Goal: Task Accomplishment & Management: Manage account settings

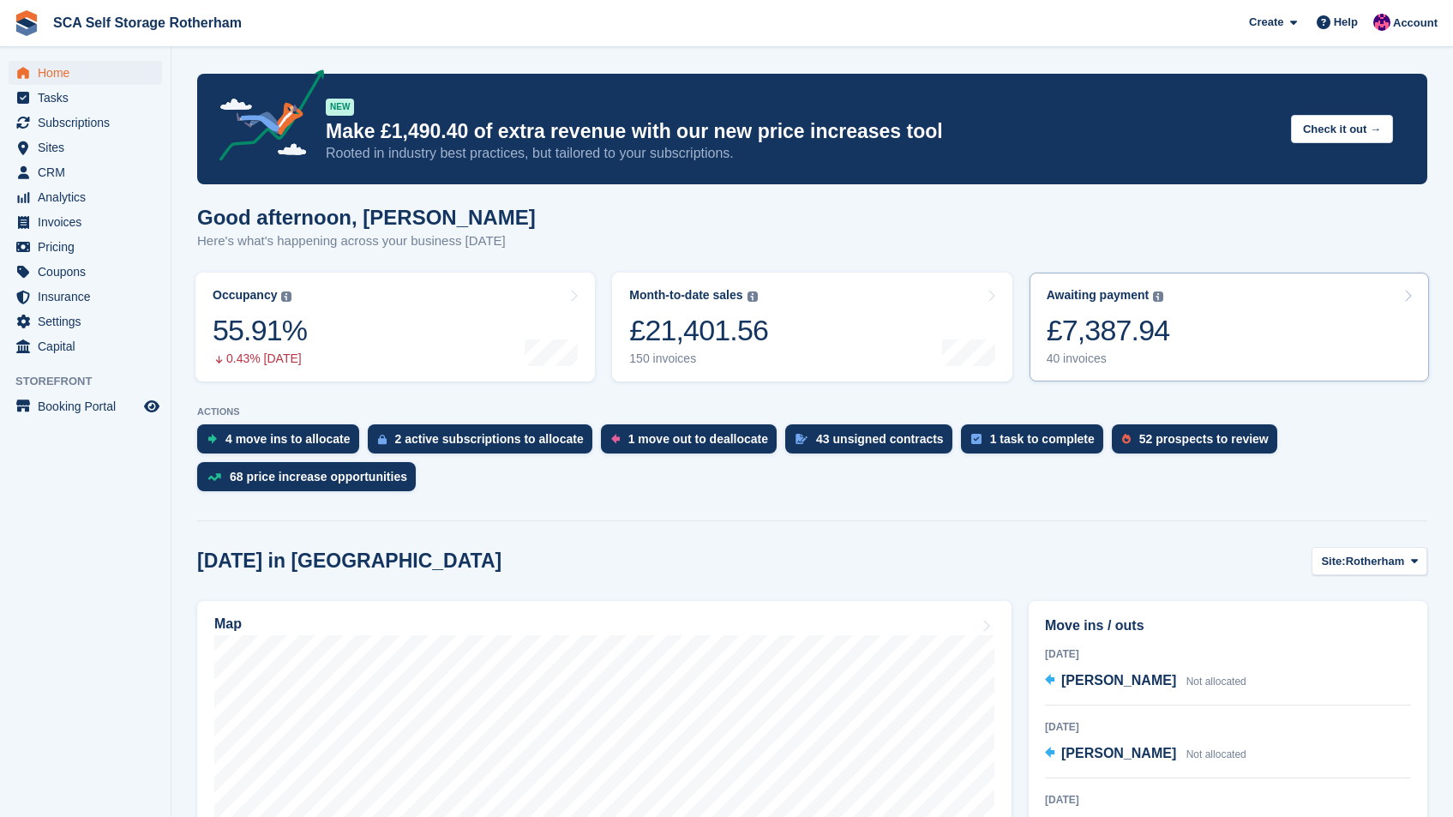
click at [1203, 303] on link "Awaiting payment The total outstanding balance on all open invoices. £7,387.94 …" at bounding box center [1229, 327] width 399 height 109
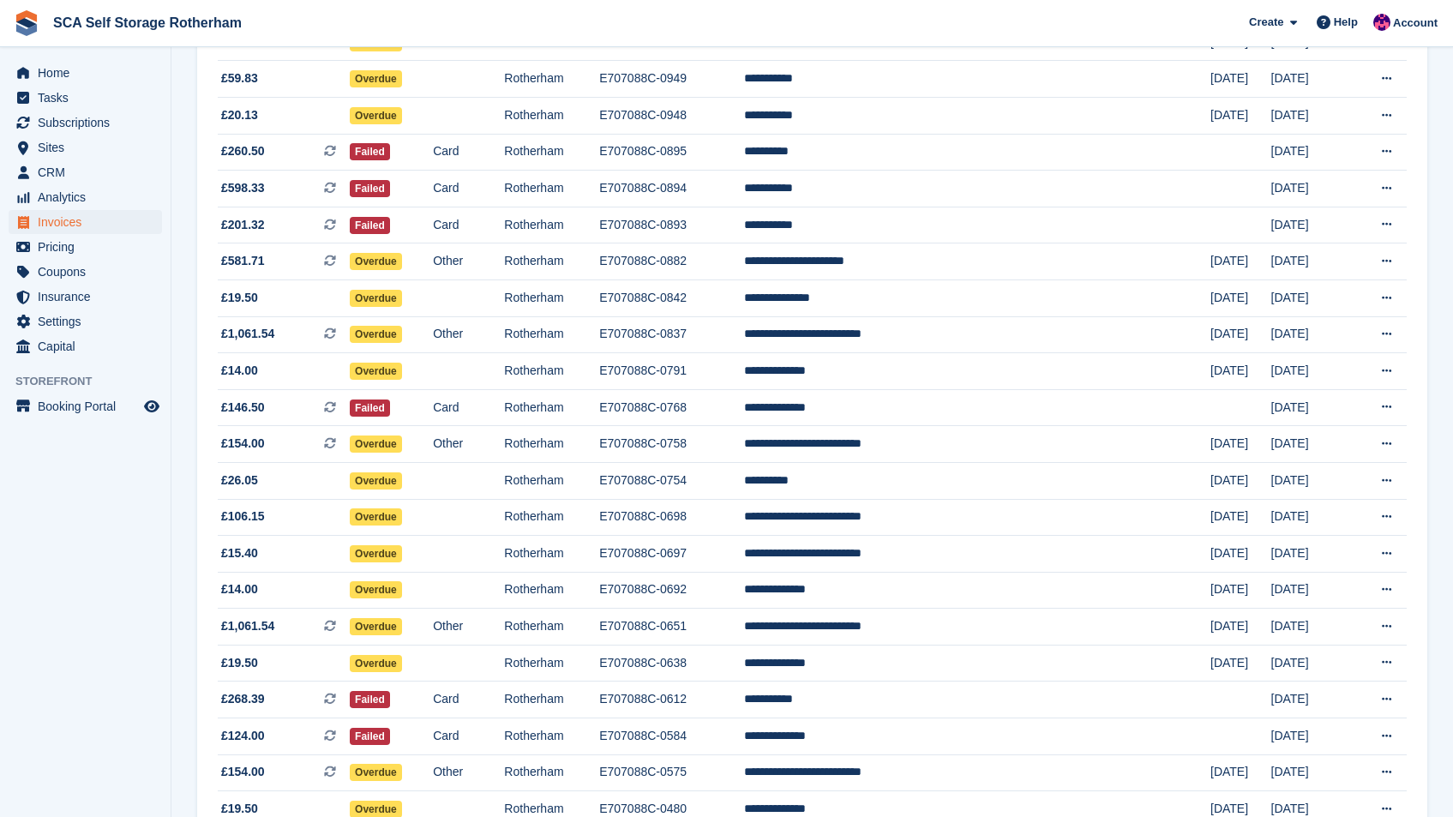
scroll to position [1016, 0]
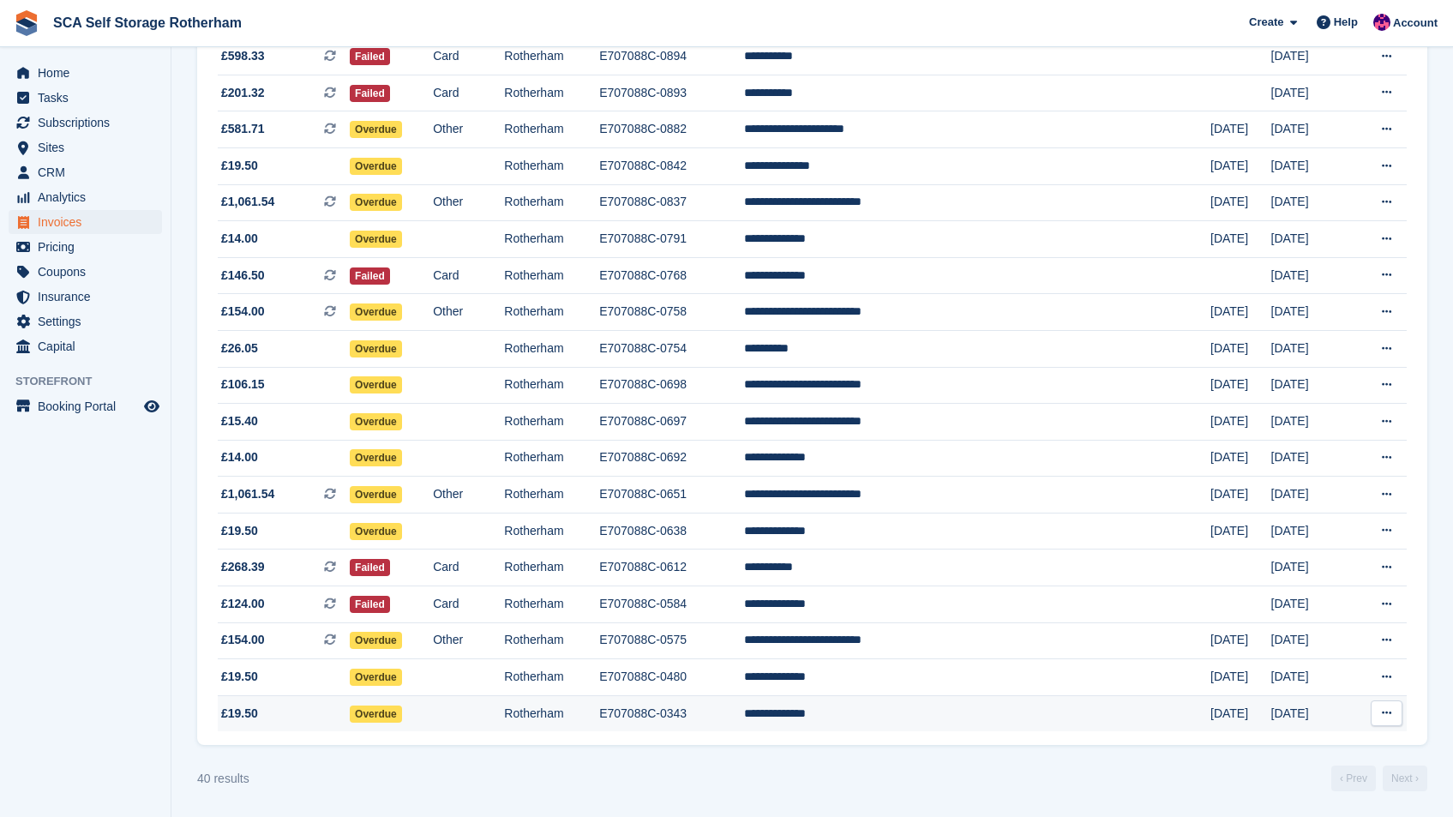
click at [912, 715] on td "**********" at bounding box center [977, 713] width 466 height 36
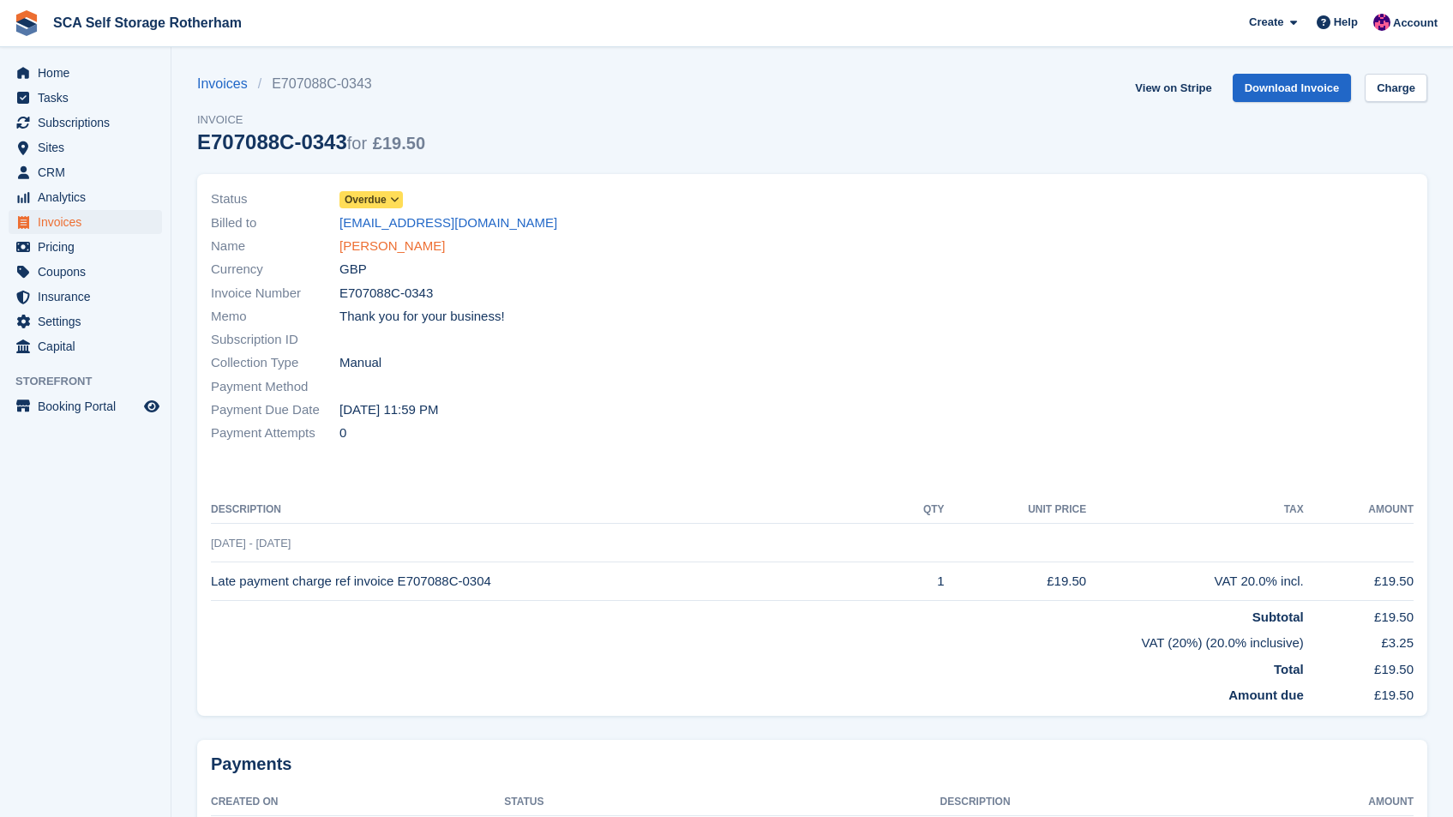
click at [376, 243] on link "Jordan Shelton" at bounding box center [391, 247] width 105 height 20
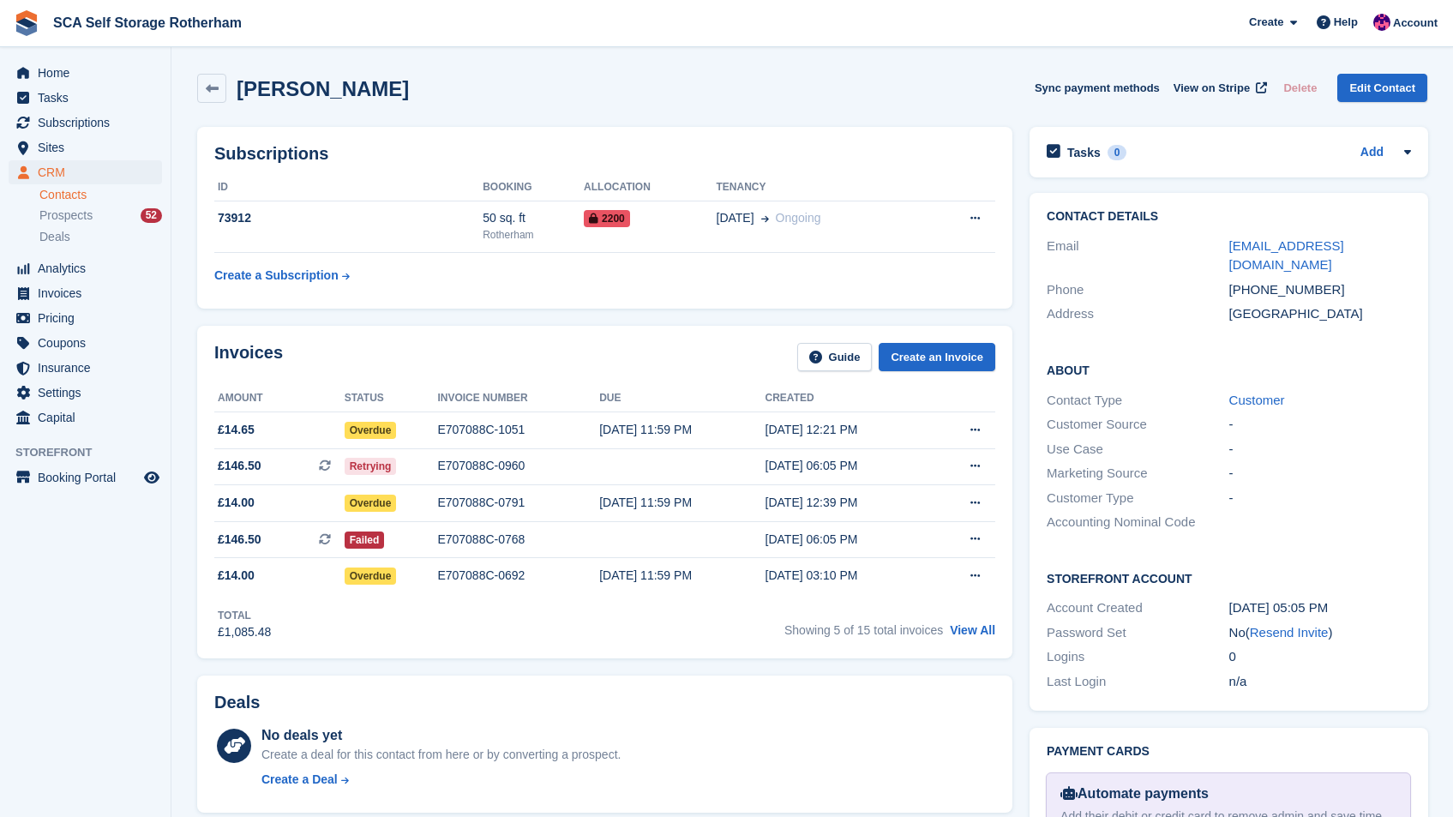
scroll to position [800, 0]
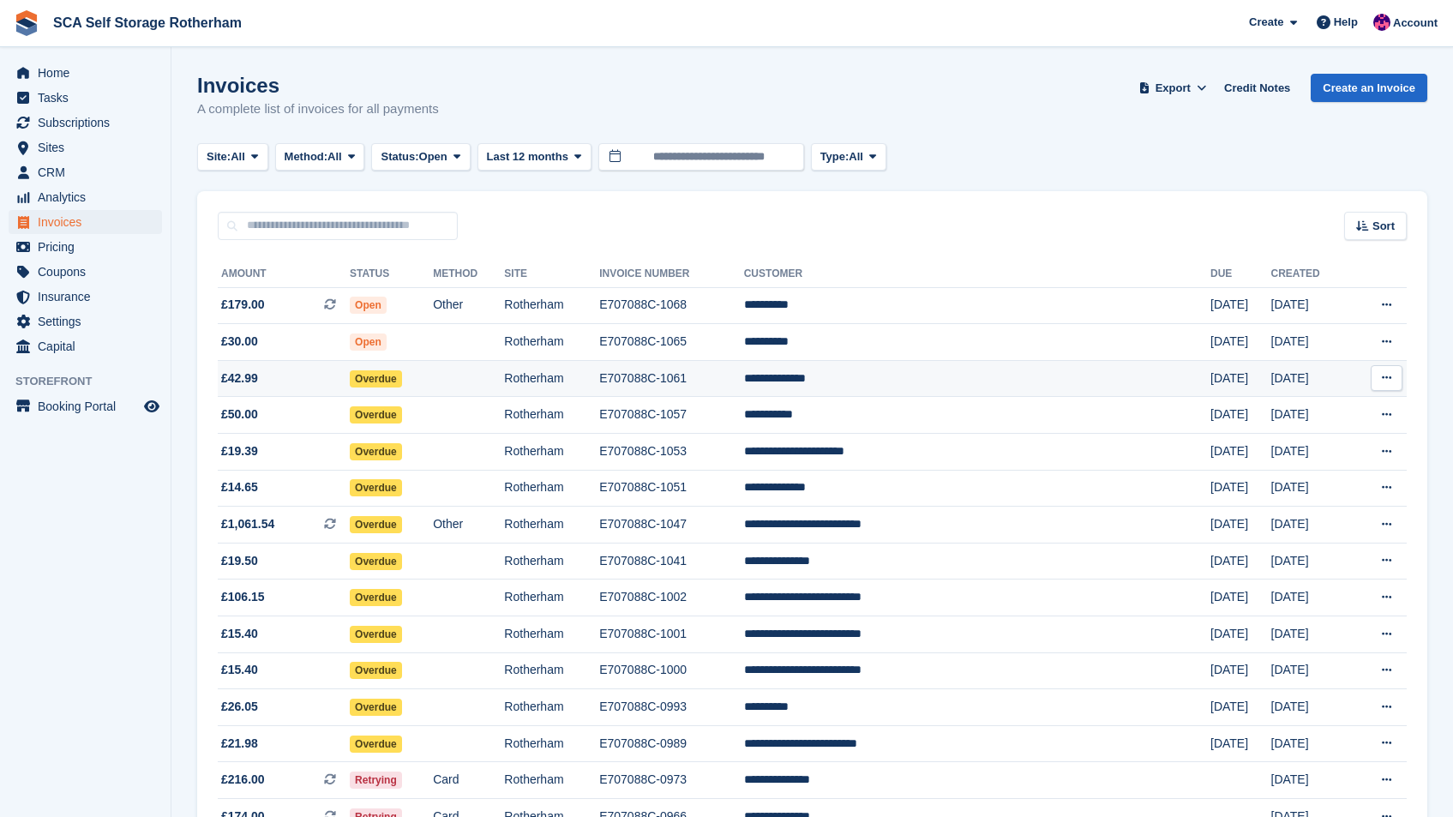
click at [953, 379] on td "**********" at bounding box center [977, 378] width 466 height 37
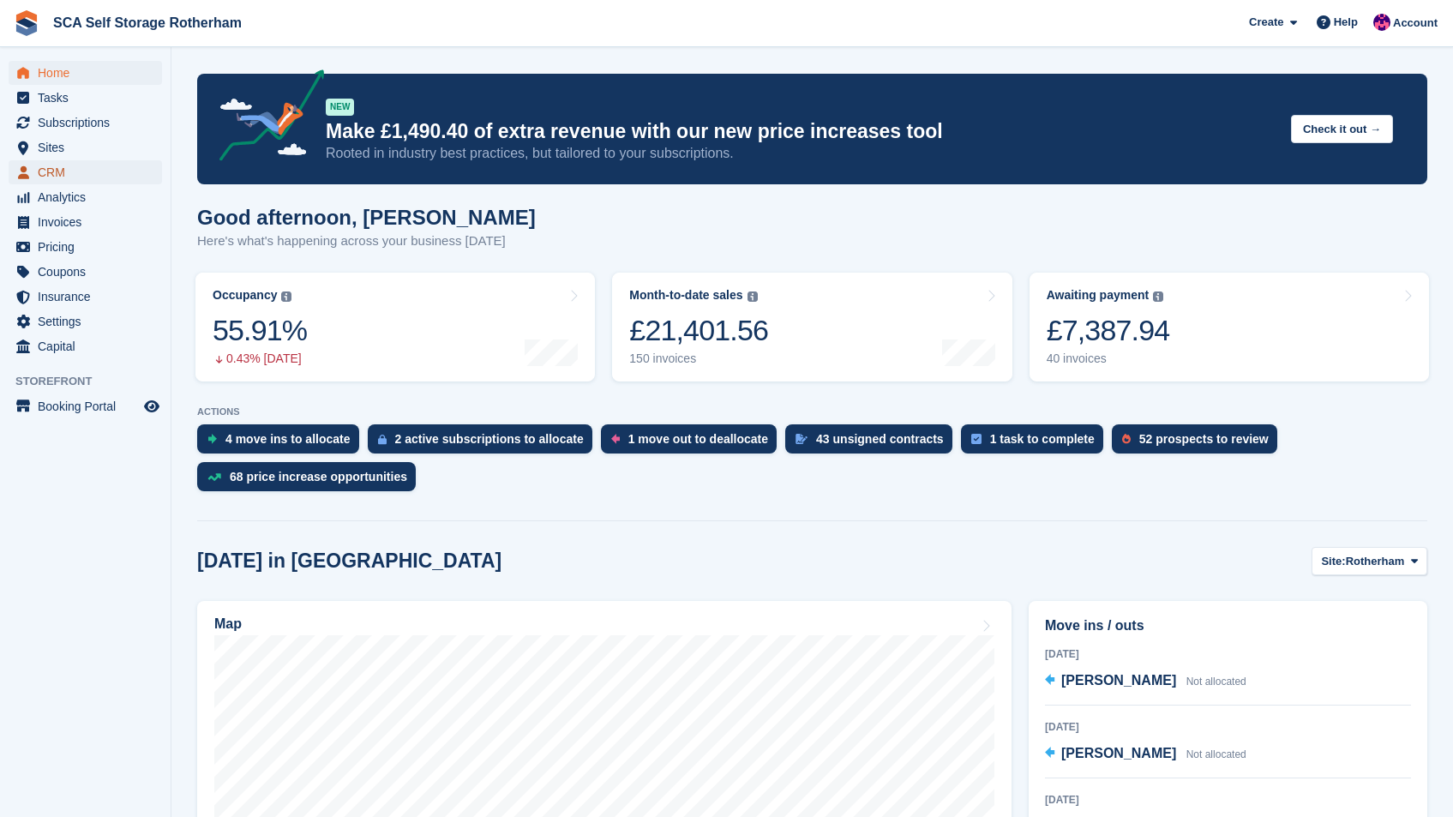
click at [44, 175] on span "CRM" at bounding box center [89, 172] width 103 height 24
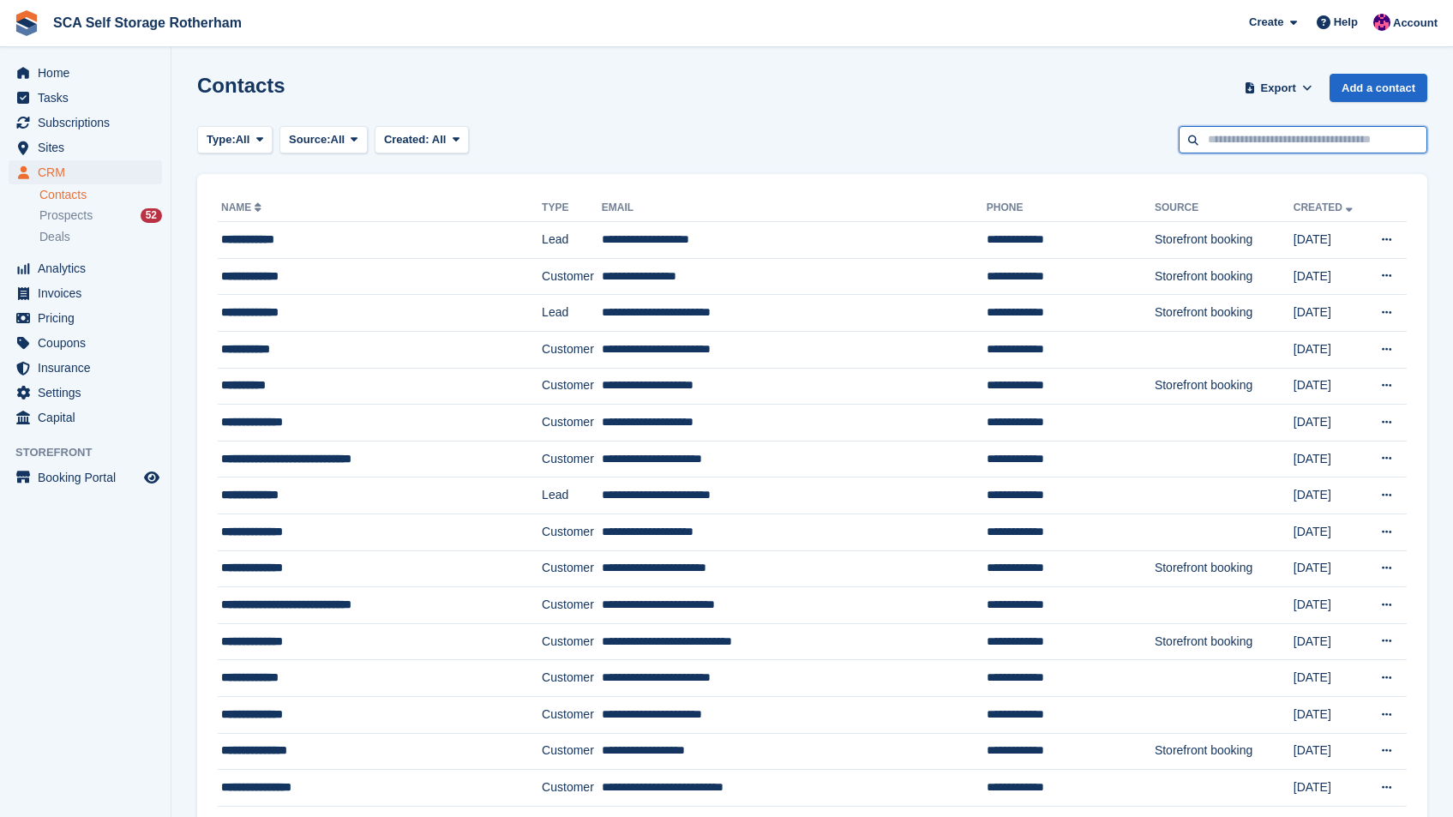
click at [1281, 147] on input "text" at bounding box center [1303, 140] width 249 height 28
type input "*****"
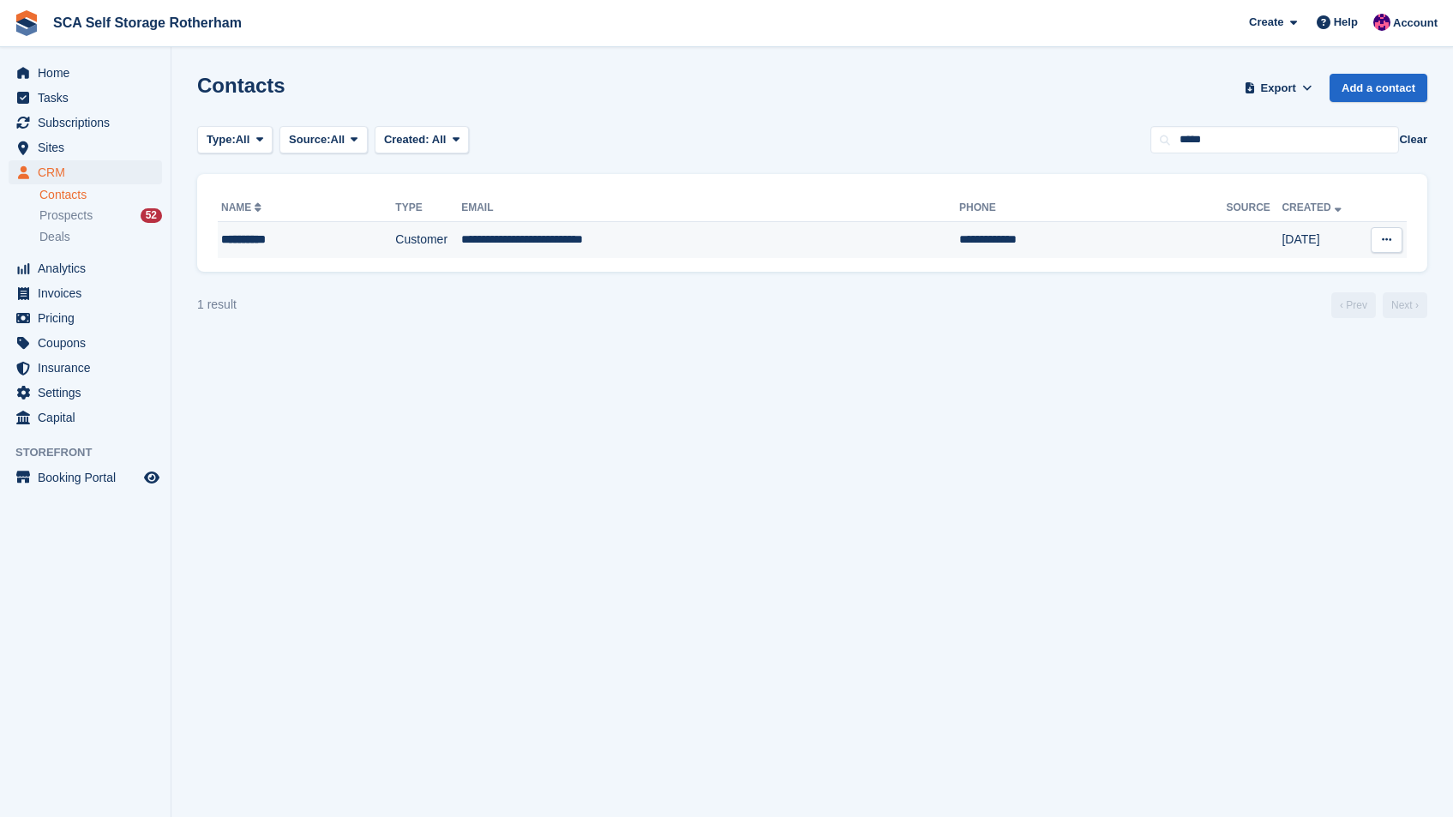
click at [959, 247] on td "**********" at bounding box center [1092, 240] width 267 height 36
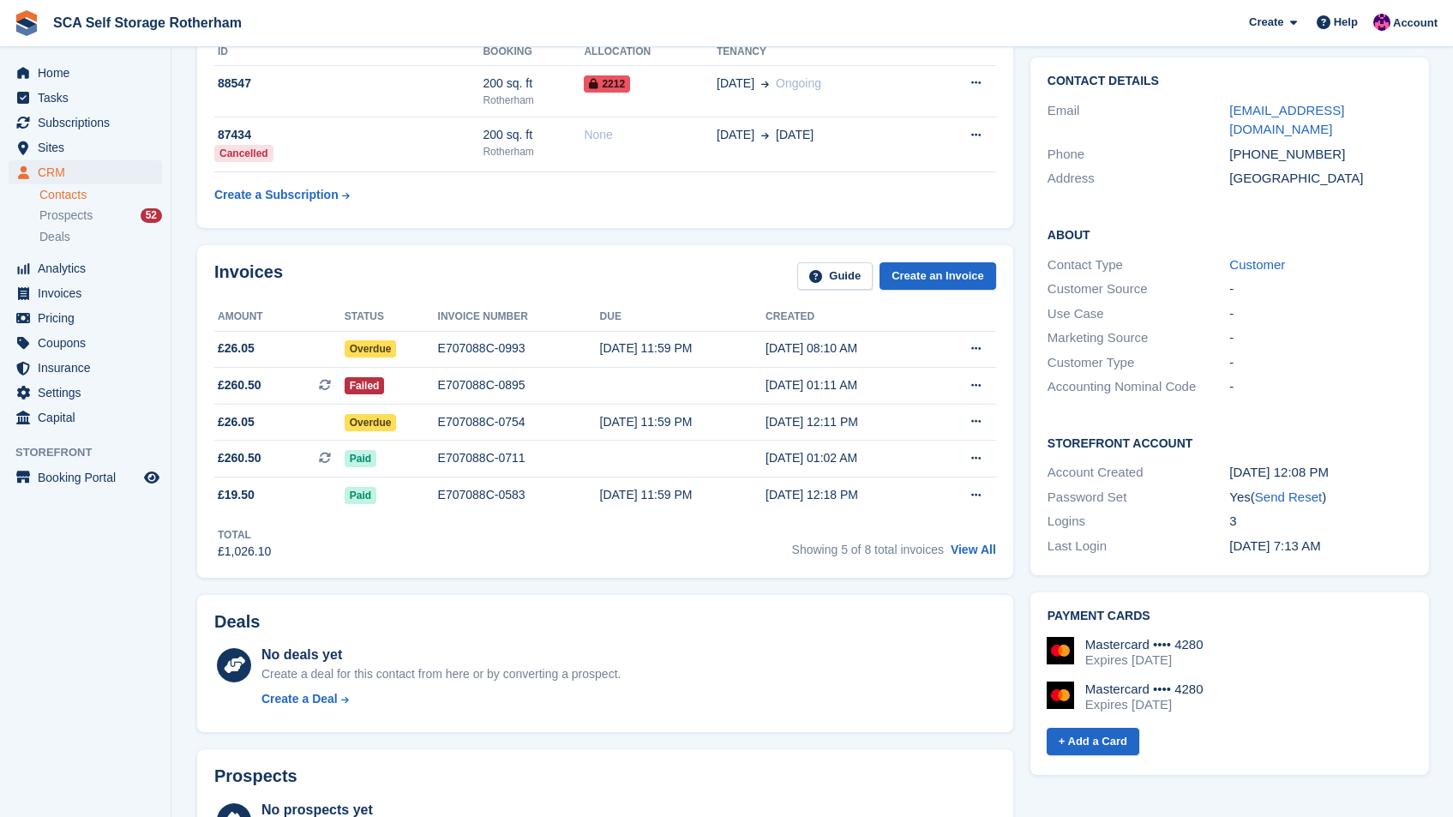
scroll to position [234, 0]
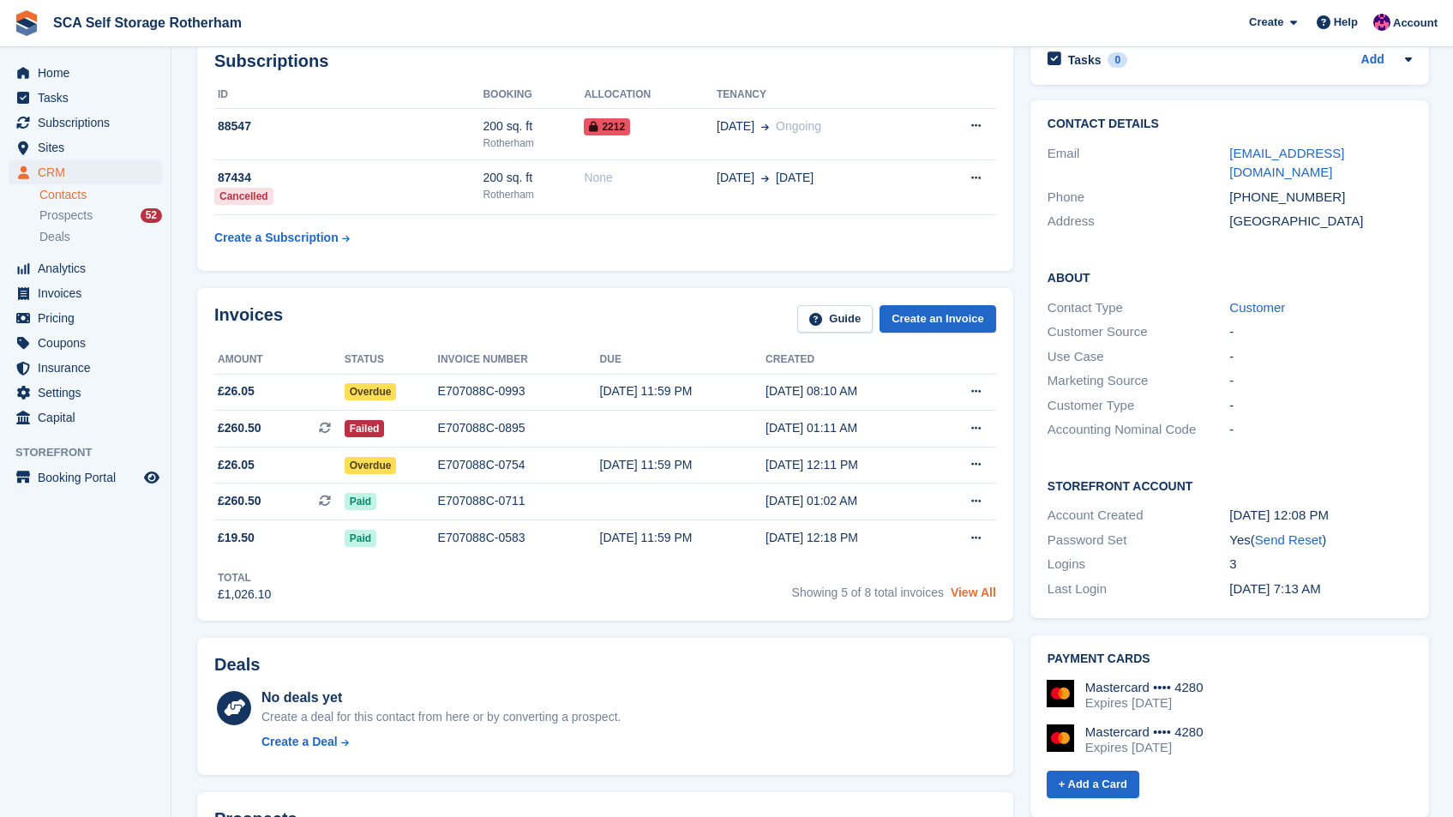
click at [976, 589] on link "View All" at bounding box center [973, 592] width 45 height 14
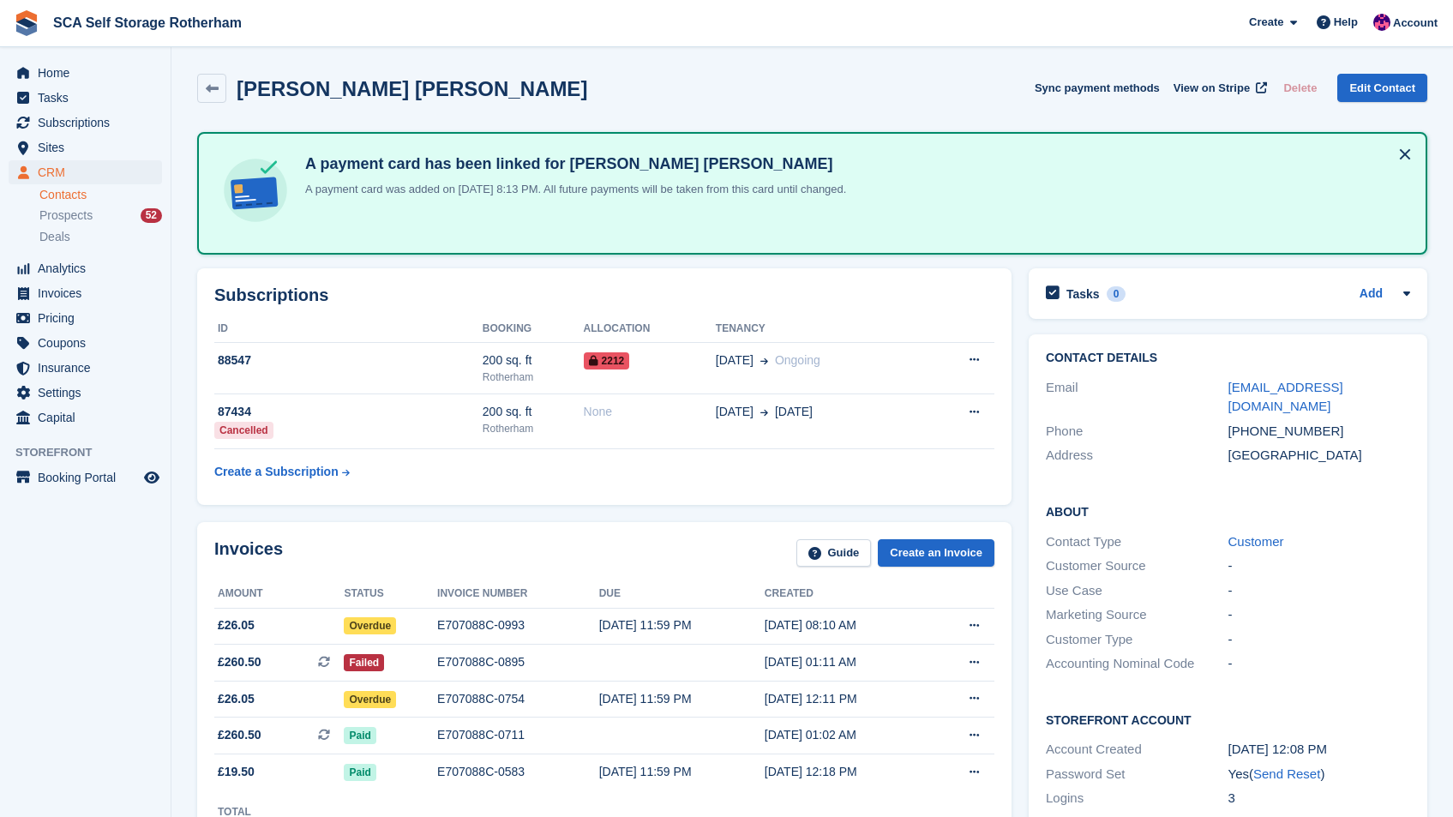
scroll to position [234, 0]
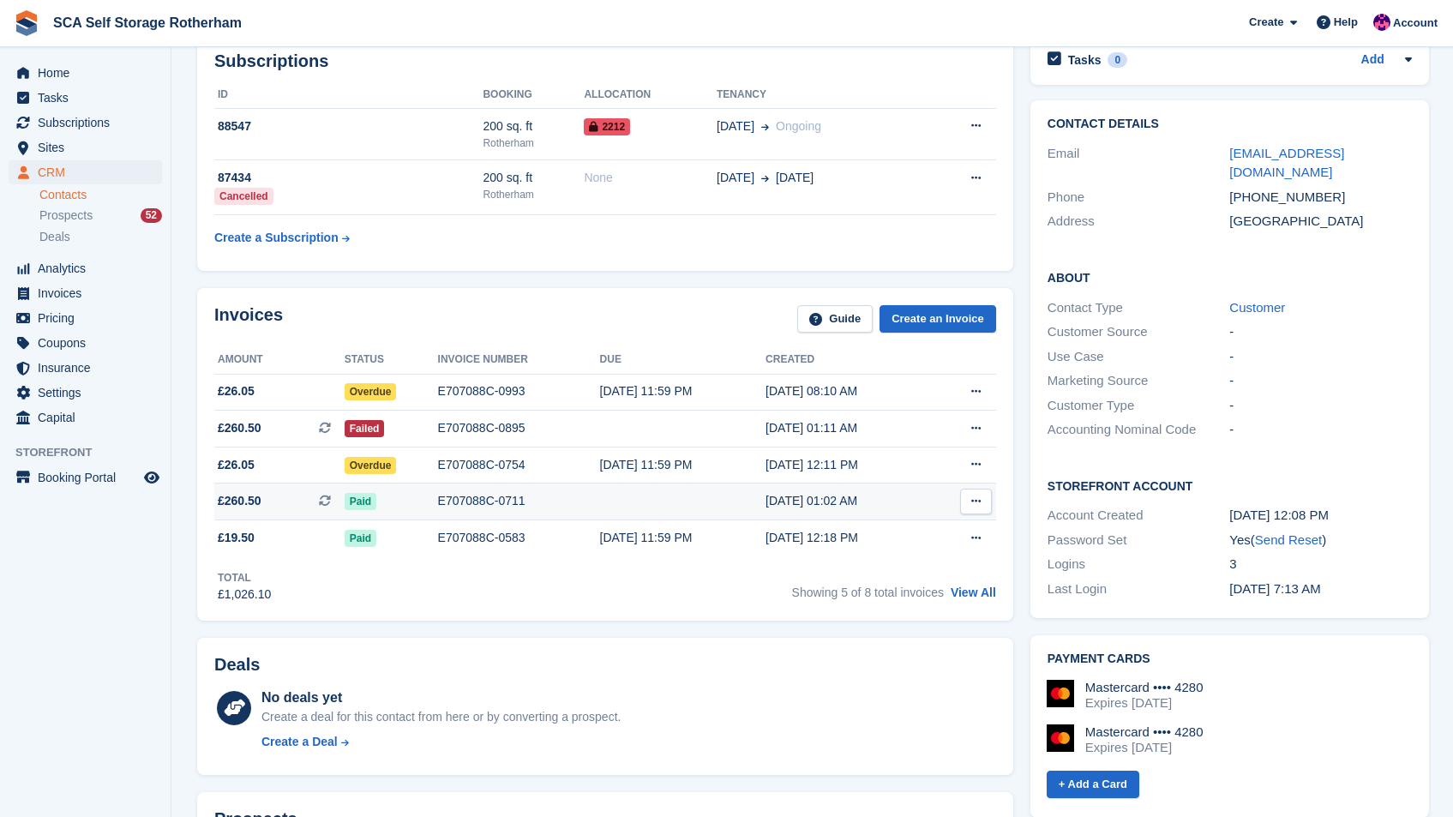
click at [969, 493] on button at bounding box center [976, 502] width 32 height 26
click at [887, 558] on p "View on Stripe" at bounding box center [909, 559] width 149 height 27
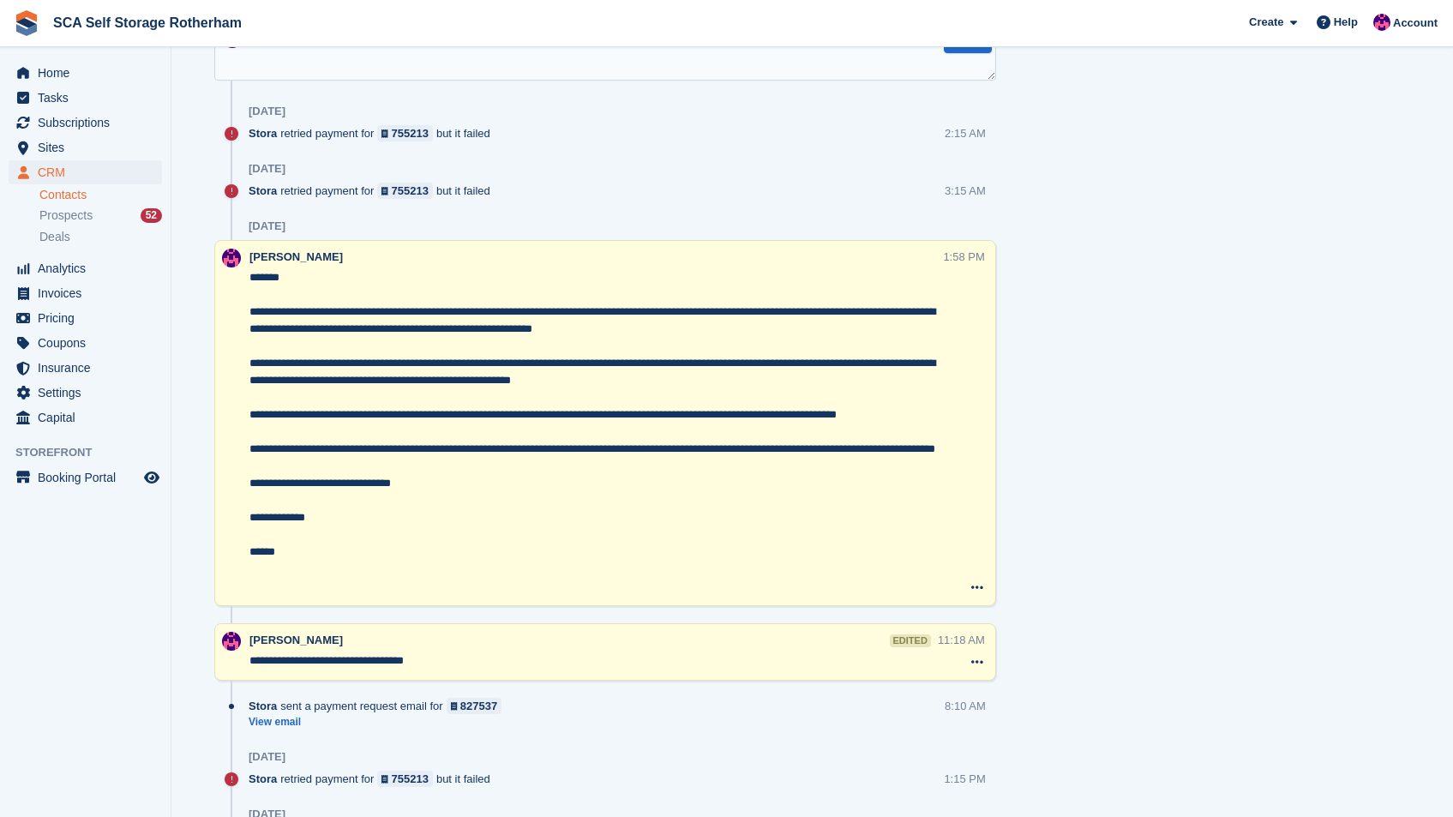
scroll to position [1210, 0]
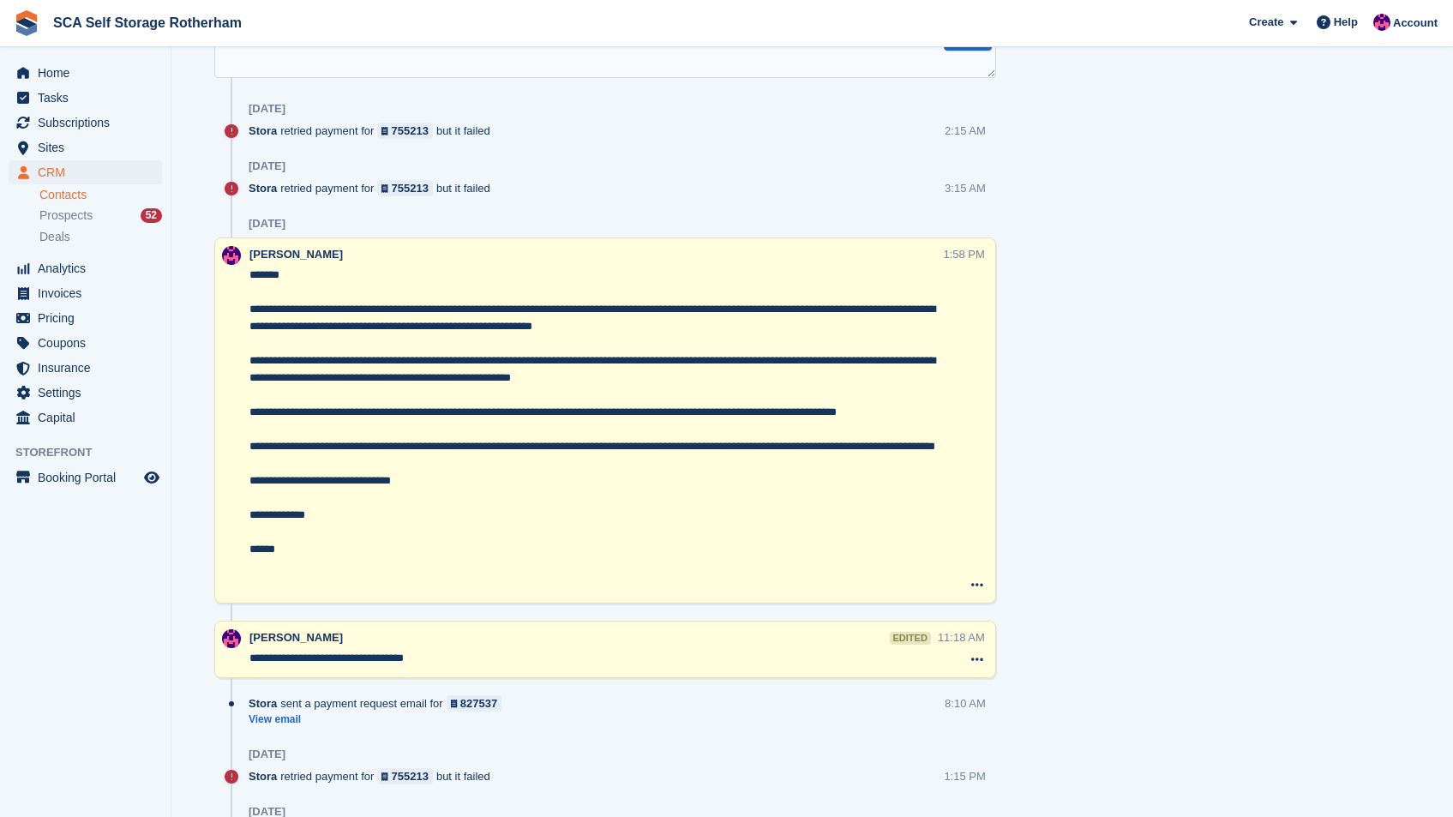
click at [76, 193] on link "Contacts" at bounding box center [100, 195] width 123 height 16
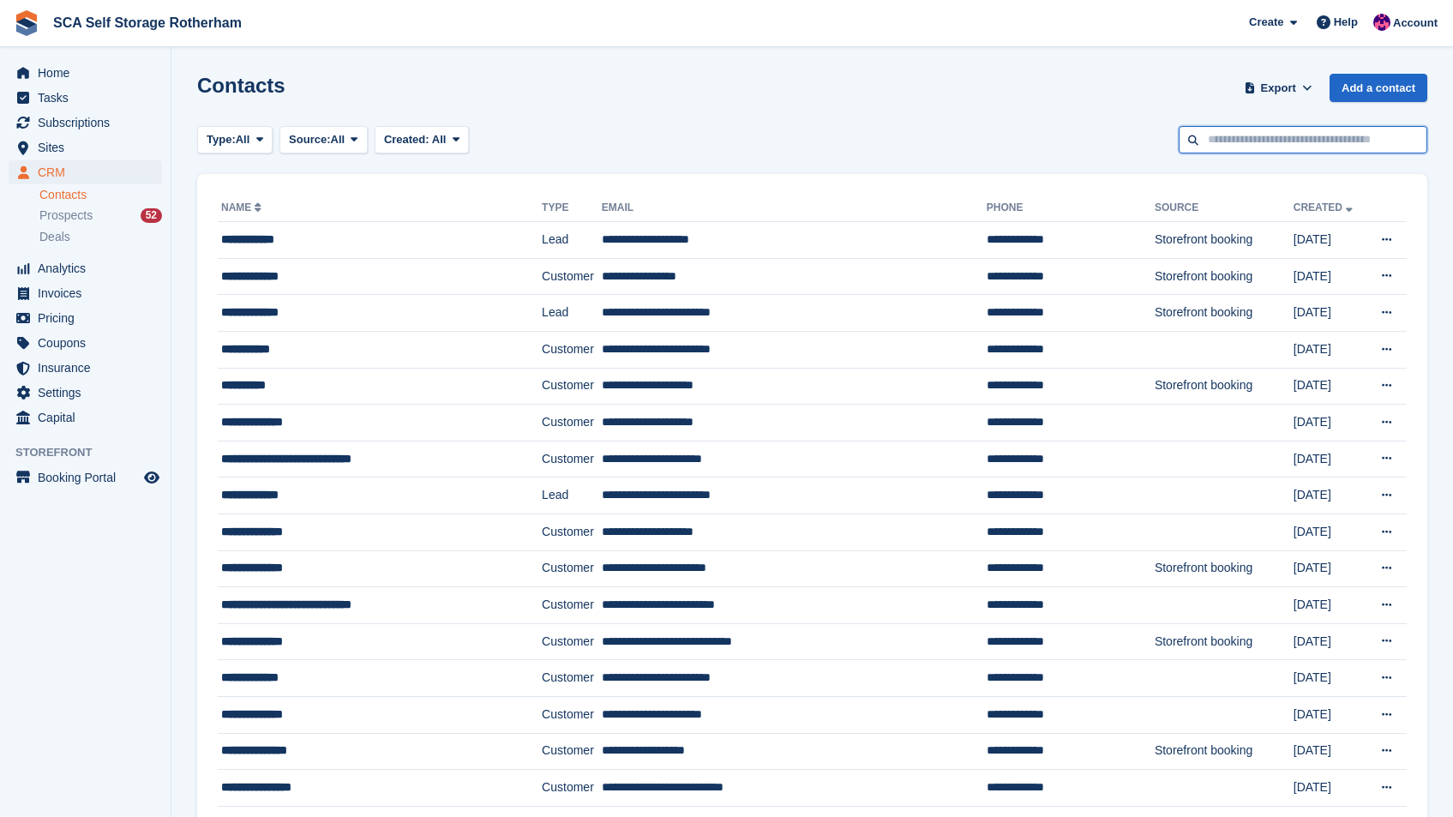
click at [1317, 146] on input "text" at bounding box center [1303, 140] width 249 height 28
type input "*******"
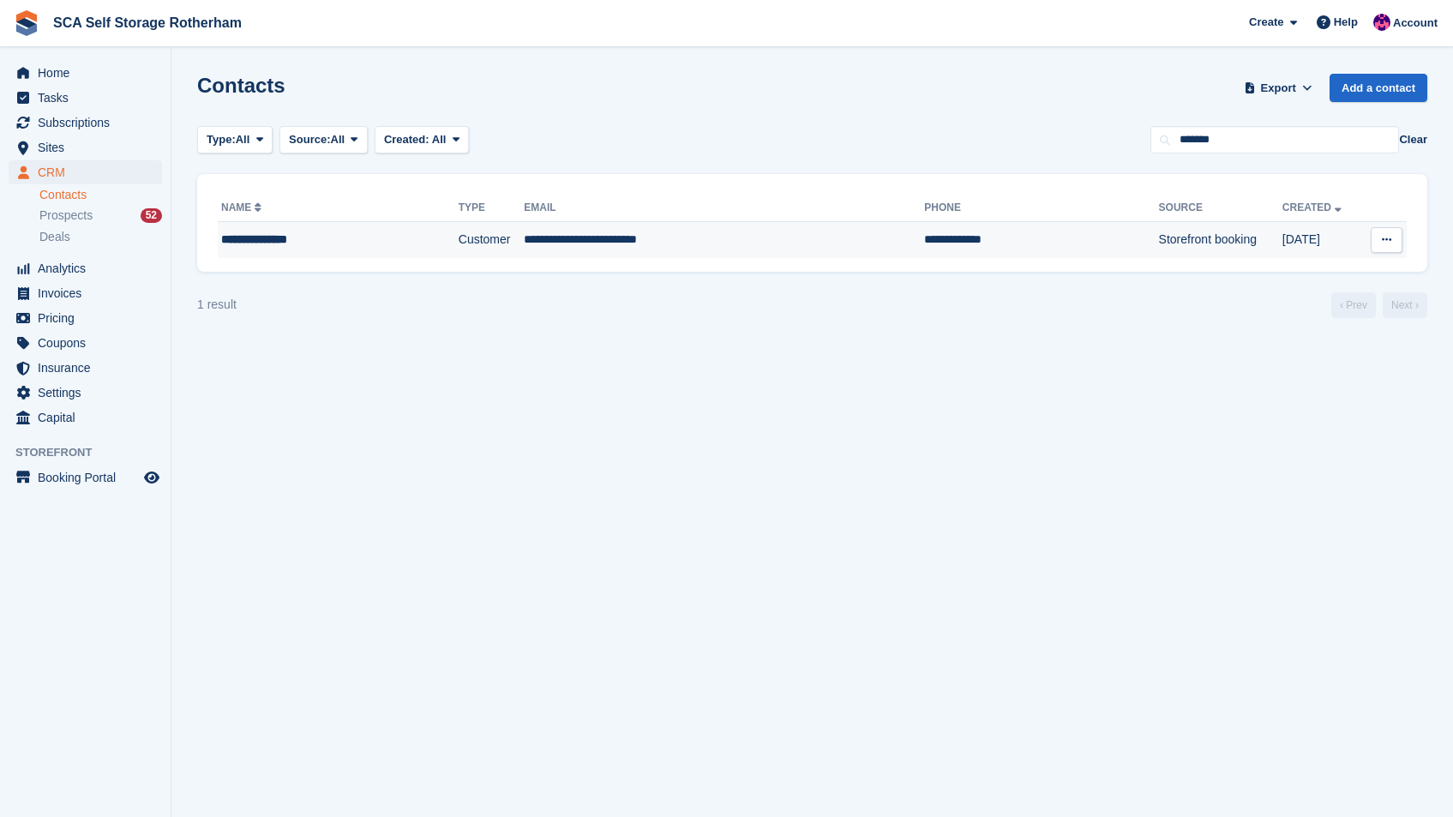
click at [924, 227] on td "**********" at bounding box center [1041, 240] width 234 height 36
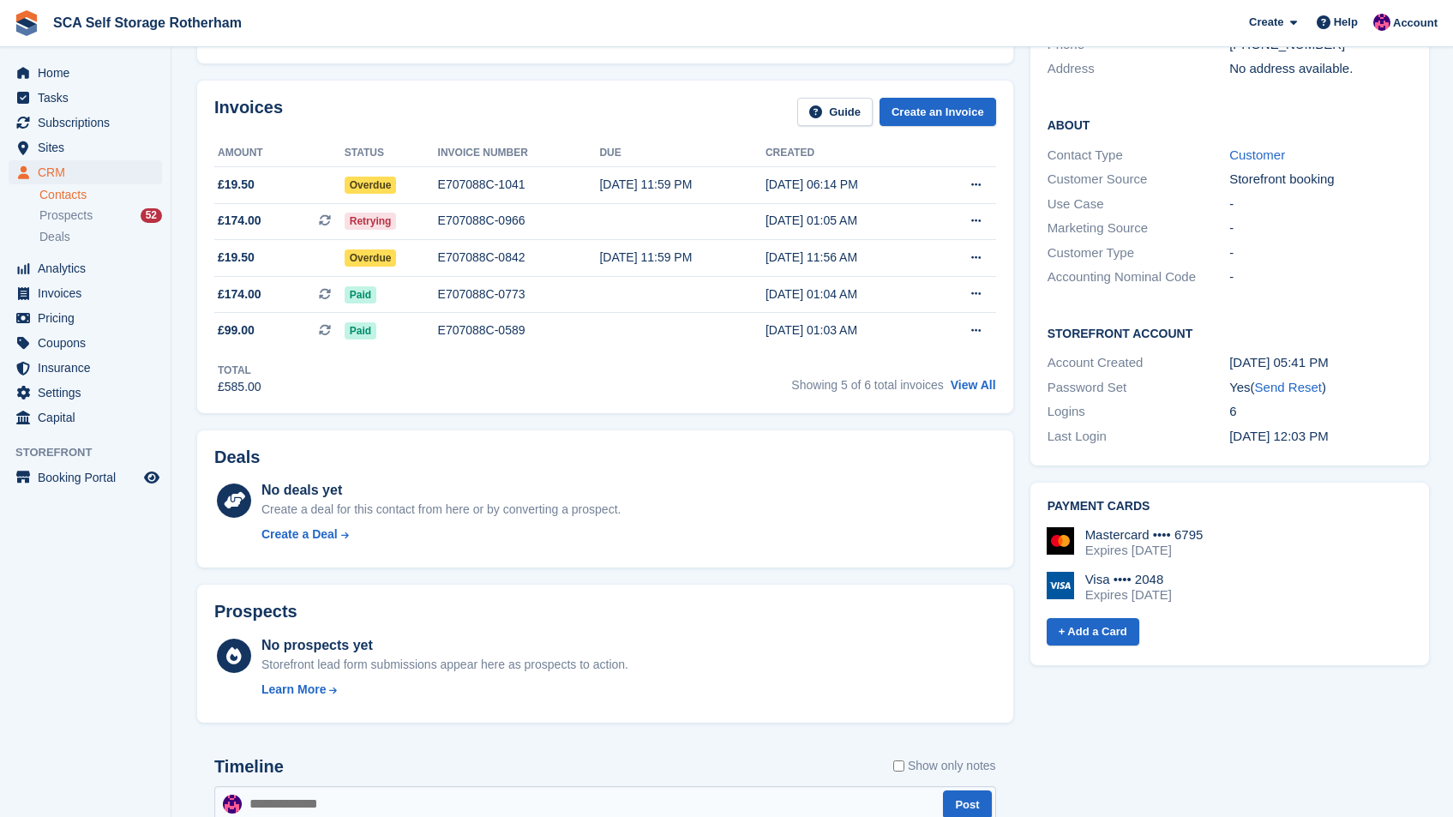
scroll to position [191, 0]
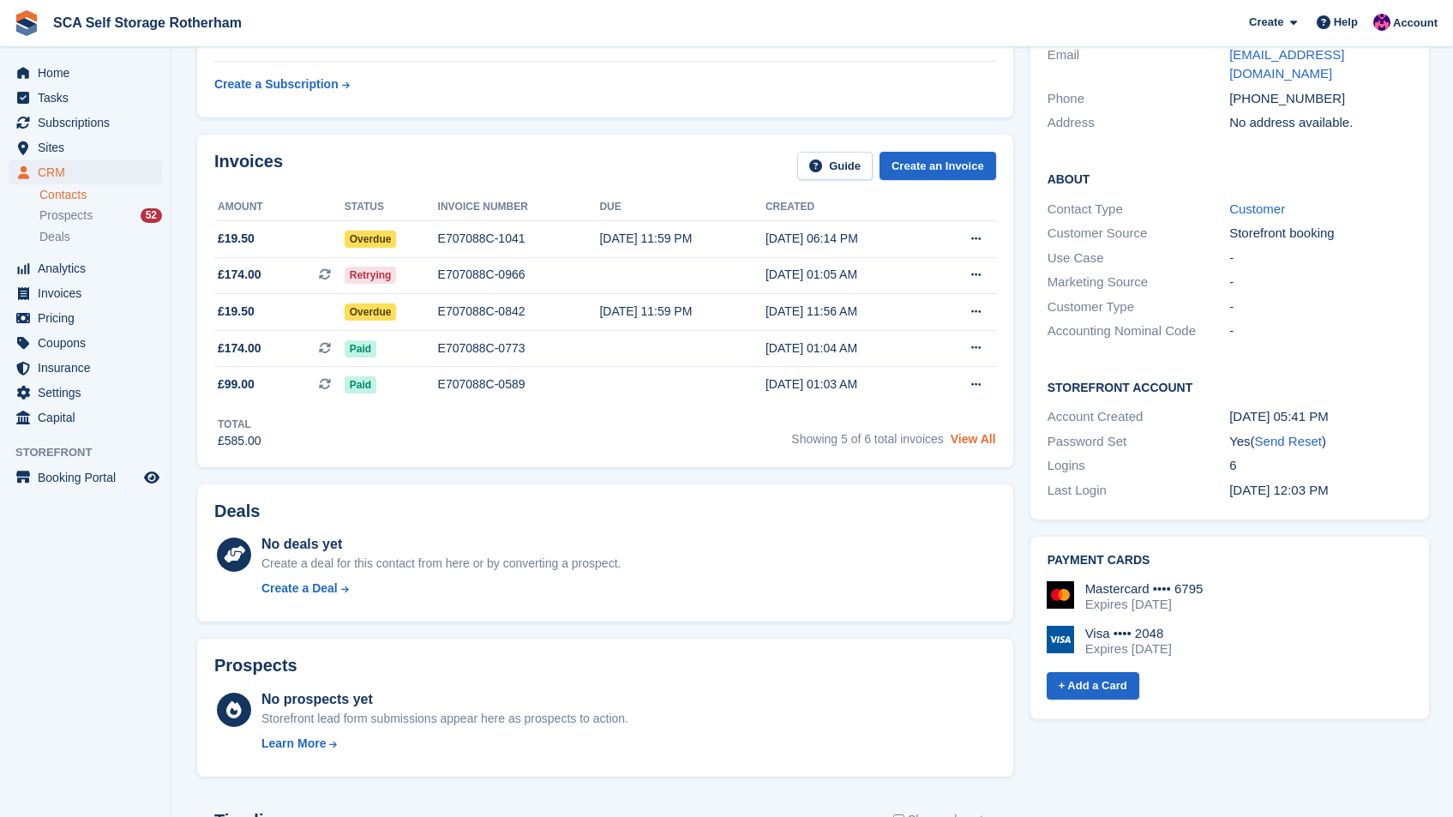
click at [974, 442] on link "View All" at bounding box center [973, 439] width 45 height 14
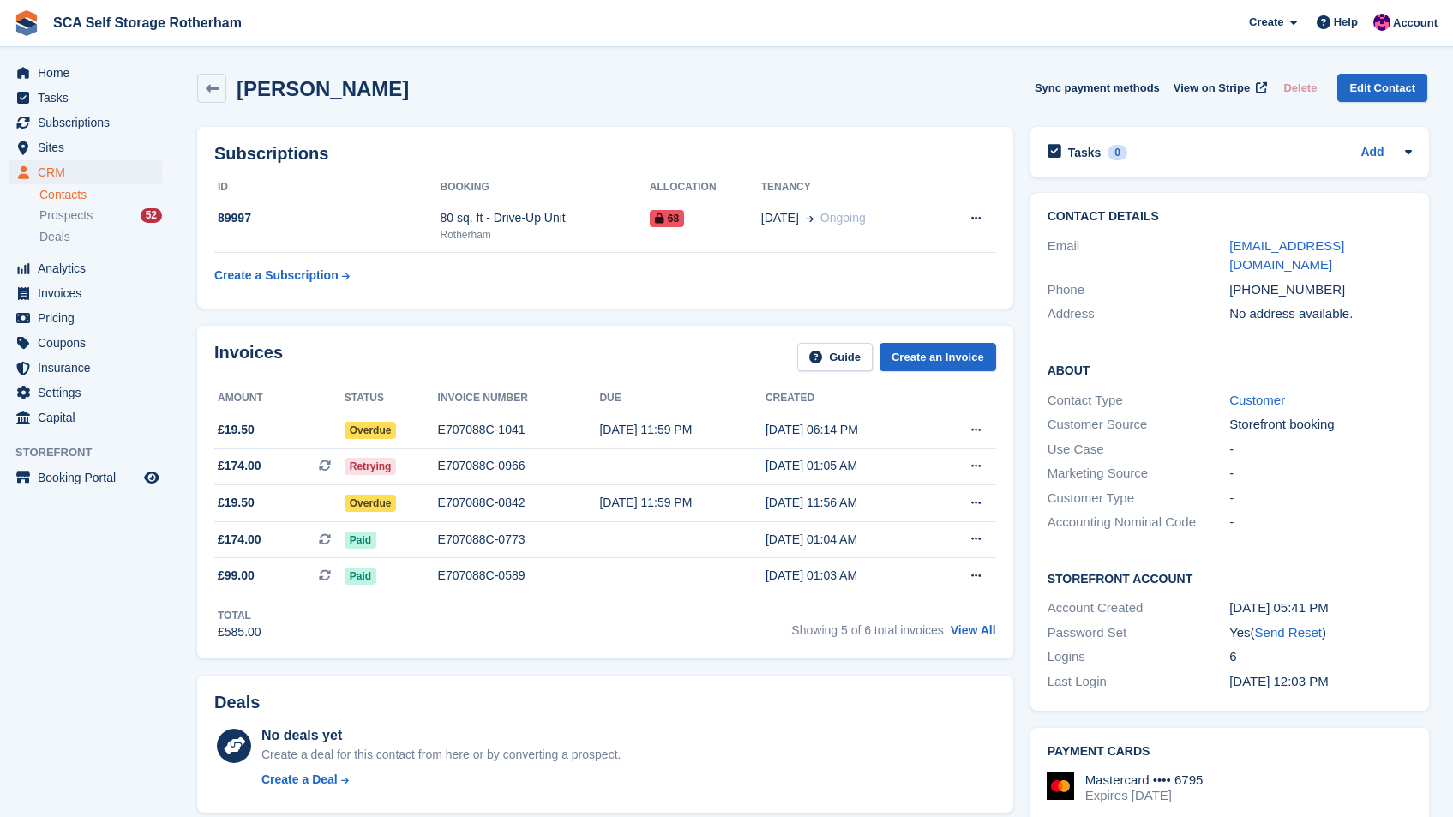
scroll to position [191, 0]
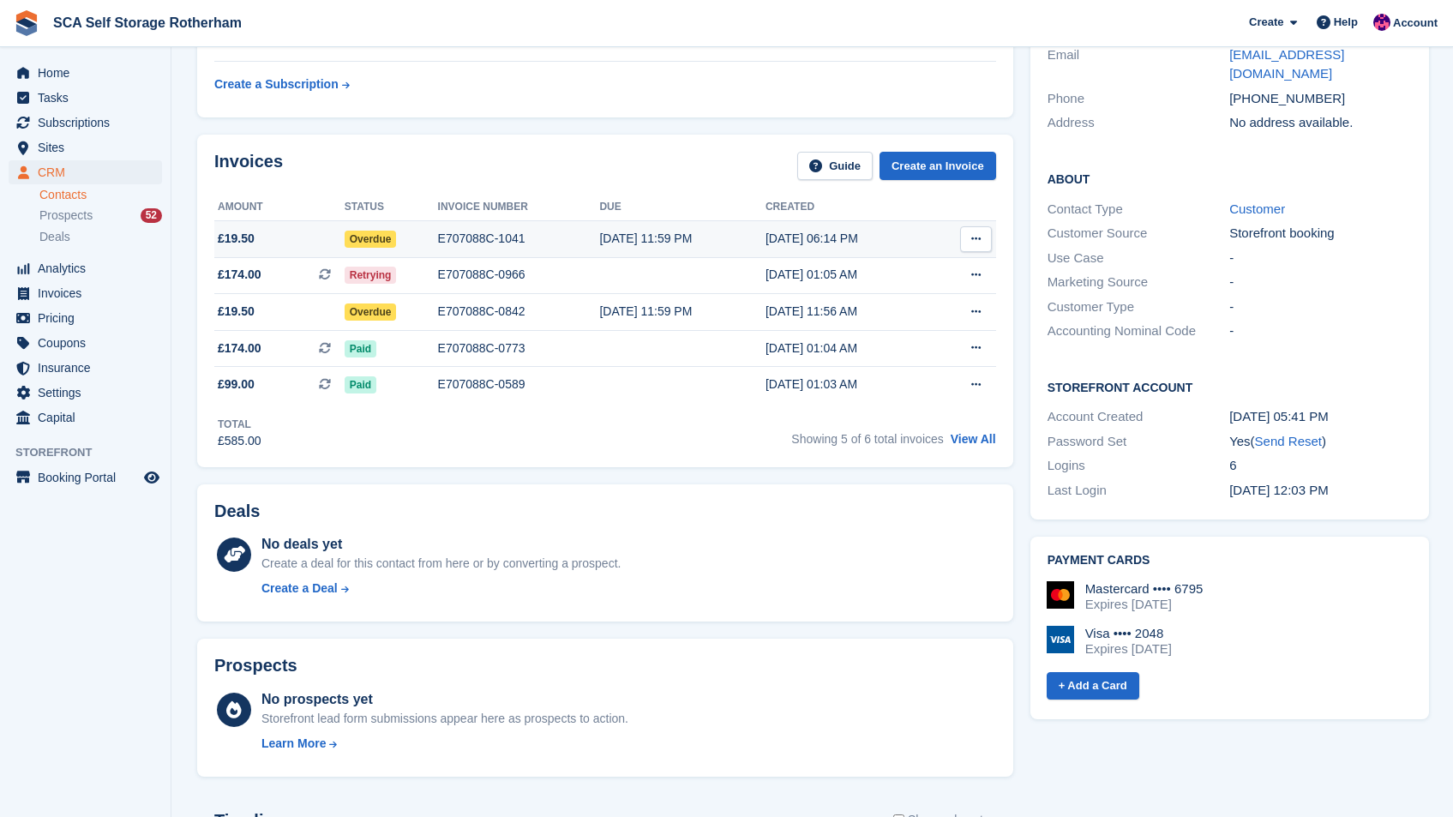
click at [658, 231] on div "[DATE] 11:59 PM" at bounding box center [682, 239] width 166 height 18
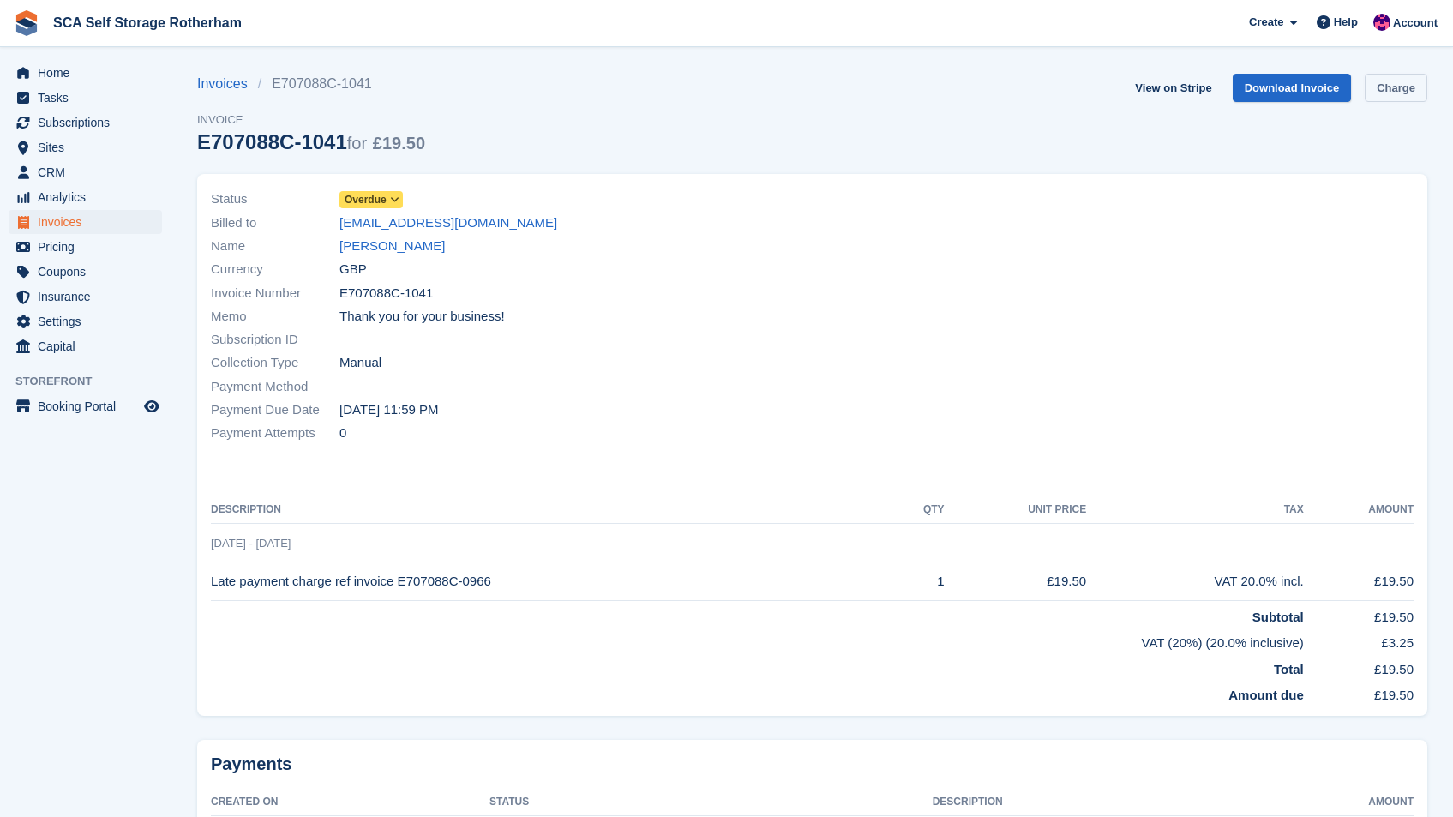
click at [1392, 99] on link "Charge" at bounding box center [1396, 88] width 63 height 28
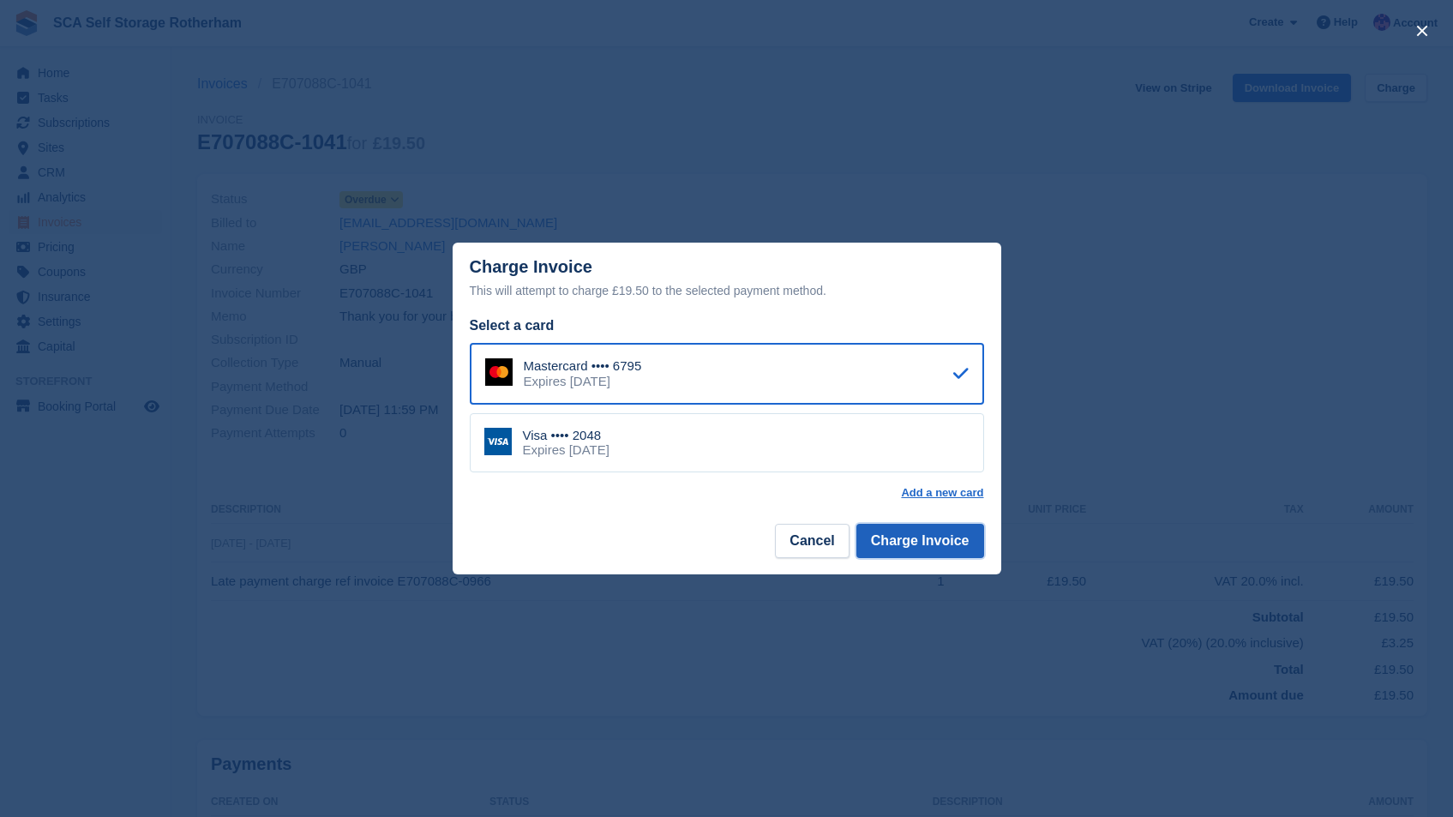
click at [899, 551] on button "Charge Invoice" at bounding box center [920, 541] width 128 height 34
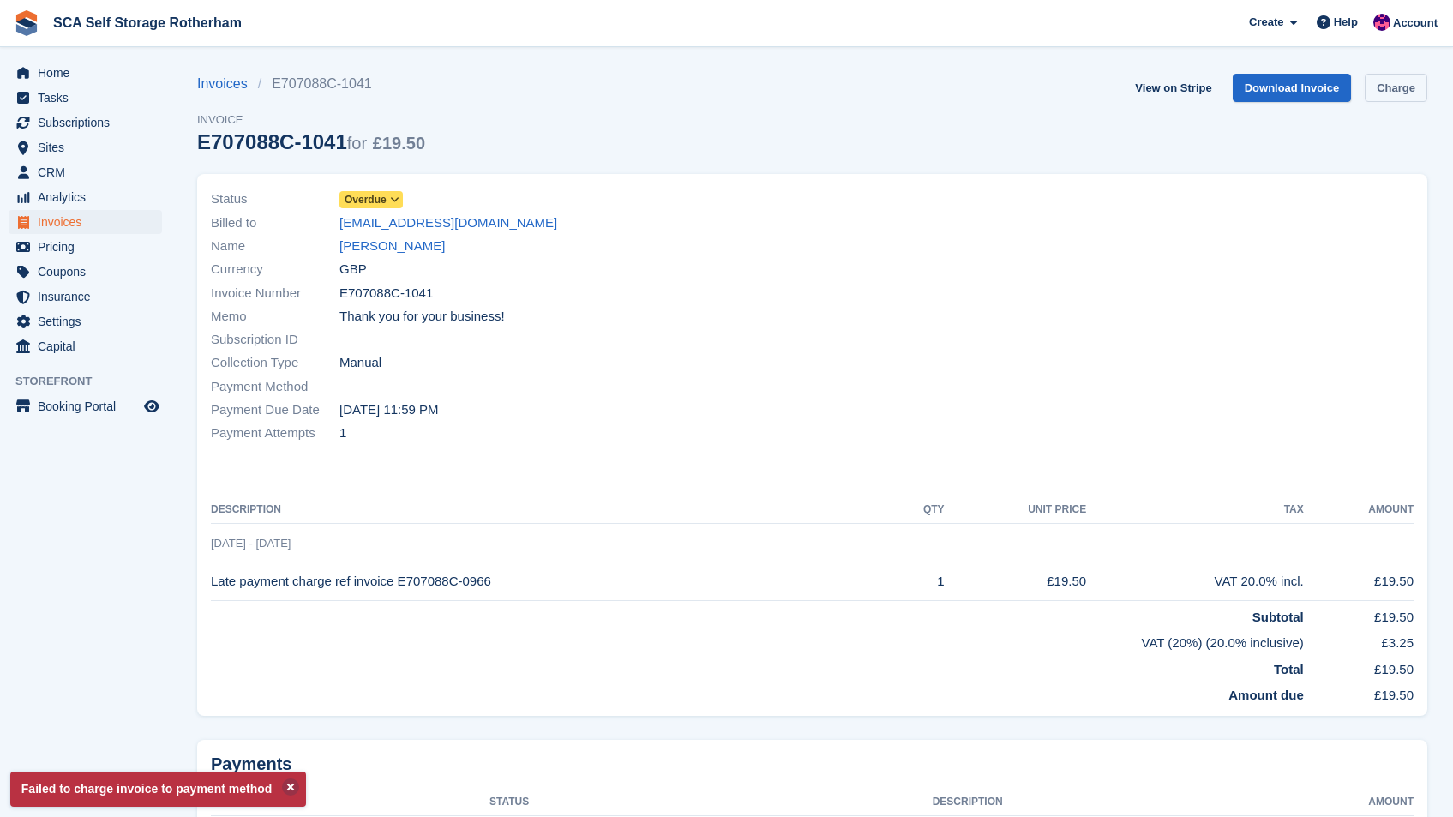
click at [1393, 76] on link "Charge" at bounding box center [1396, 88] width 63 height 28
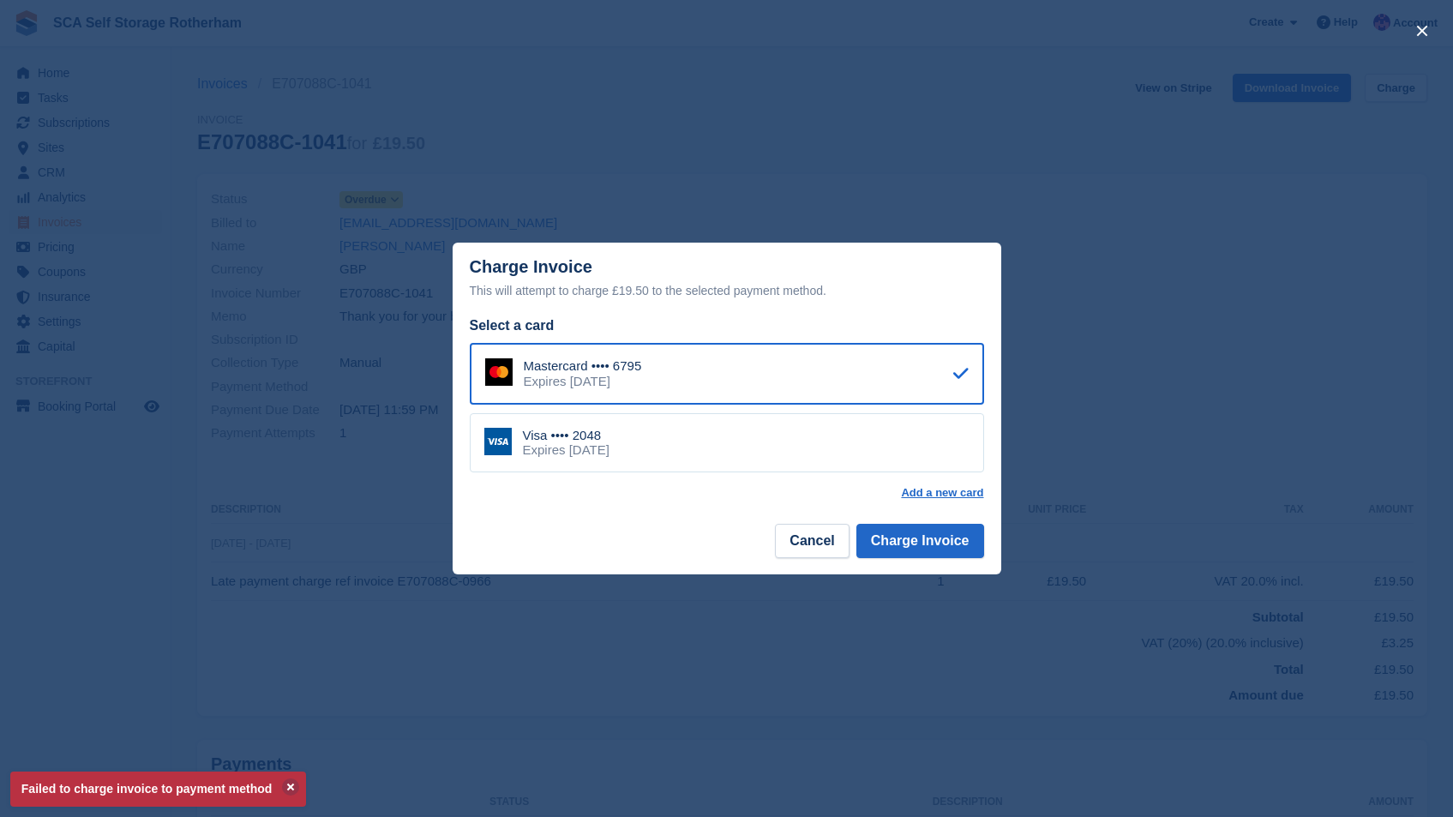
click at [703, 455] on div "Visa •••• 2048 Expires March 2028" at bounding box center [727, 443] width 514 height 60
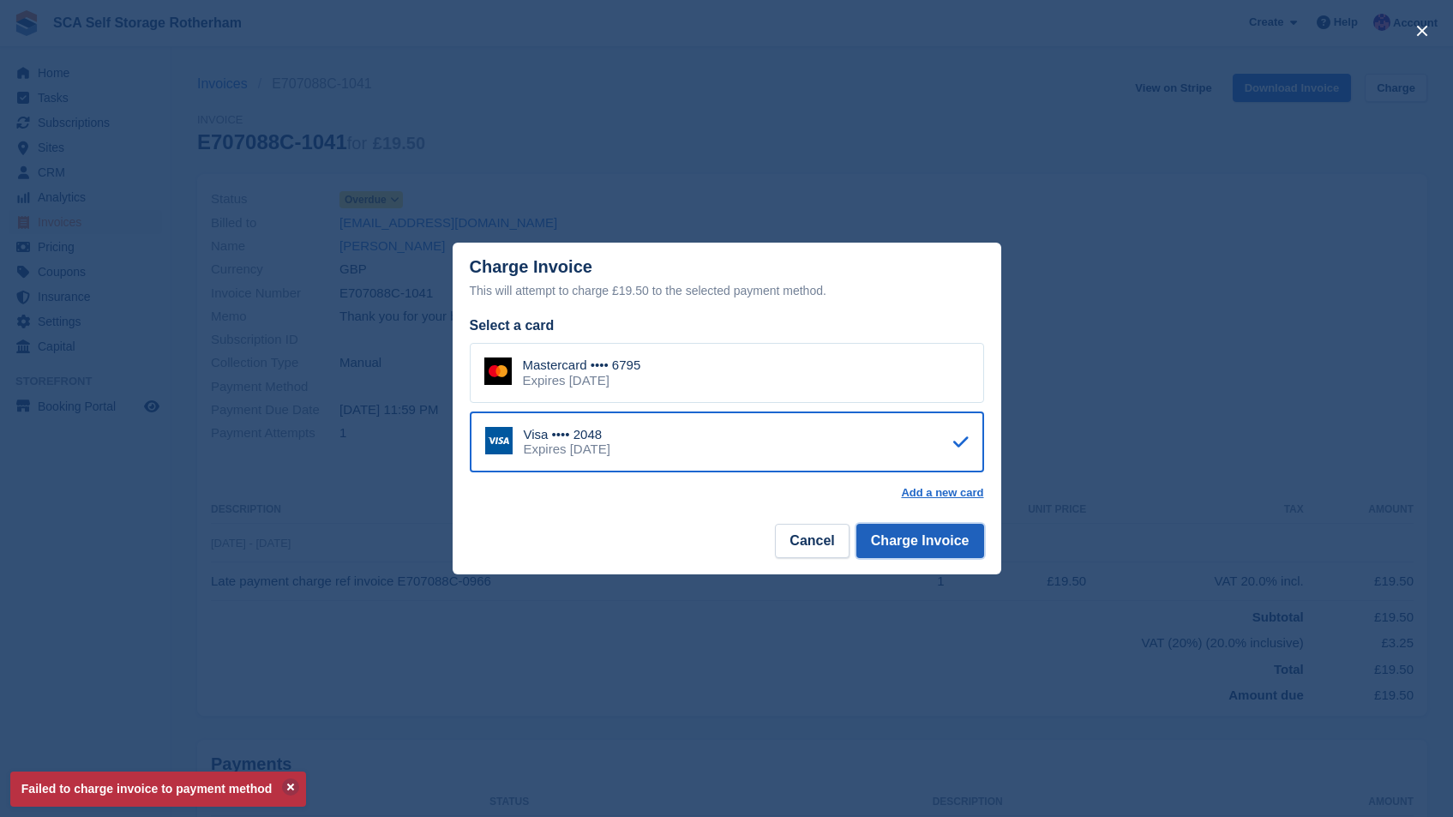
click at [912, 534] on button "Charge Invoice" at bounding box center [920, 541] width 128 height 34
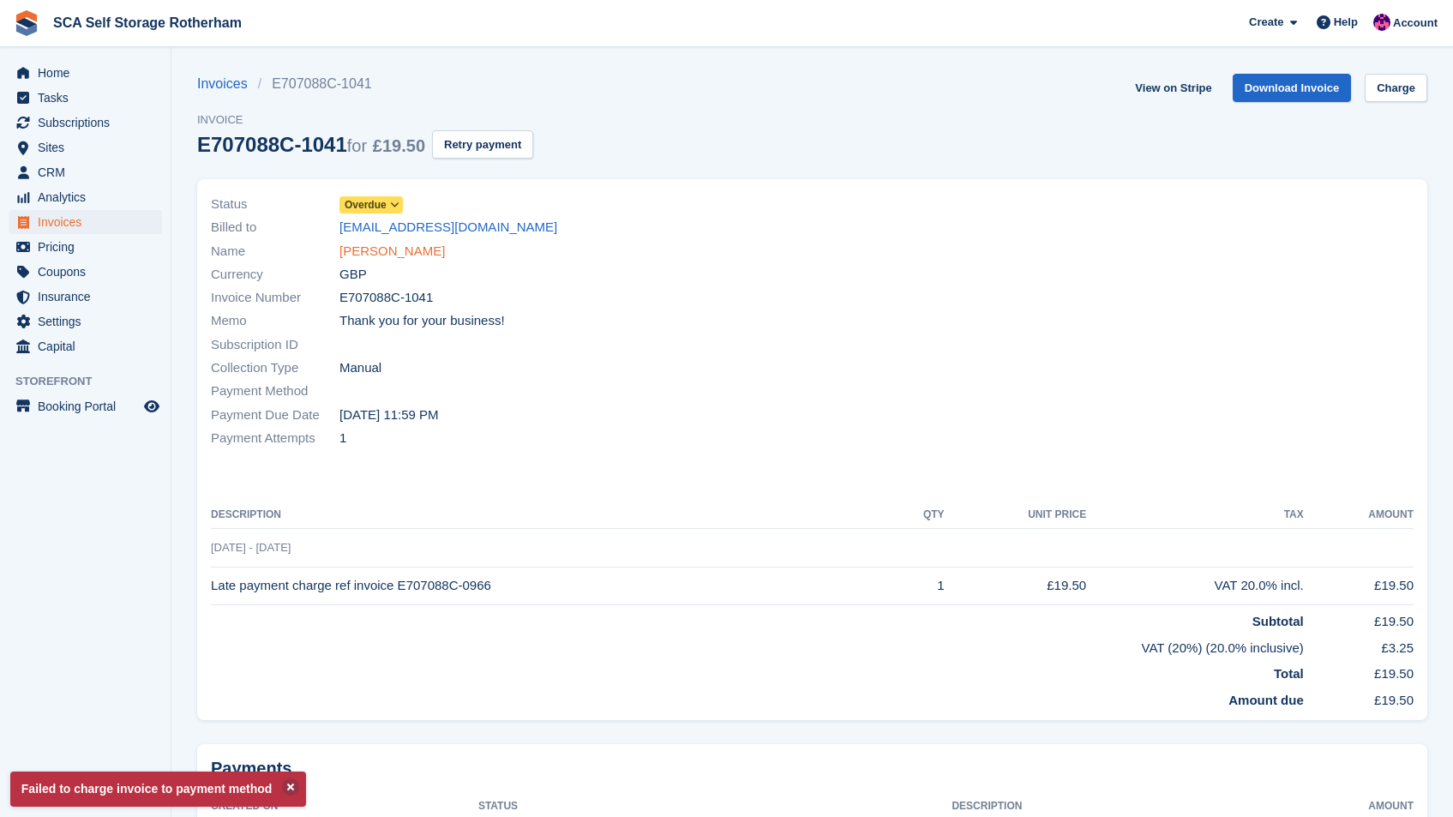
click at [359, 260] on link "Bradley Wheeler" at bounding box center [391, 252] width 105 height 20
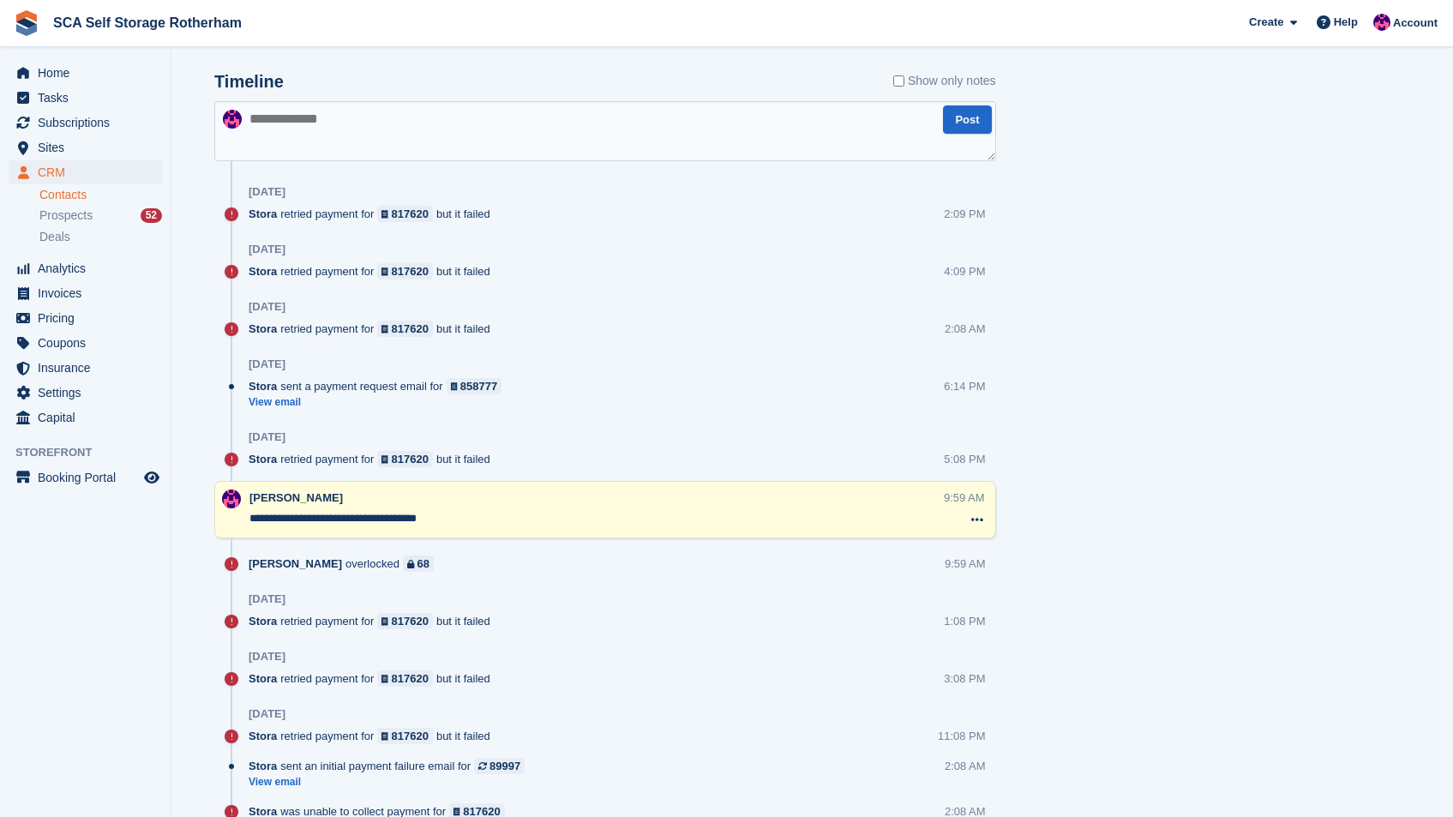
scroll to position [934, 0]
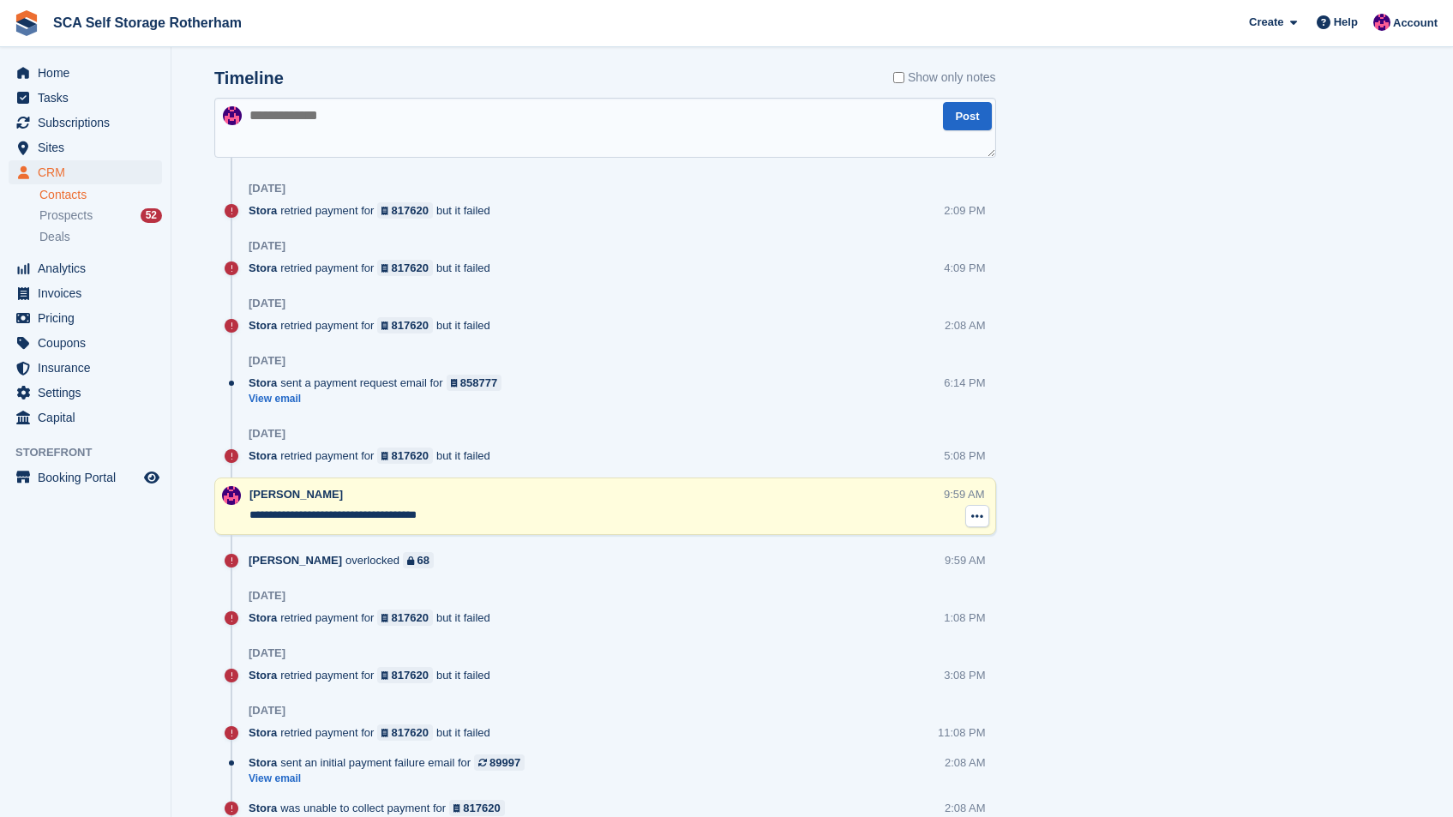
click at [982, 506] on button at bounding box center [977, 516] width 24 height 22
click at [904, 550] on p "Delete note" at bounding box center [906, 548] width 149 height 22
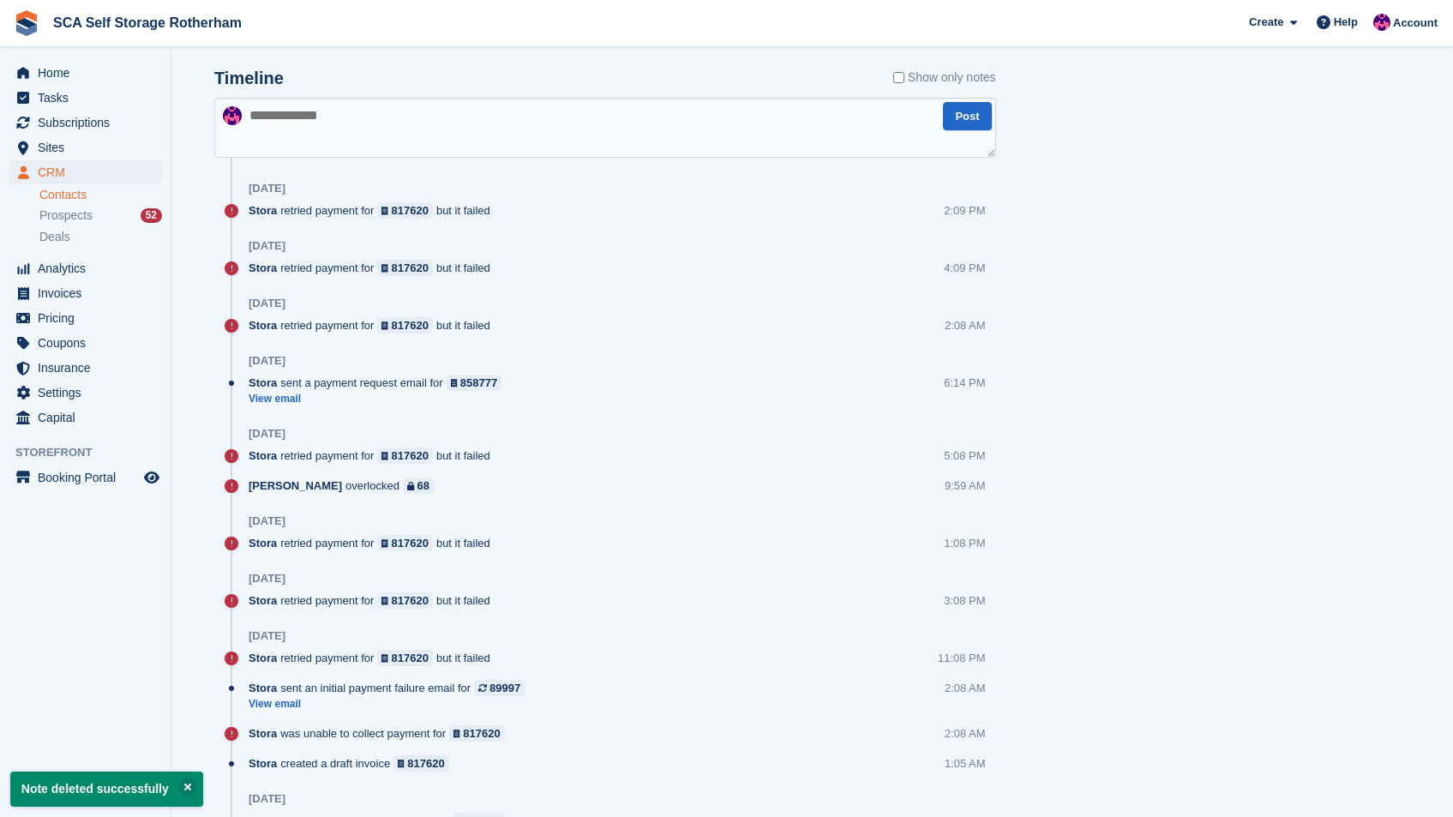
click at [69, 189] on link "Contacts" at bounding box center [100, 195] width 123 height 16
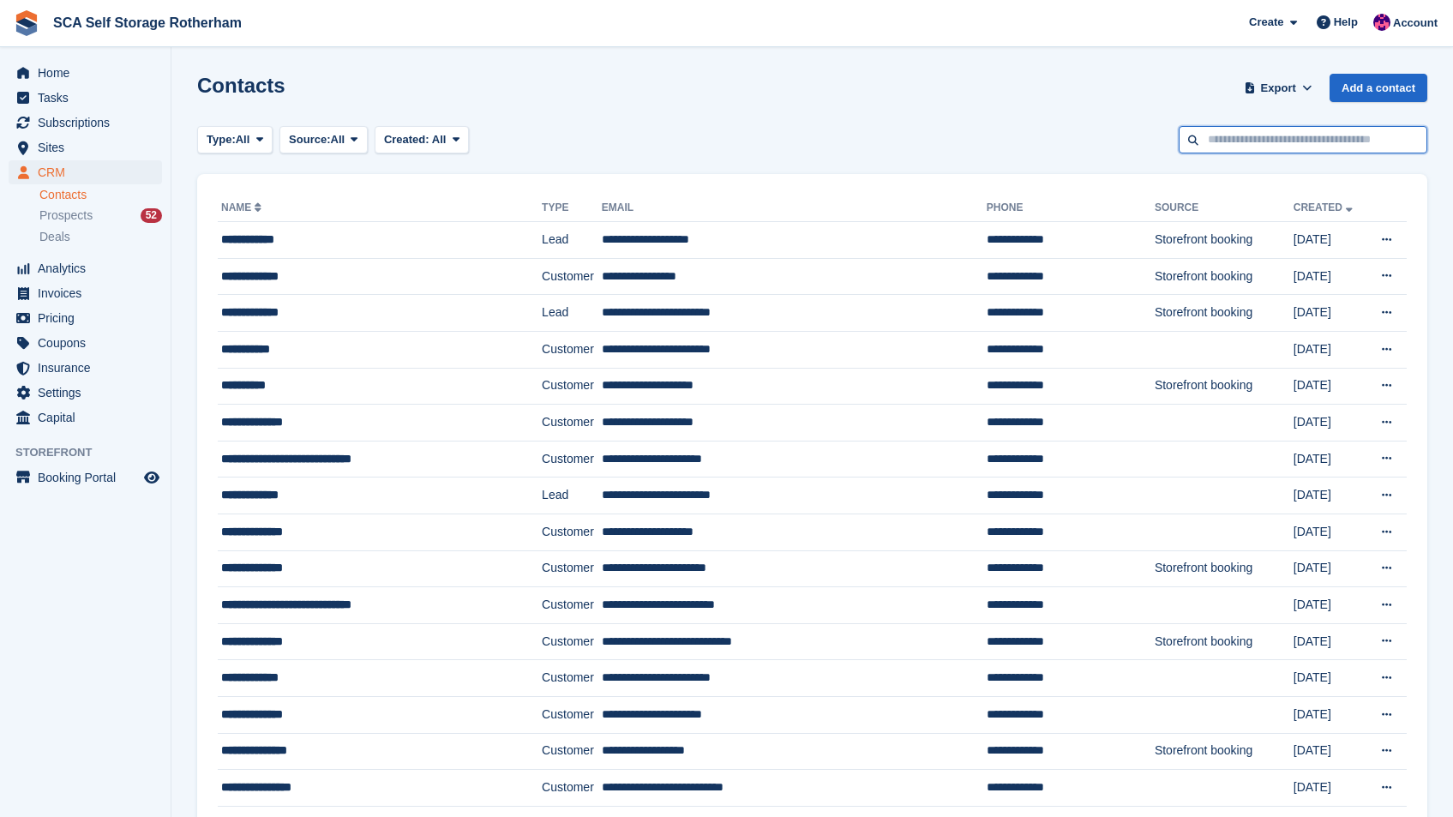
click at [1253, 129] on input "text" at bounding box center [1303, 140] width 249 height 28
type input "*****"
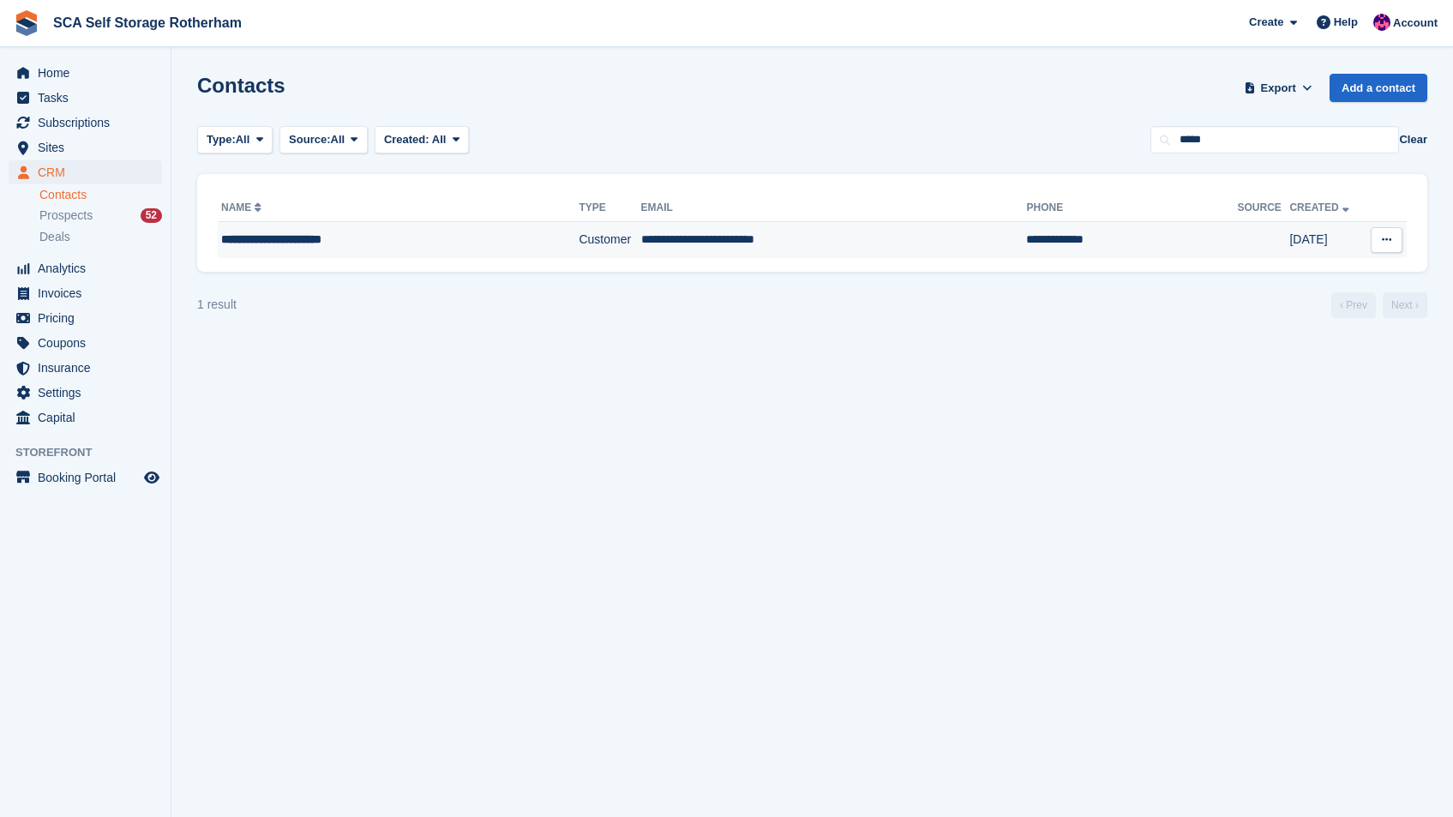
click at [498, 231] on div "**********" at bounding box center [371, 240] width 301 height 18
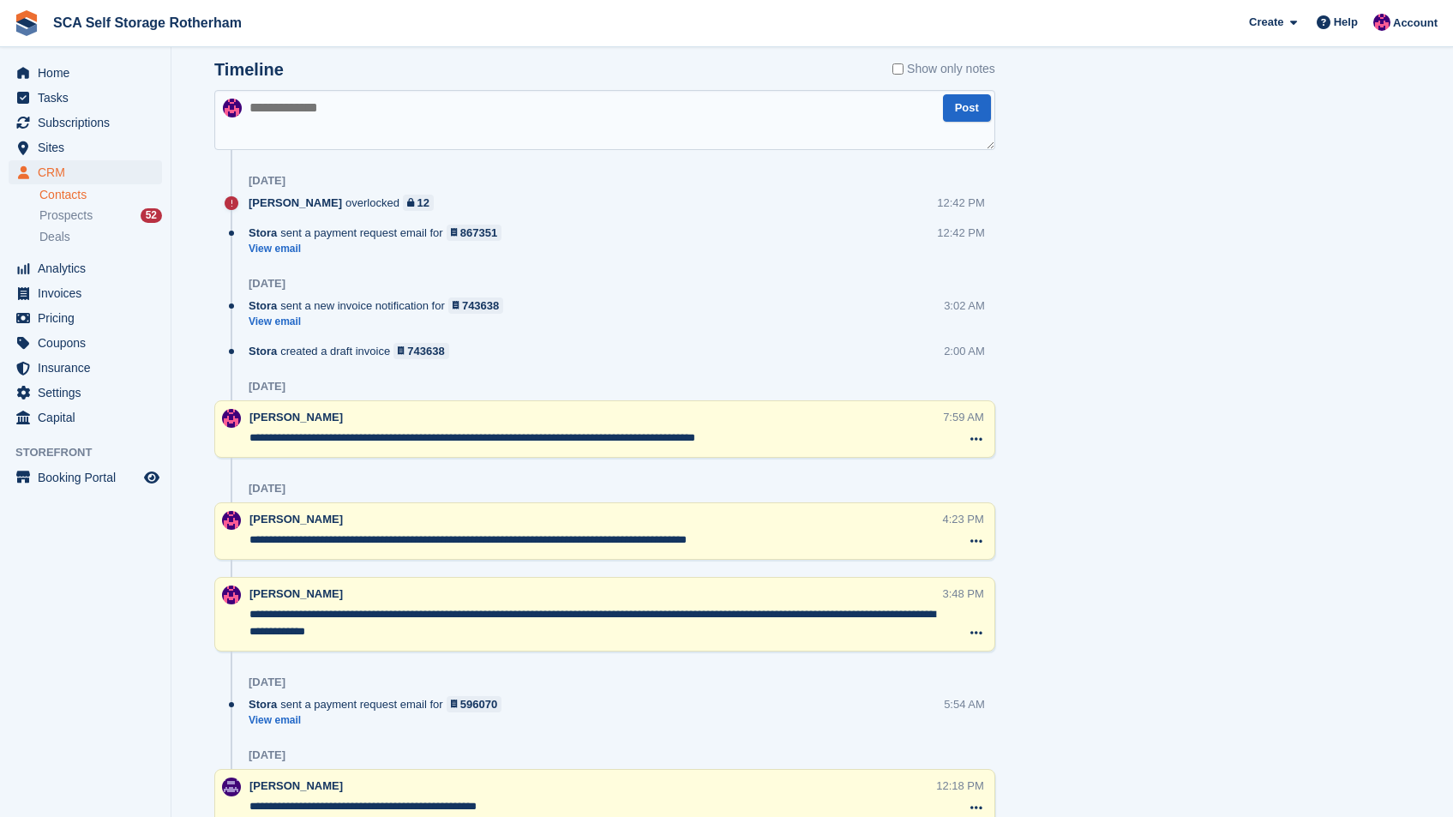
scroll to position [1102, 0]
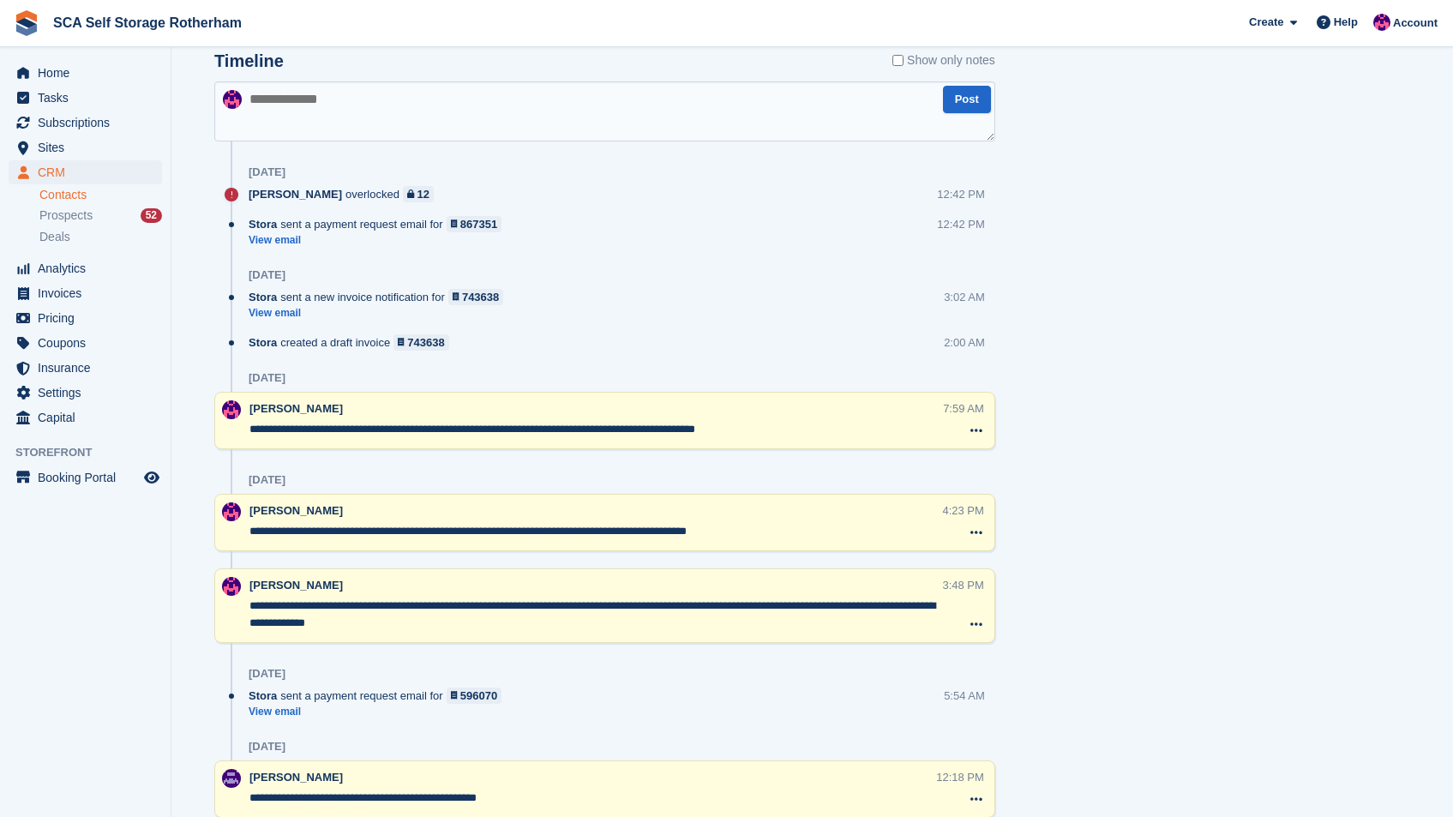
click at [89, 189] on link "Contacts" at bounding box center [100, 195] width 123 height 16
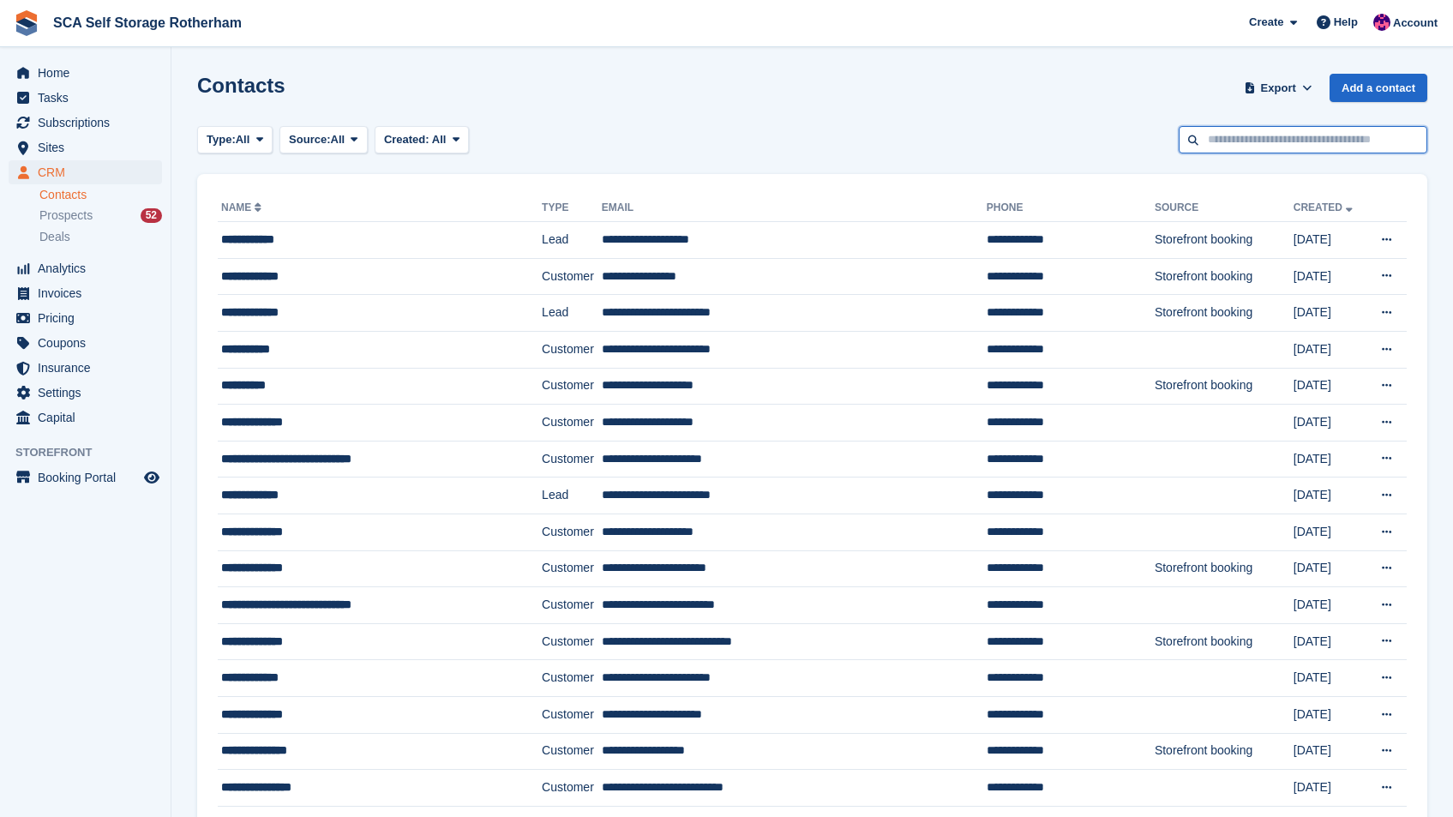
click at [1250, 135] on input "text" at bounding box center [1303, 140] width 249 height 28
type input "*****"
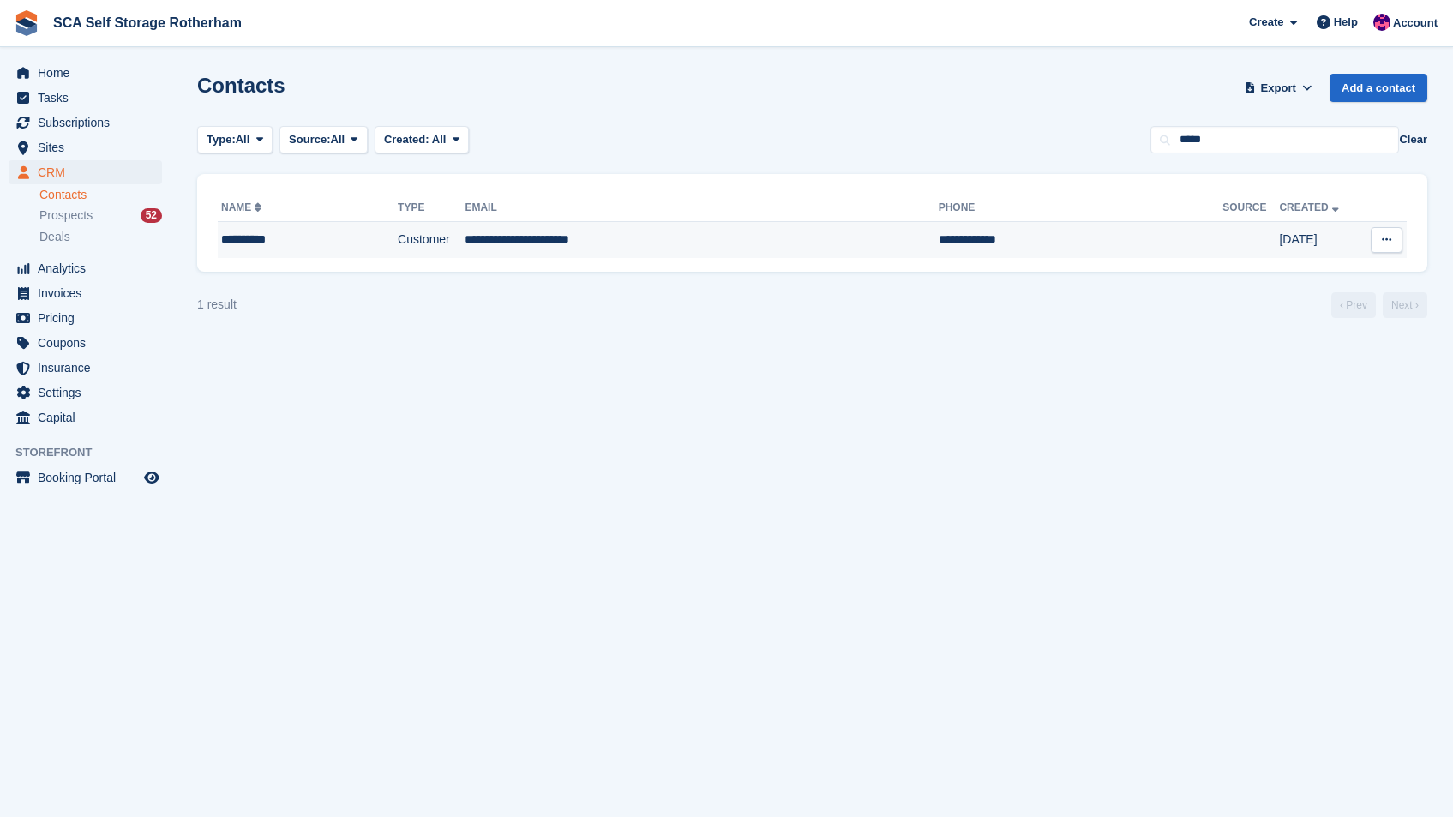
click at [687, 229] on td "**********" at bounding box center [701, 240] width 473 height 36
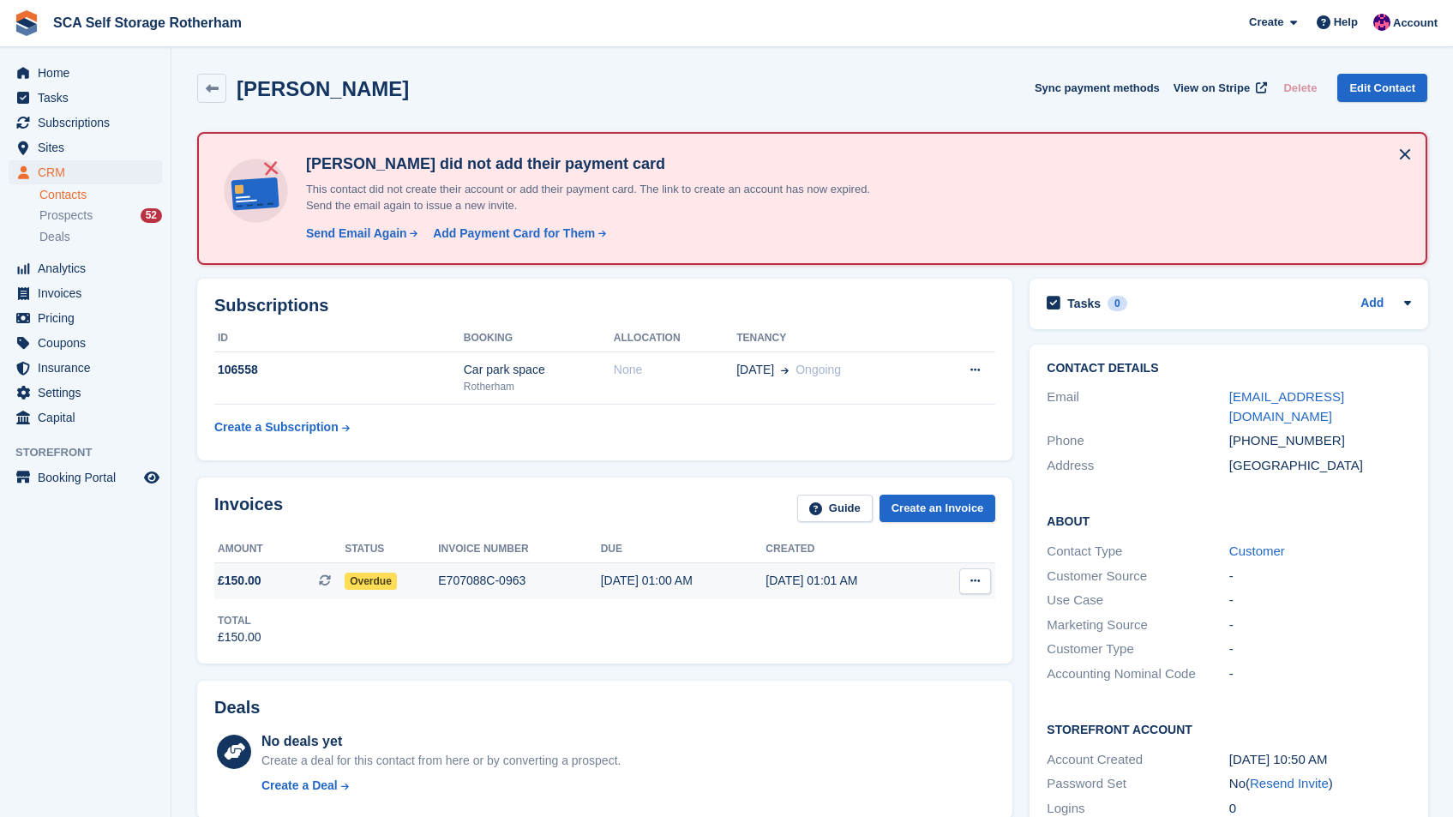
click at [858, 594] on td "[DATE] 01:01 AM" at bounding box center [847, 581] width 165 height 36
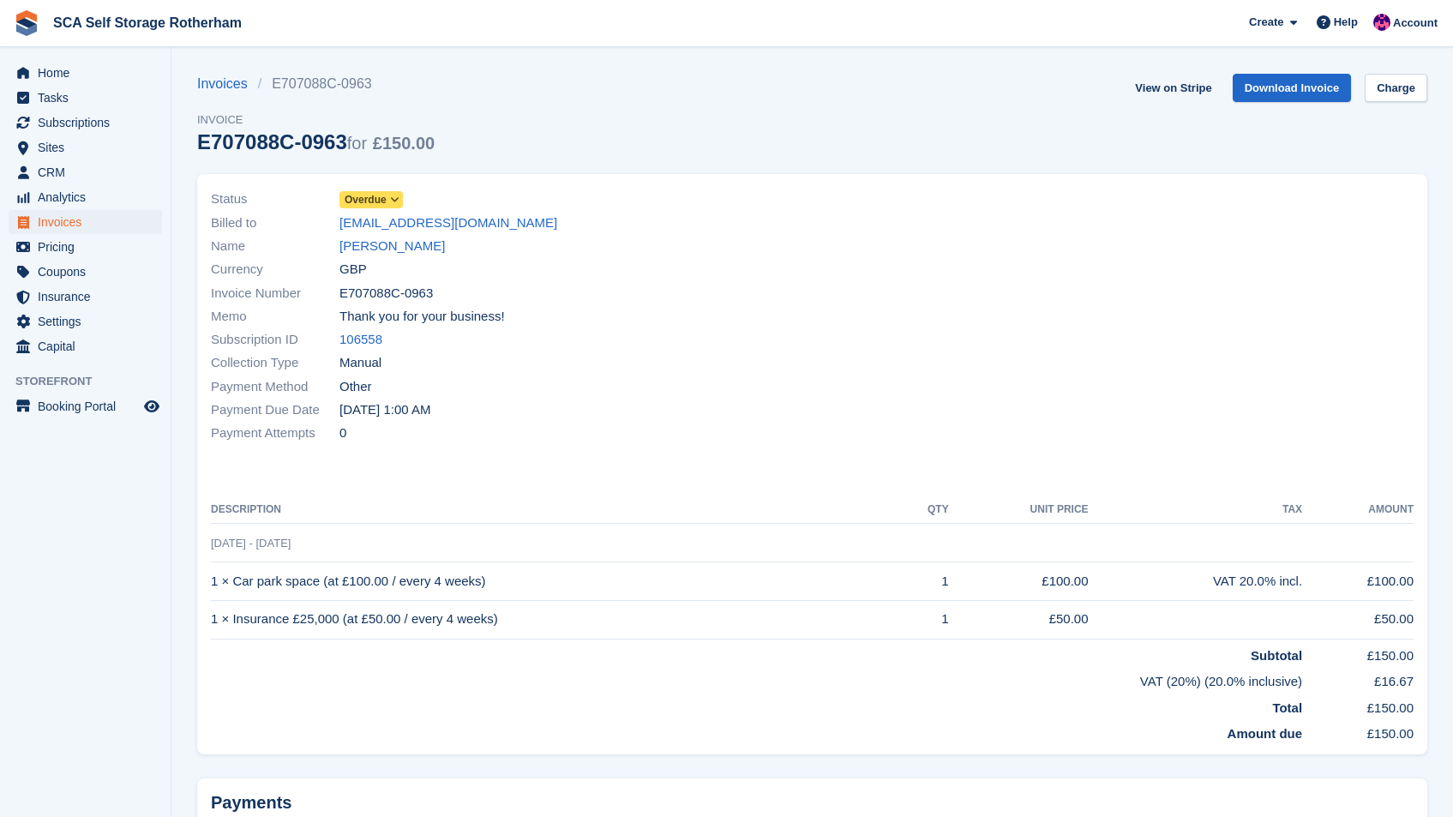
click at [380, 192] on span "Overdue" at bounding box center [366, 199] width 42 height 15
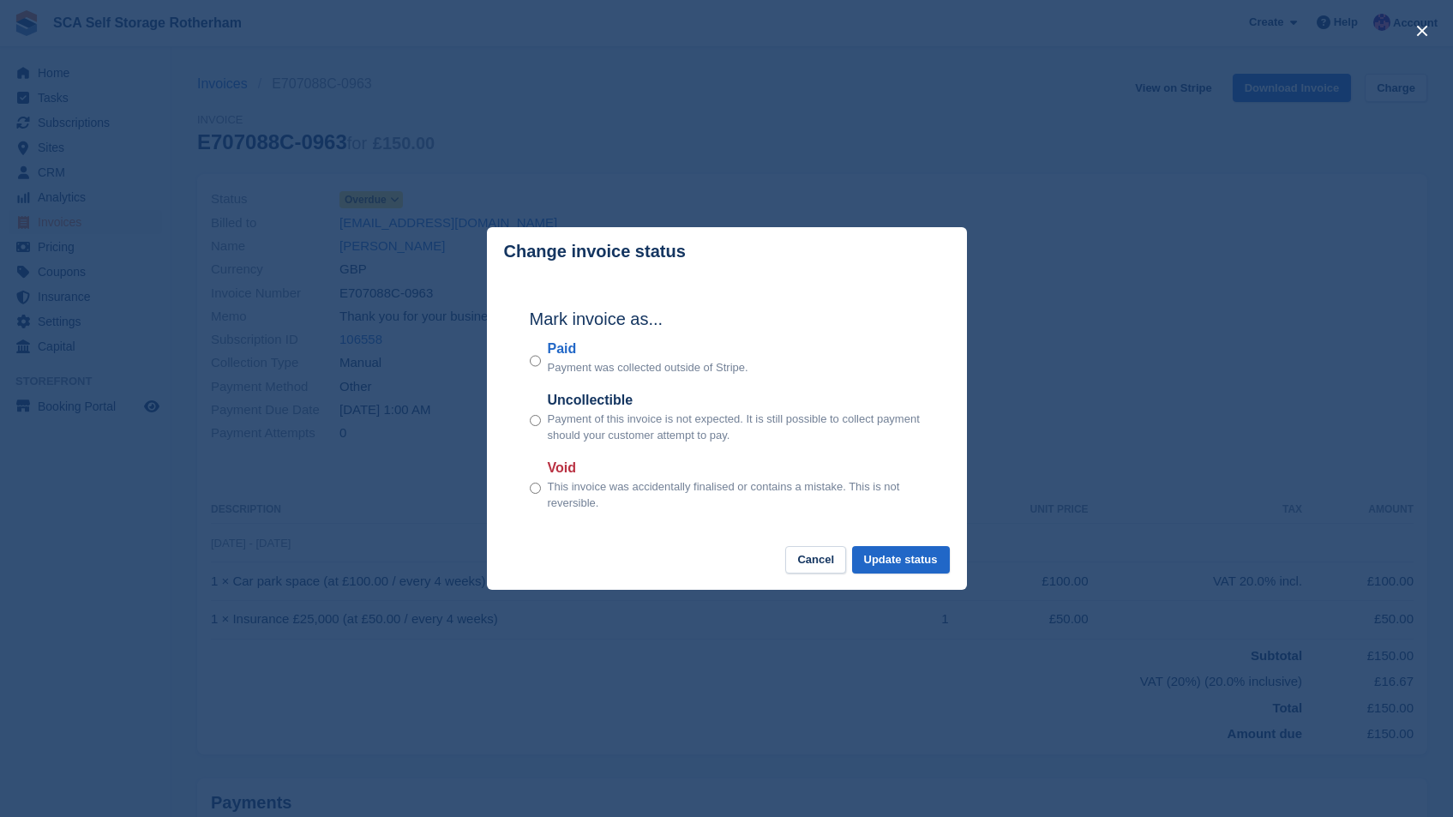
click at [540, 487] on div "Void This invoice was accidentally finalised or contains a mistake. This is not…" at bounding box center [727, 485] width 394 height 54
click at [896, 553] on button "Update status" at bounding box center [901, 560] width 98 height 28
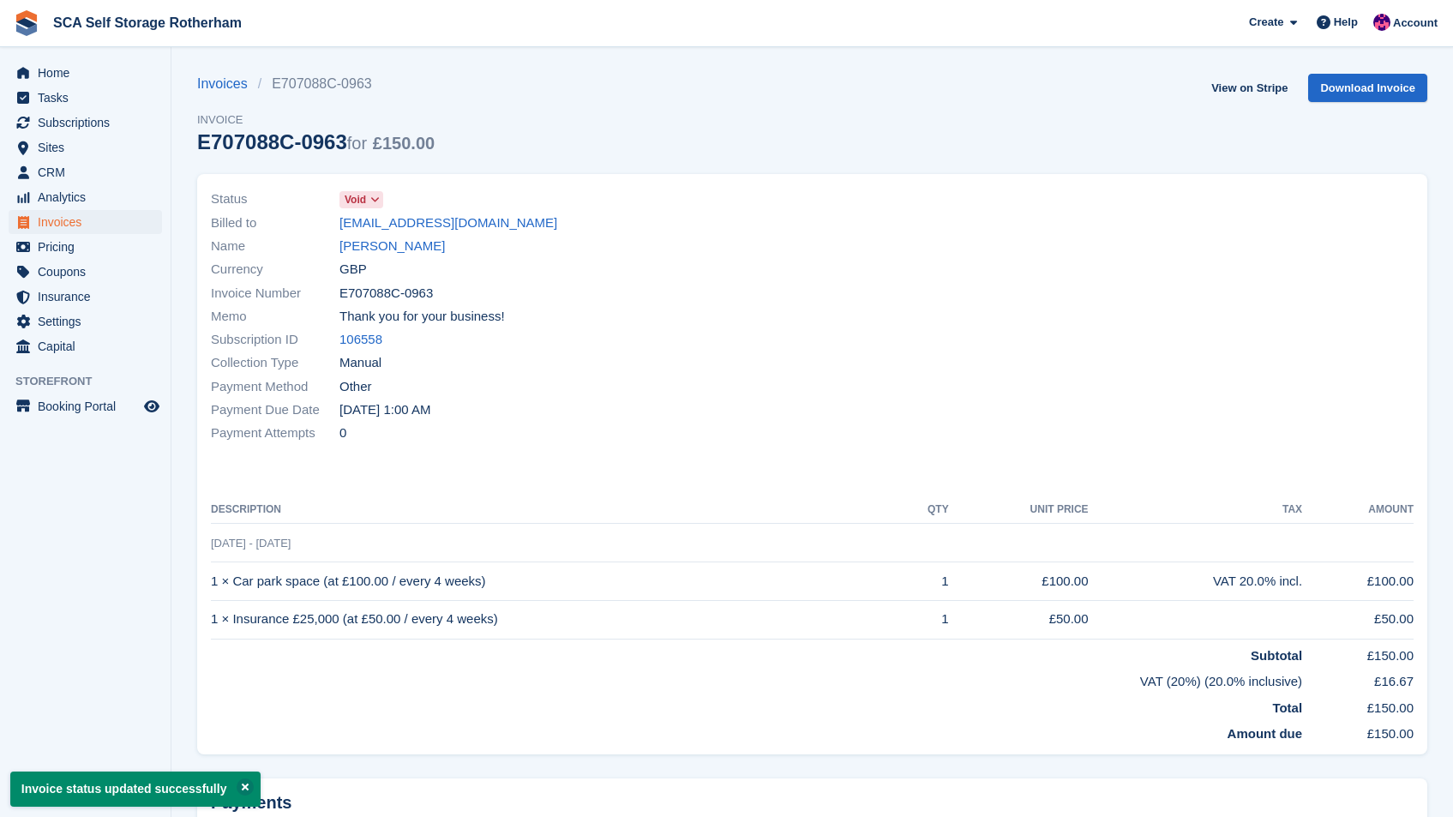
click at [386, 248] on link "[PERSON_NAME]" at bounding box center [391, 247] width 105 height 20
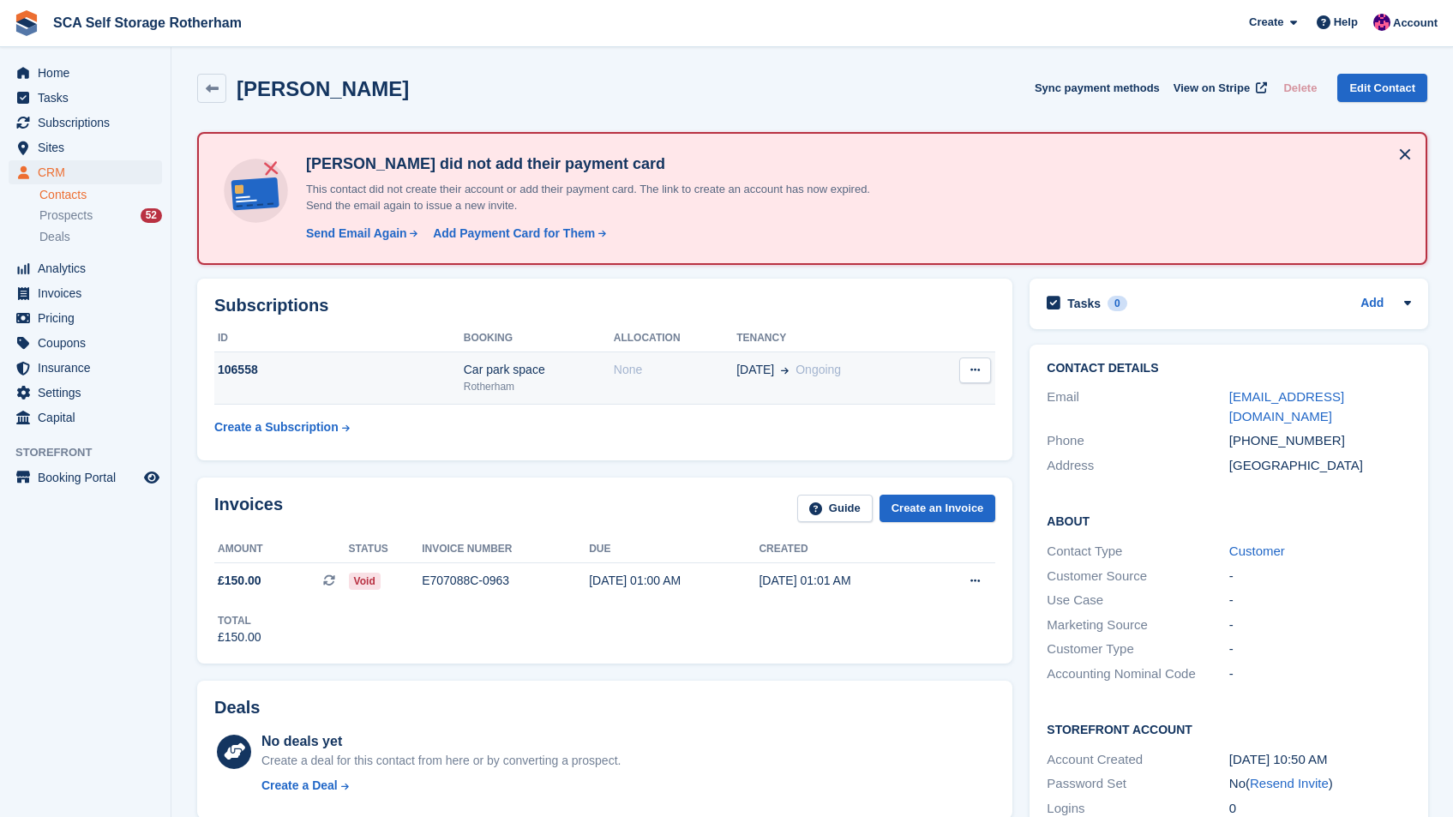
click at [975, 375] on icon at bounding box center [974, 369] width 9 height 11
click at [910, 401] on p "Cancel subscription" at bounding box center [908, 404] width 149 height 22
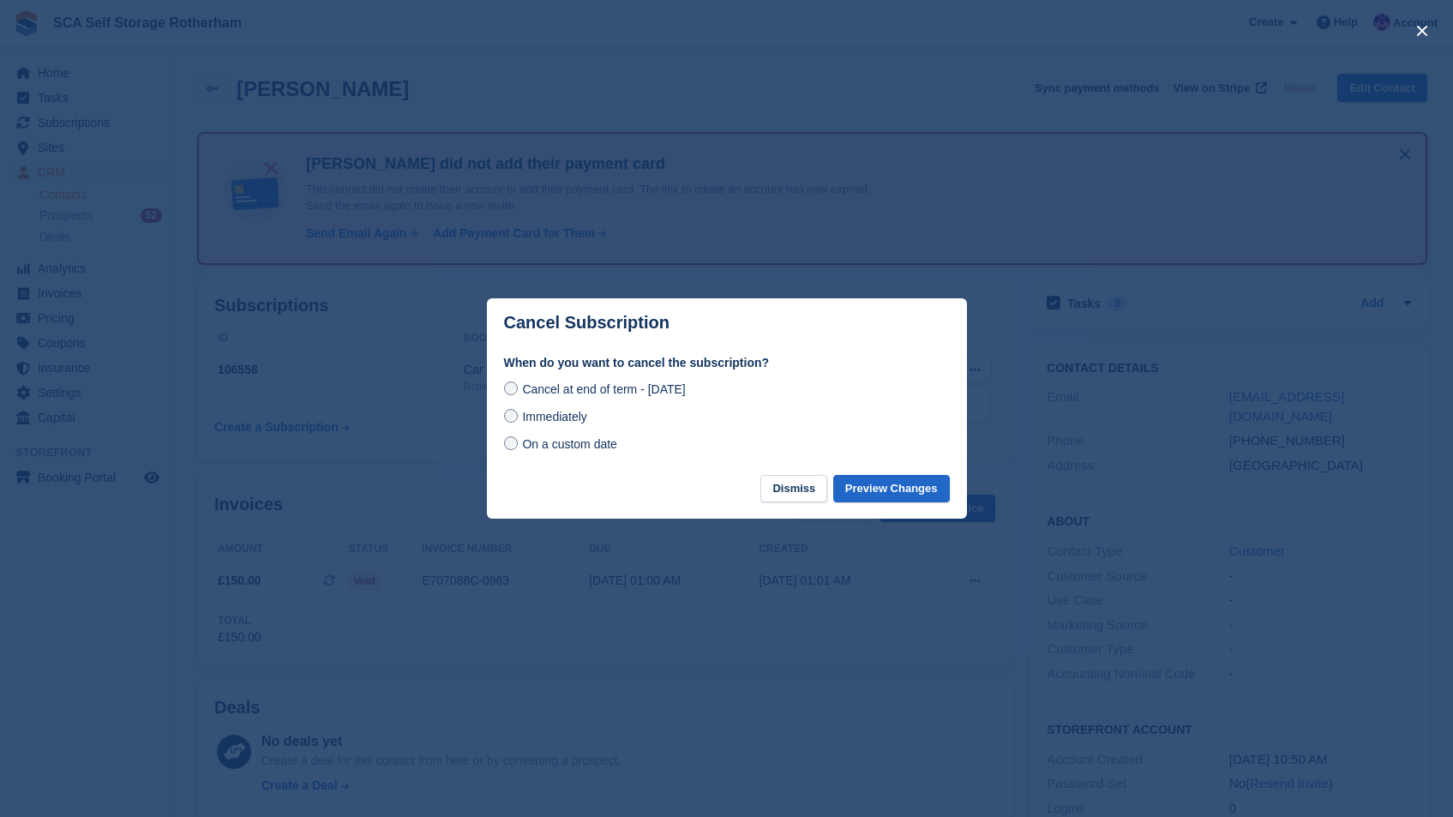
click at [546, 416] on span "Immediately" at bounding box center [554, 417] width 64 height 14
click at [896, 491] on button "Preview Changes" at bounding box center [891, 489] width 117 height 28
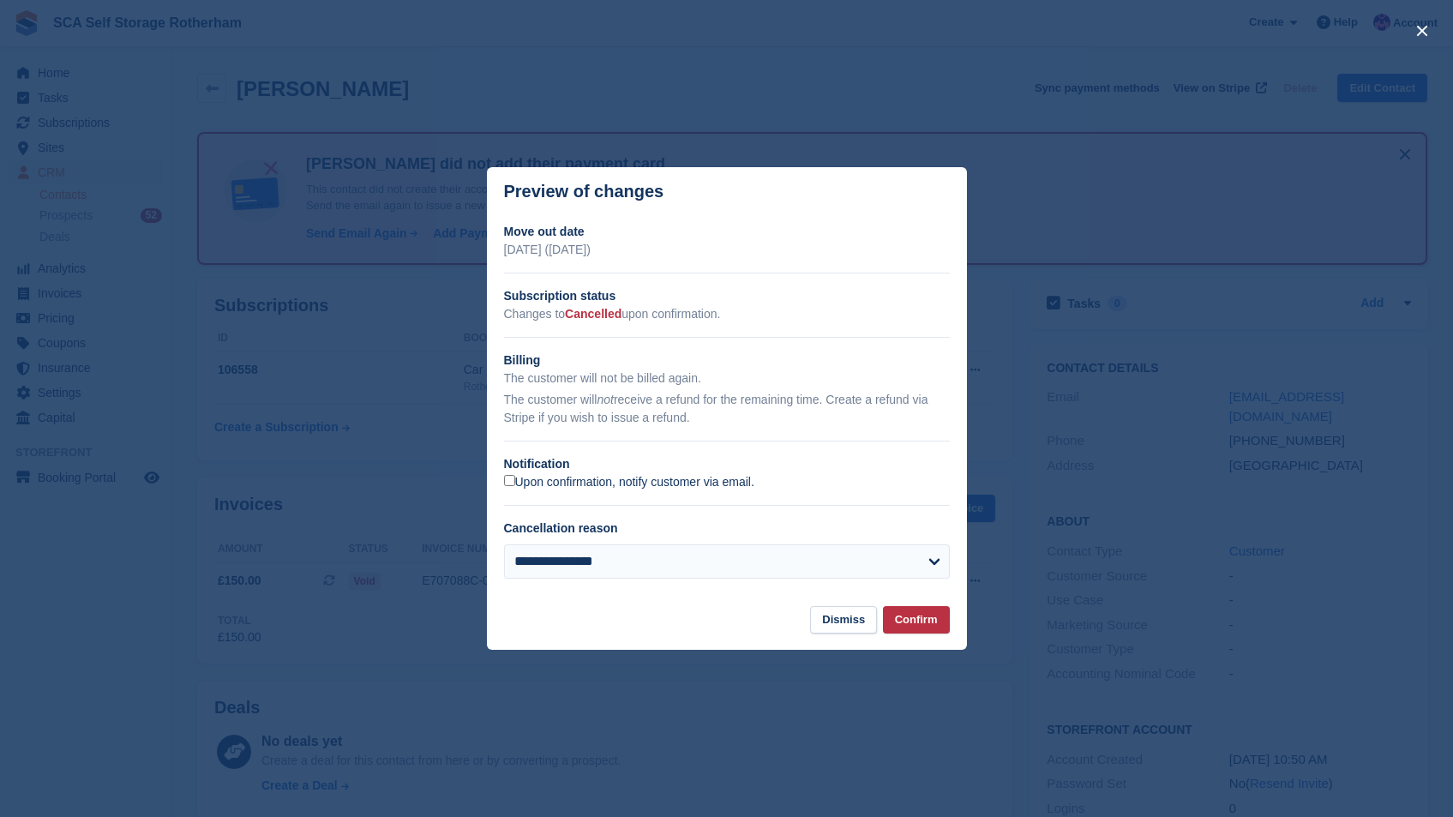
click at [632, 485] on label "Upon confirmation, notify customer via email." at bounding box center [629, 482] width 250 height 15
click at [636, 559] on select "**********" at bounding box center [727, 561] width 446 height 34
select select "*******"
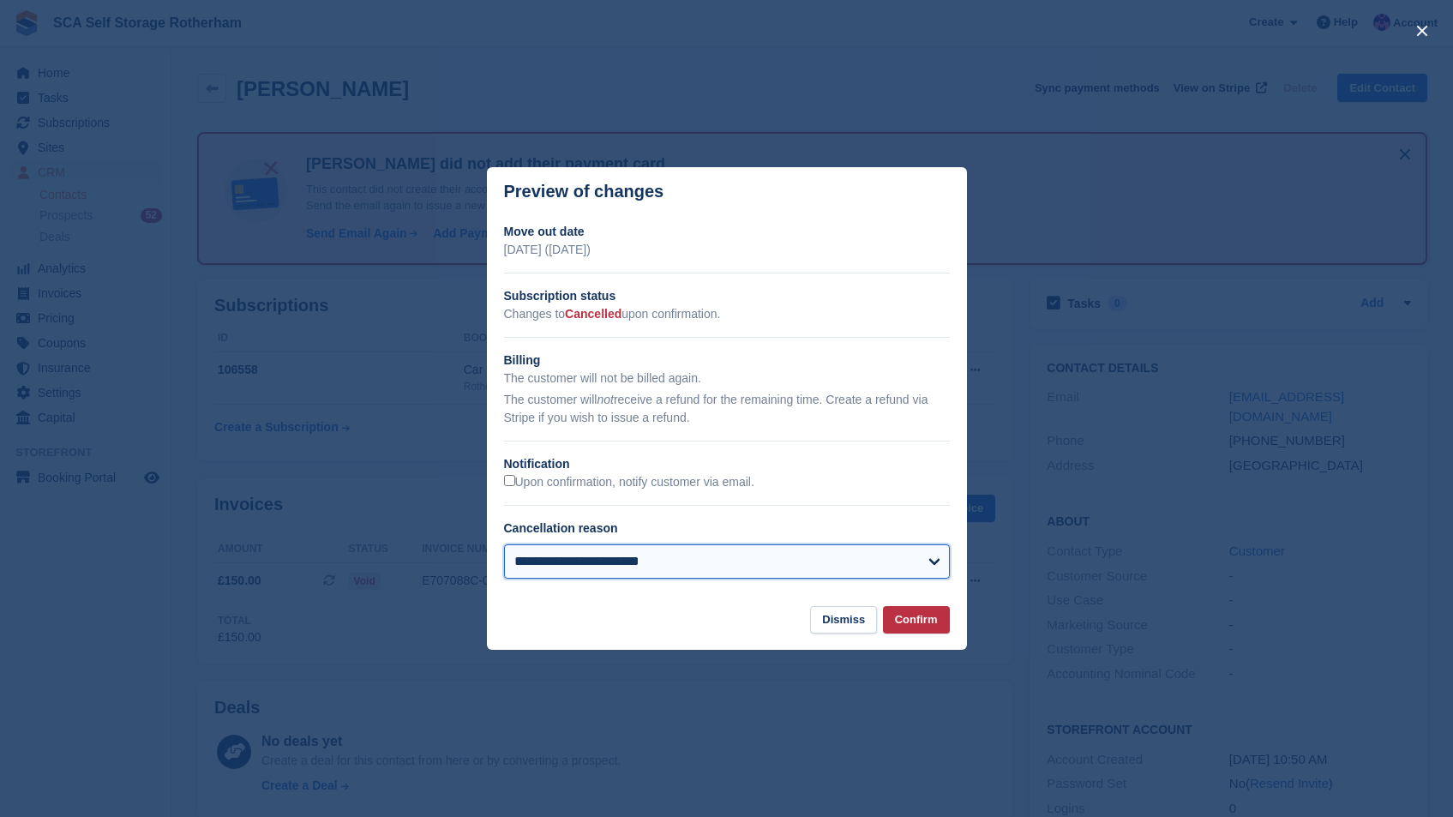
click at [504, 544] on select "**********" at bounding box center [727, 561] width 446 height 34
click at [907, 624] on button "Confirm" at bounding box center [916, 620] width 67 height 28
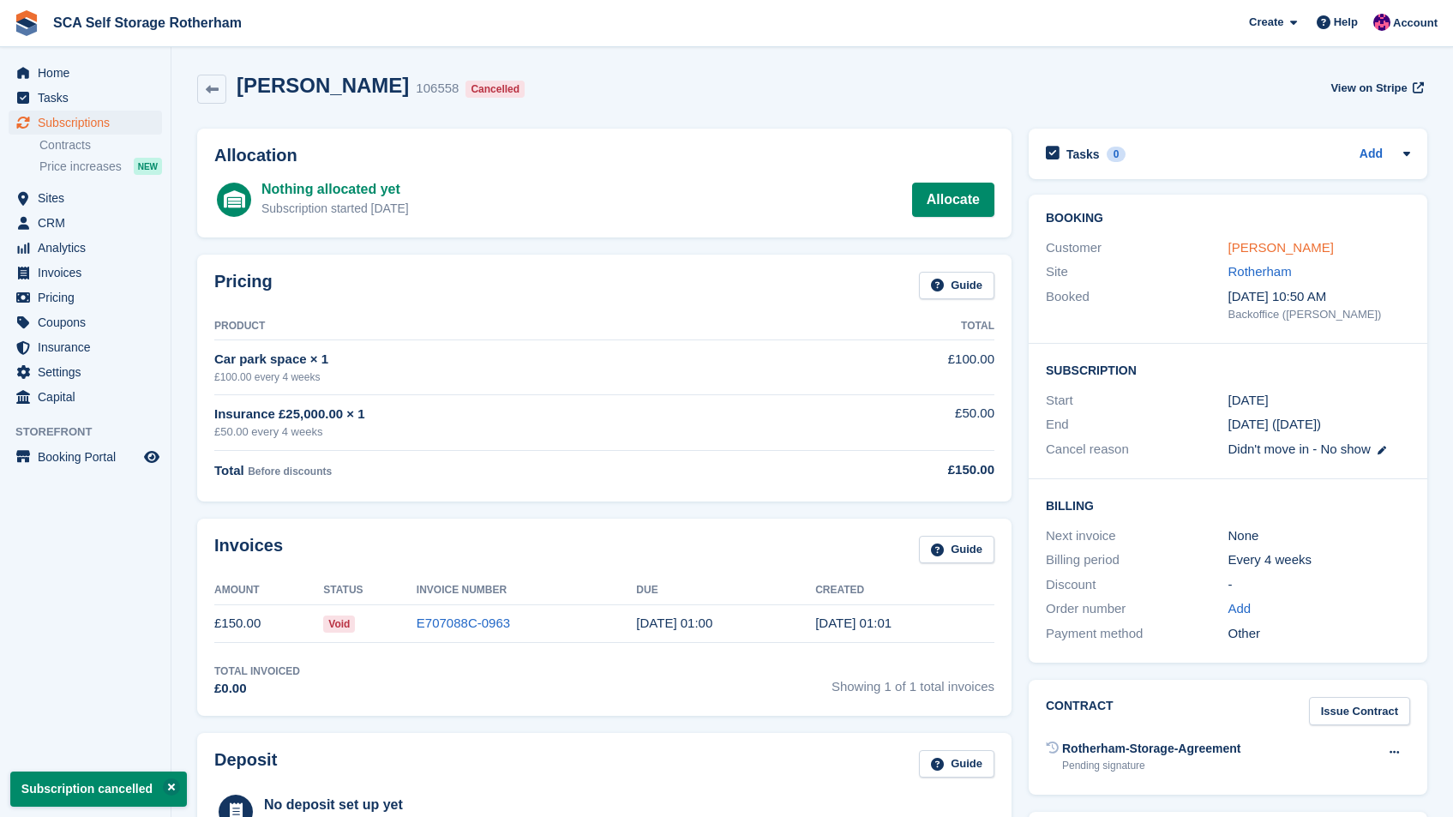
click at [1258, 249] on link "[PERSON_NAME]" at bounding box center [1280, 247] width 105 height 15
select select "*******"
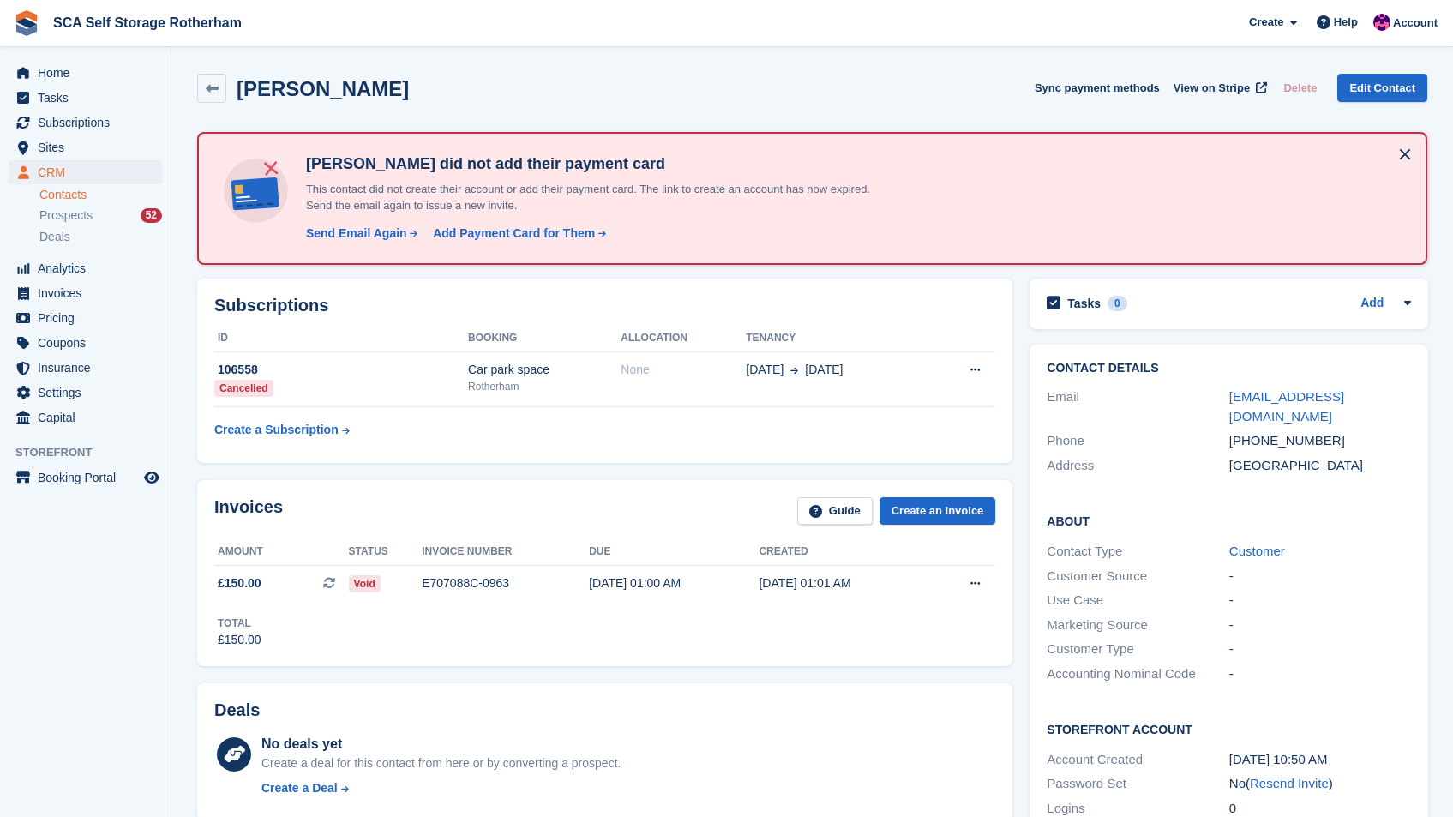
click at [63, 191] on link "Contacts" at bounding box center [100, 195] width 123 height 16
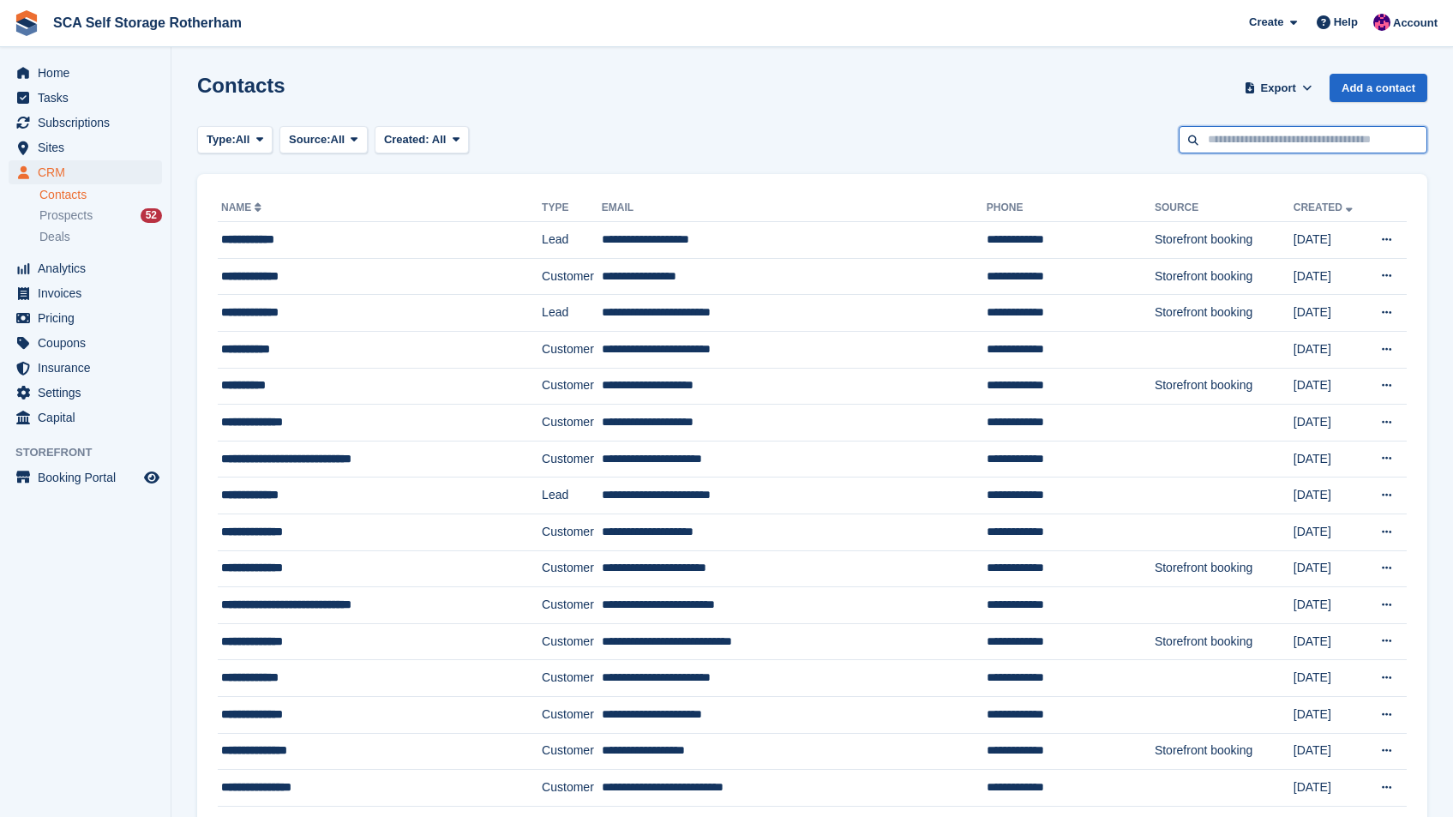
click at [1233, 141] on input "text" at bounding box center [1303, 140] width 249 height 28
type input "****"
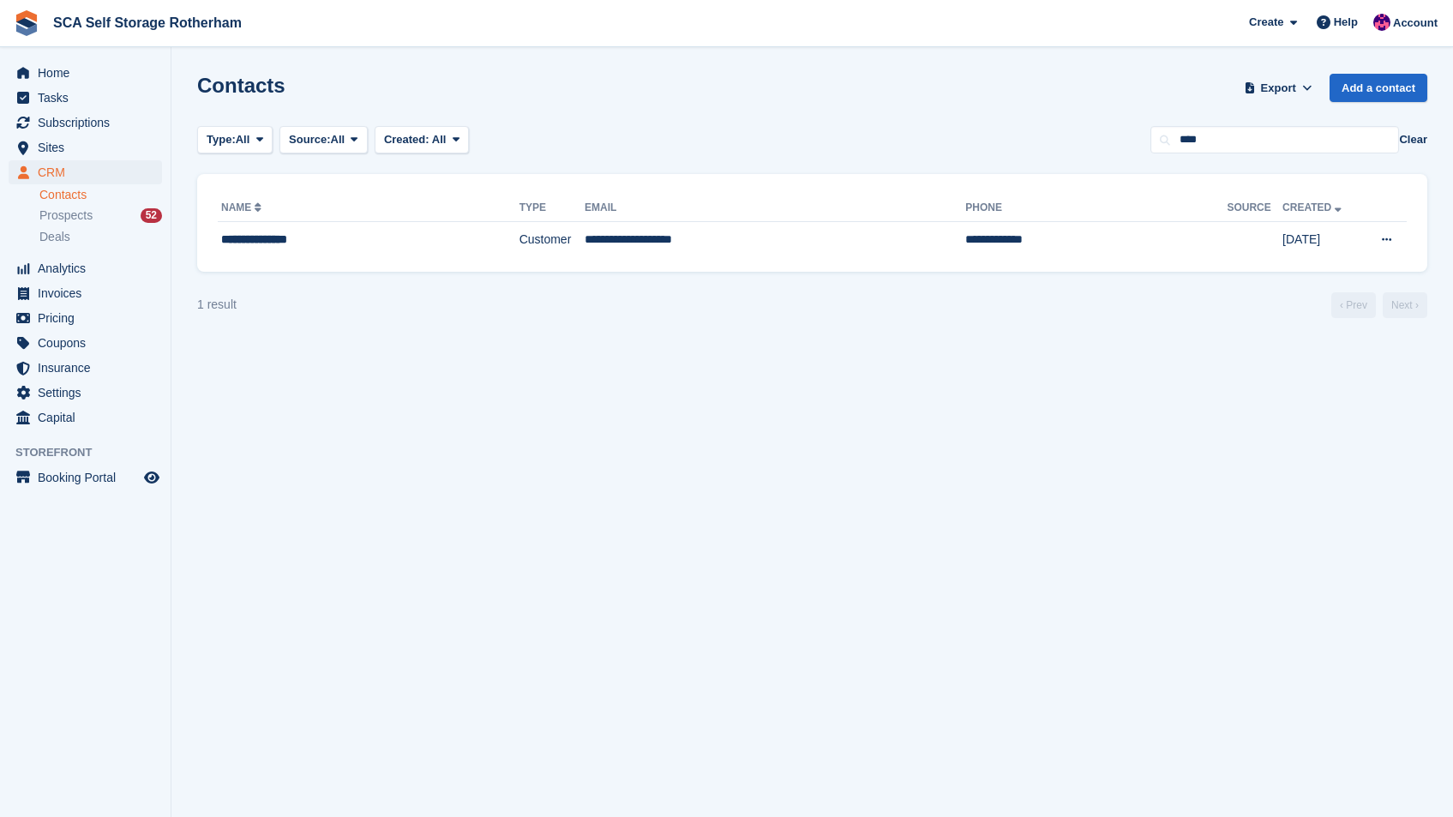
click at [781, 258] on div "**********" at bounding box center [812, 223] width 1230 height 98
click at [846, 229] on td "**********" at bounding box center [775, 240] width 381 height 36
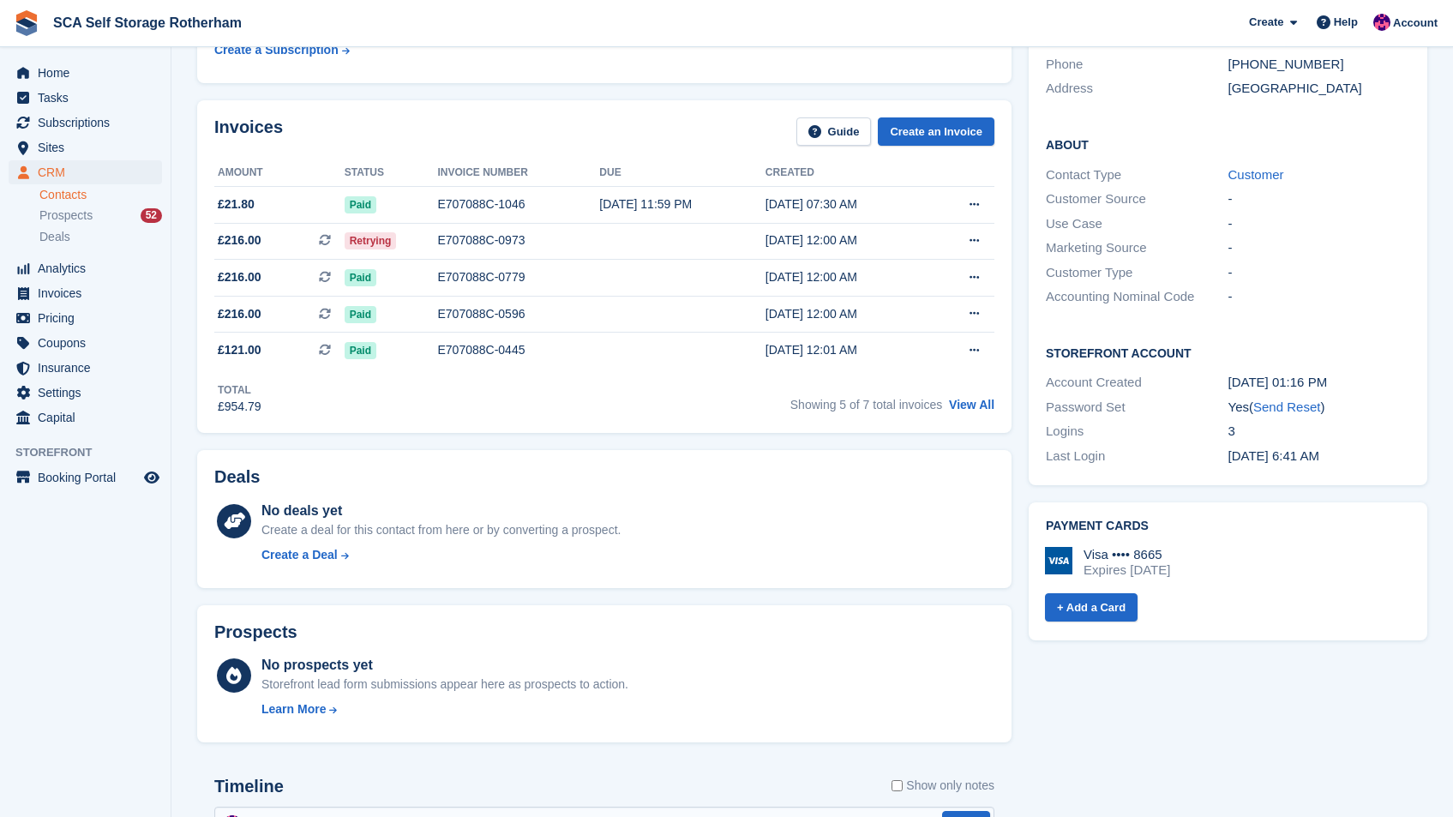
scroll to position [358, 0]
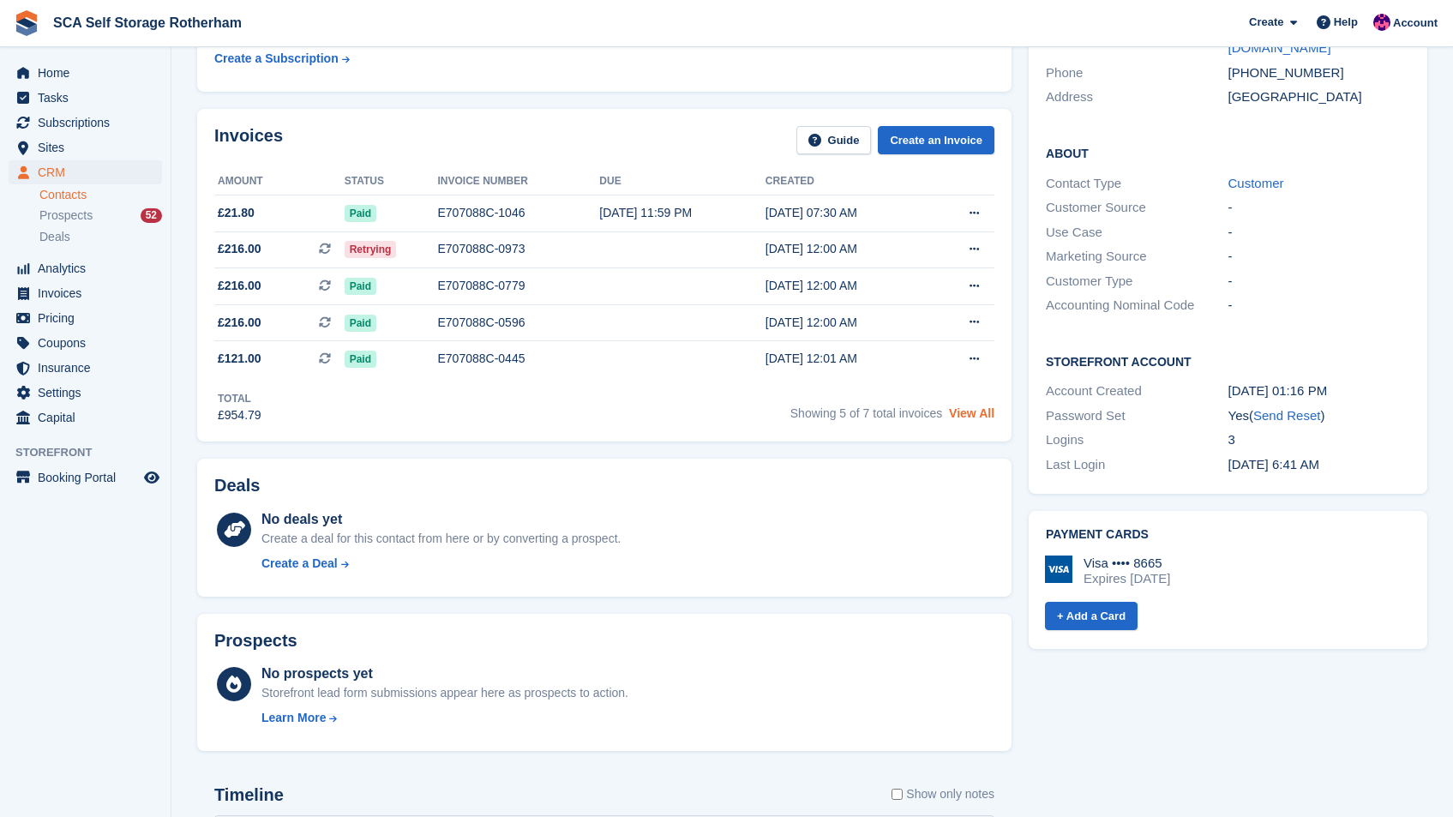
click at [982, 409] on link "View All" at bounding box center [971, 413] width 45 height 14
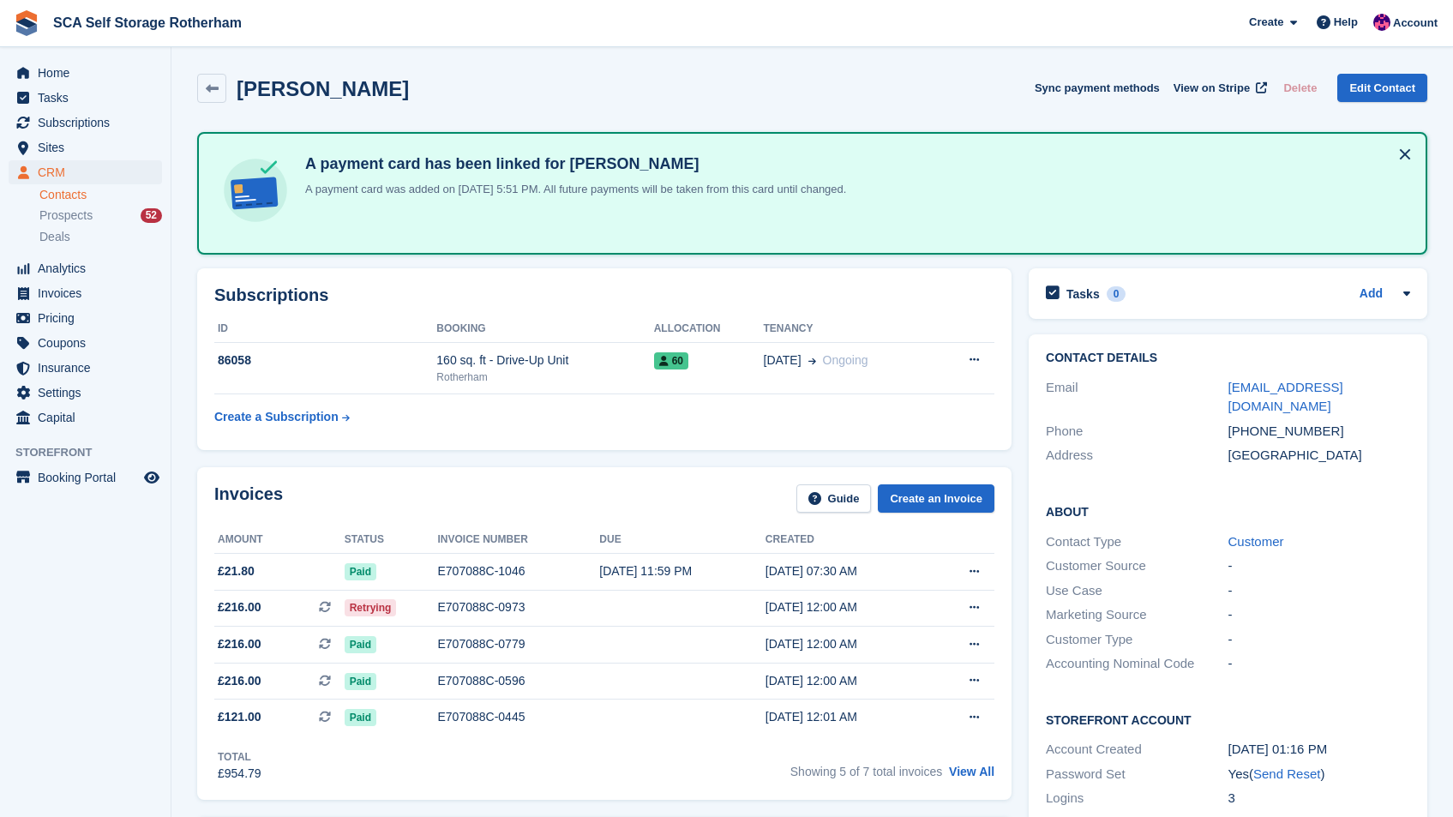
scroll to position [358, 0]
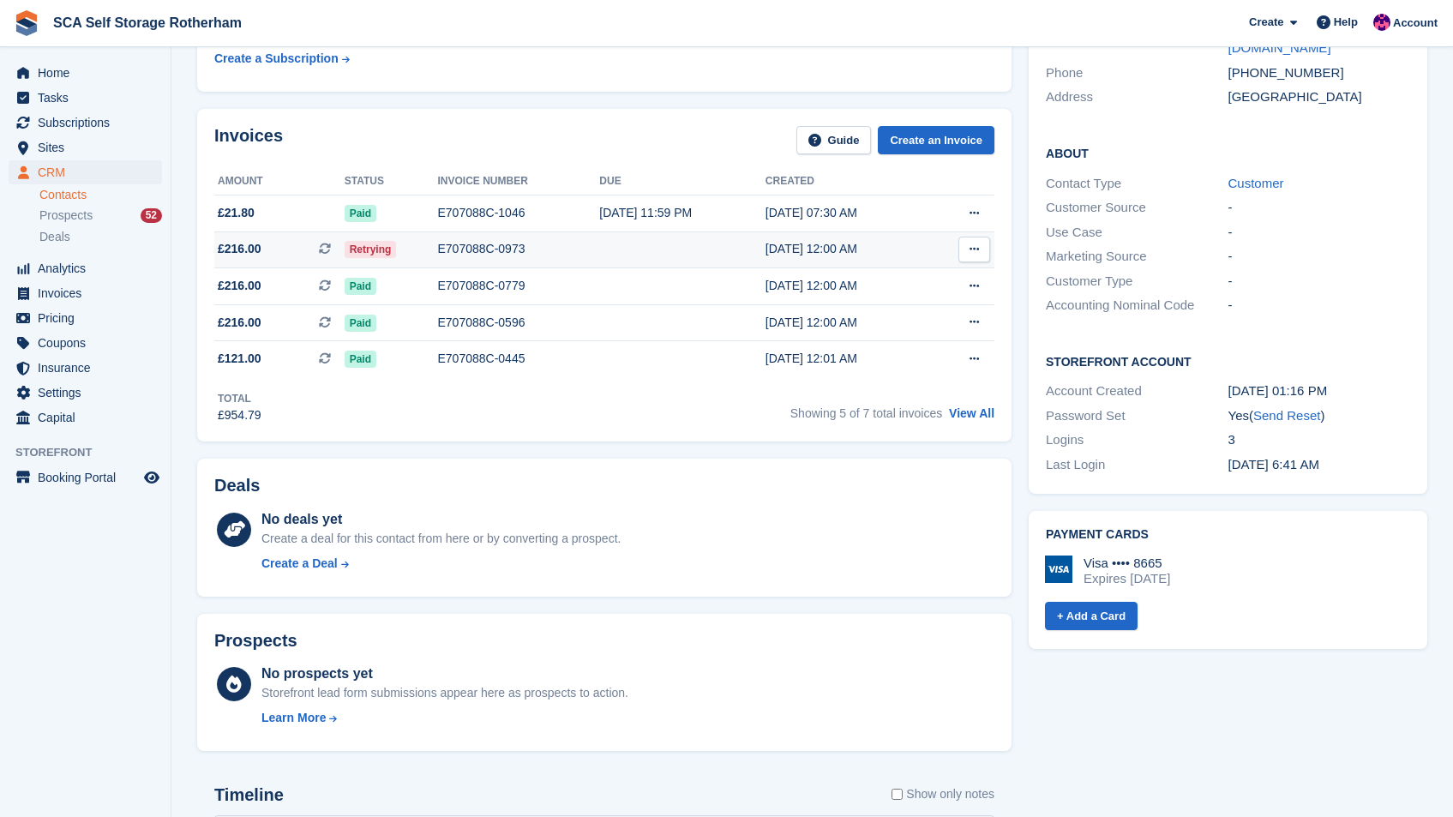
click at [972, 248] on icon at bounding box center [974, 248] width 9 height 11
click at [909, 309] on p "View on Stripe" at bounding box center [907, 307] width 149 height 27
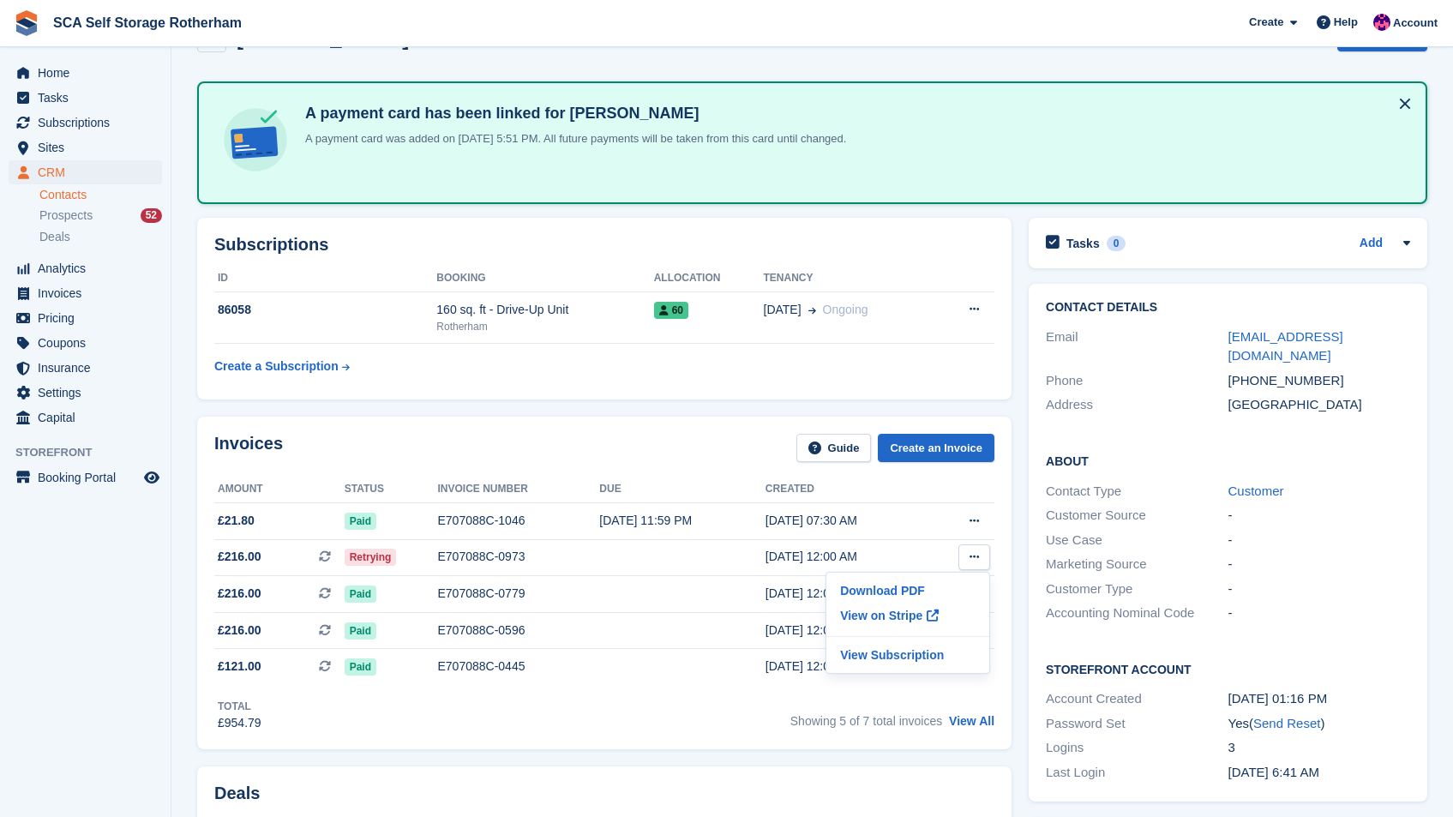
scroll to position [0, 0]
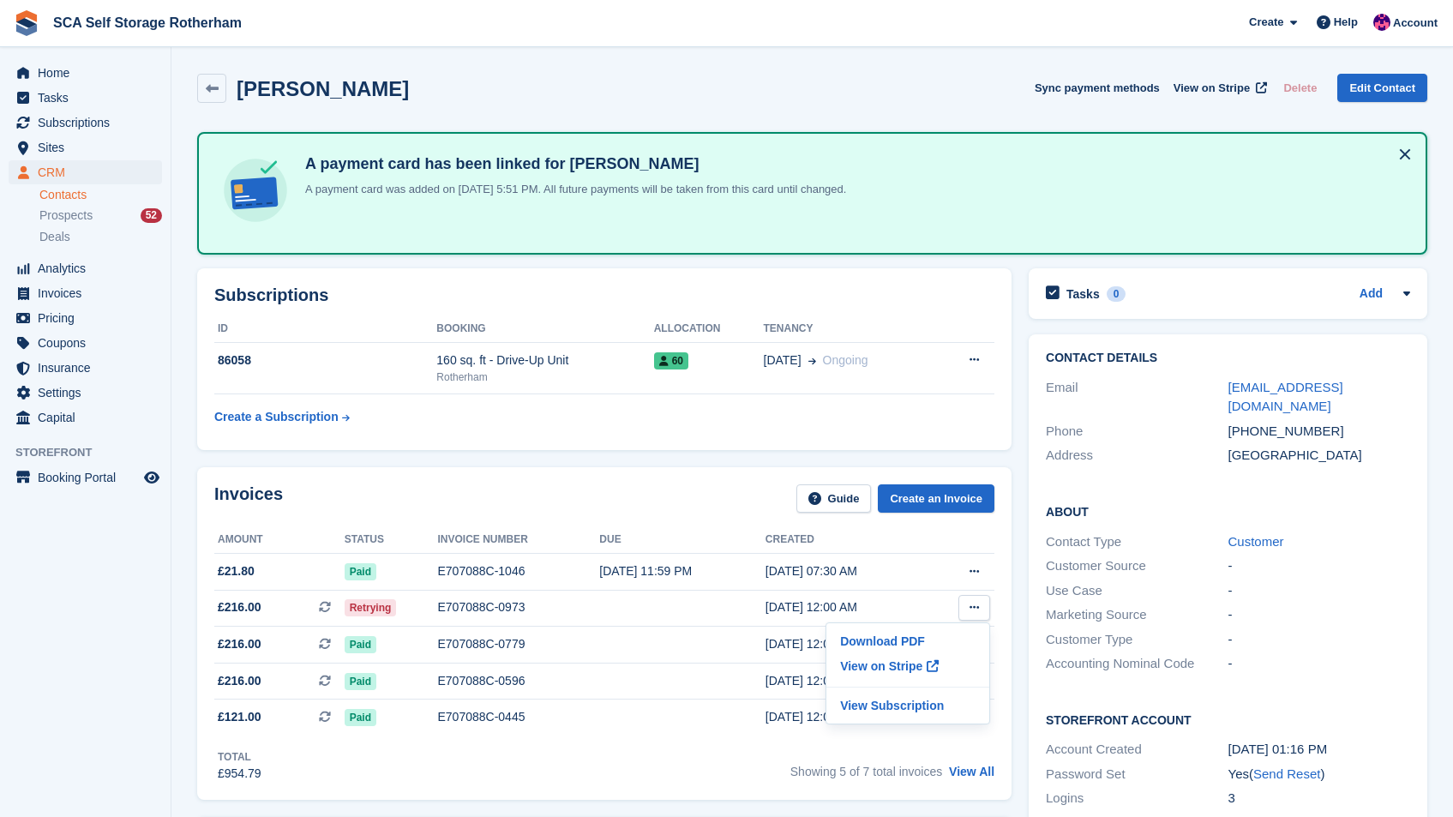
click at [64, 188] on link "Contacts" at bounding box center [100, 195] width 123 height 16
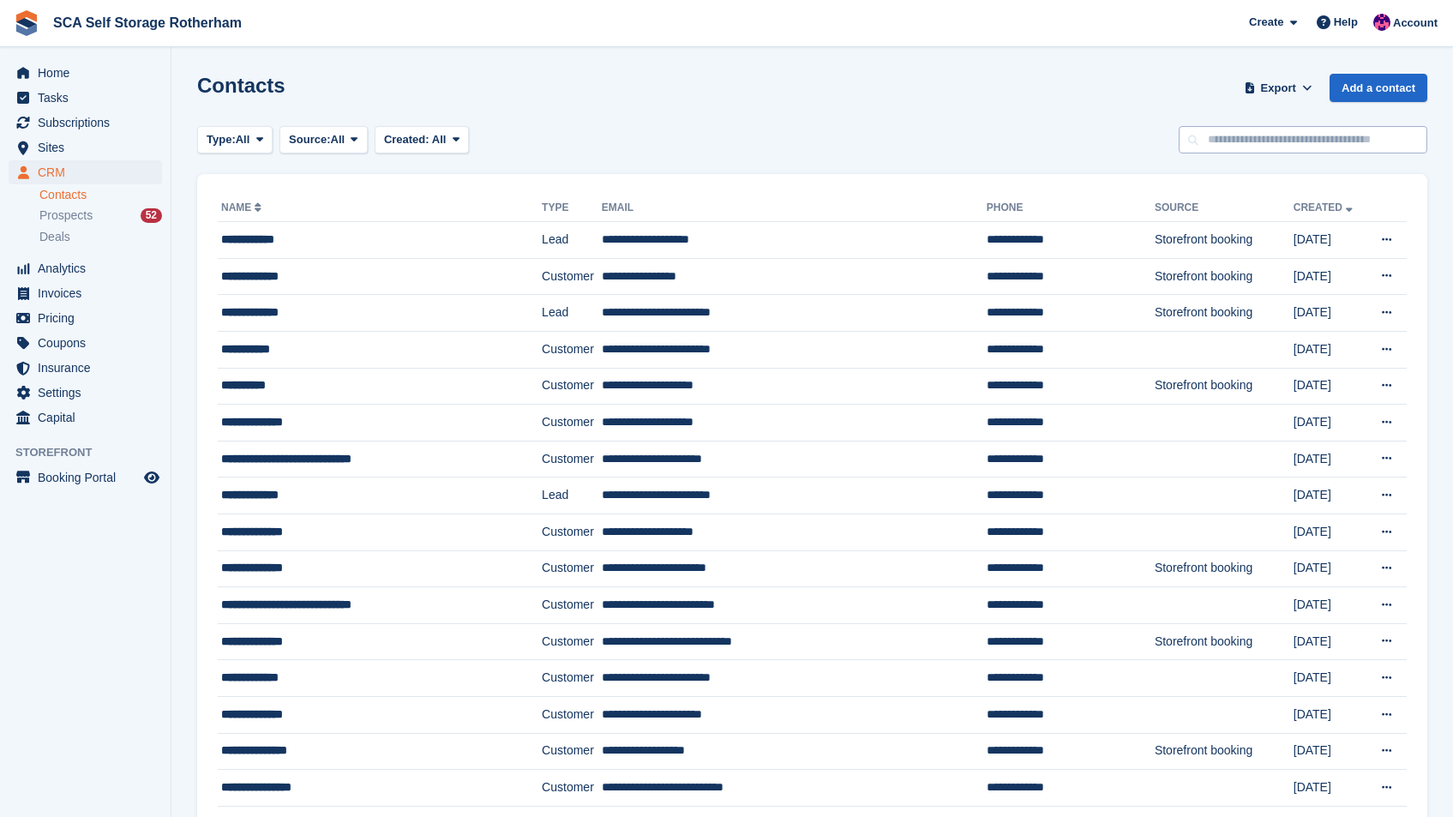
click at [1283, 151] on input "text" at bounding box center [1303, 140] width 249 height 28
type input "***"
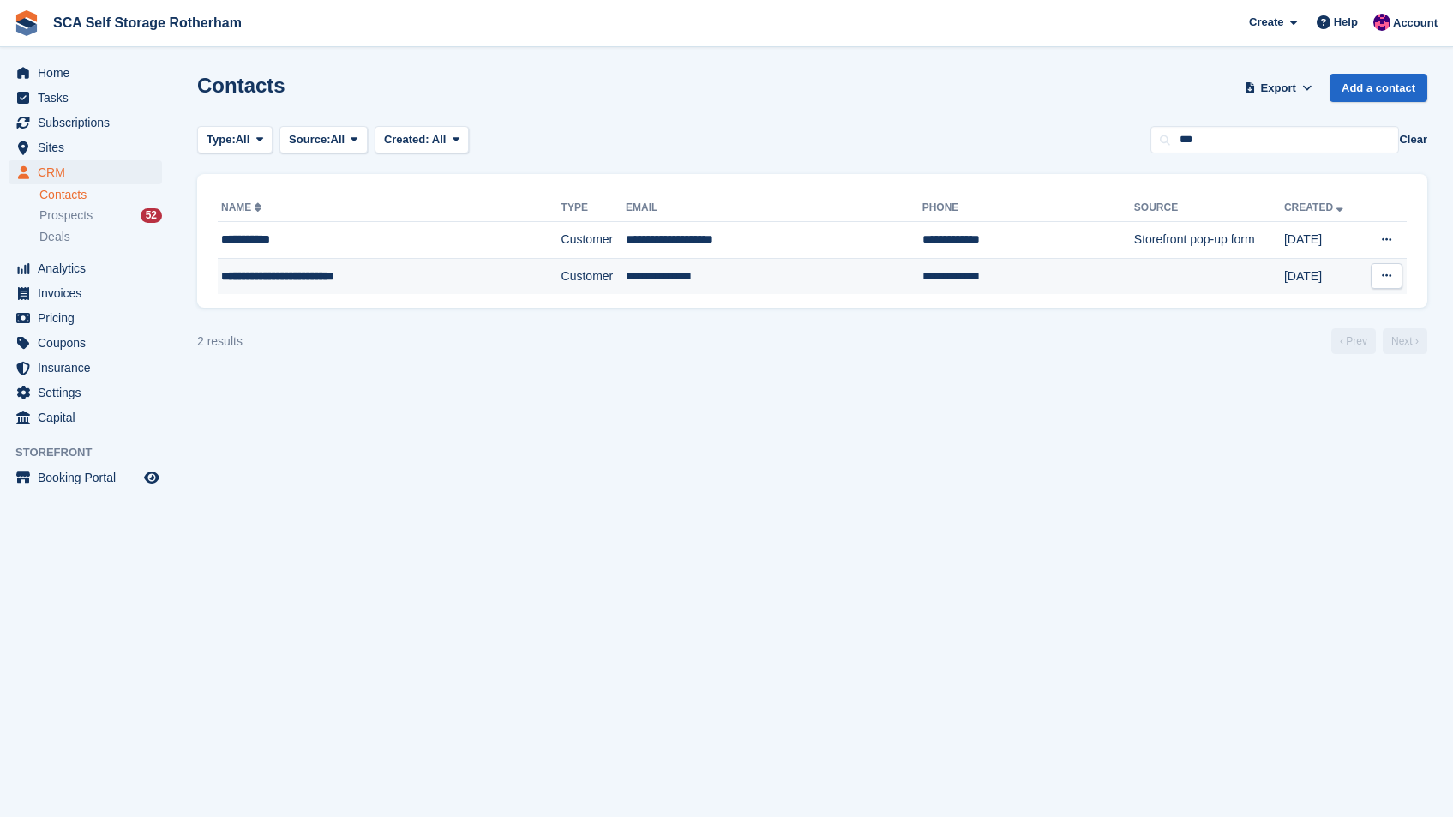
click at [784, 273] on td "**********" at bounding box center [774, 276] width 297 height 36
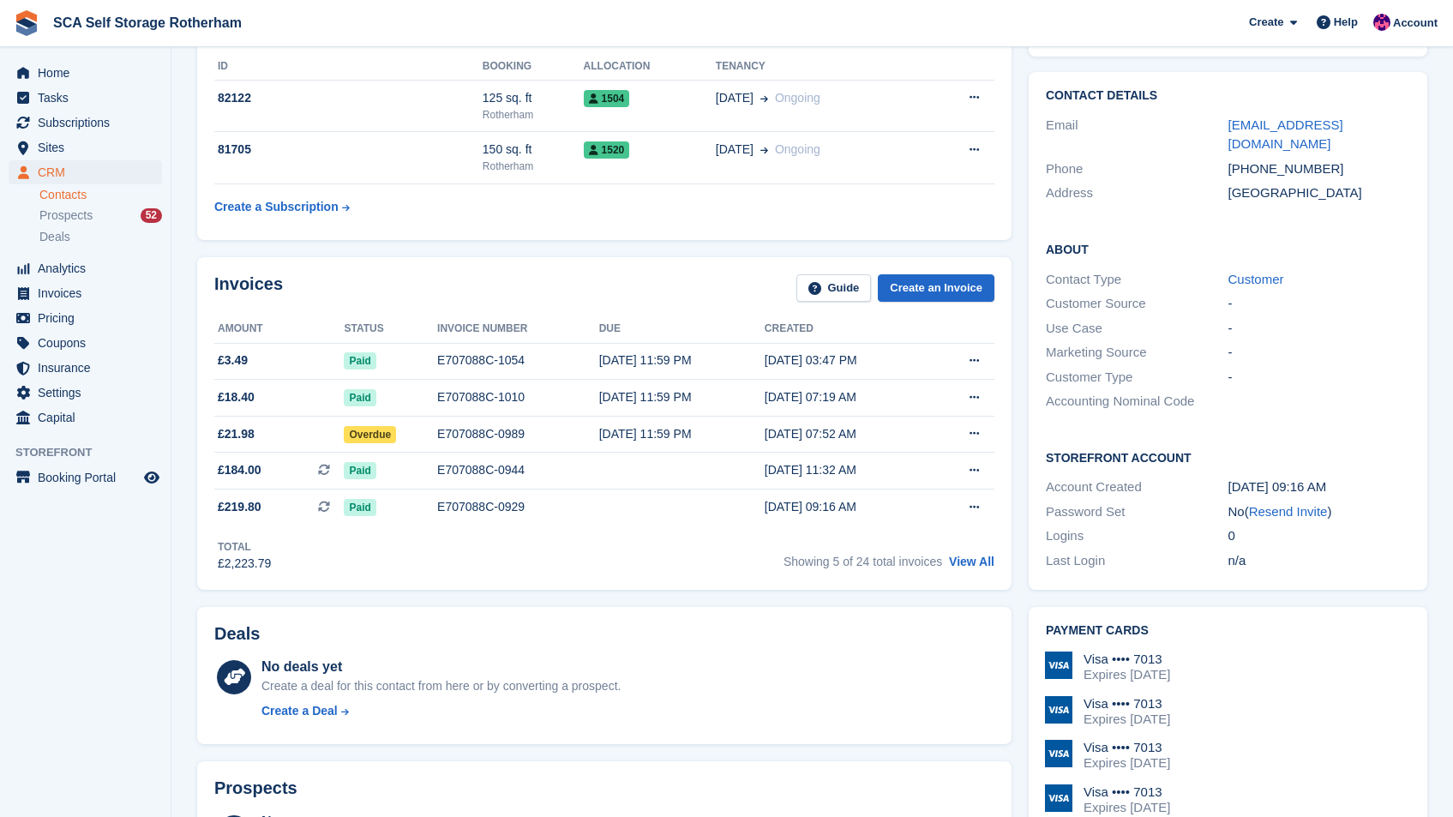
scroll to position [347, 0]
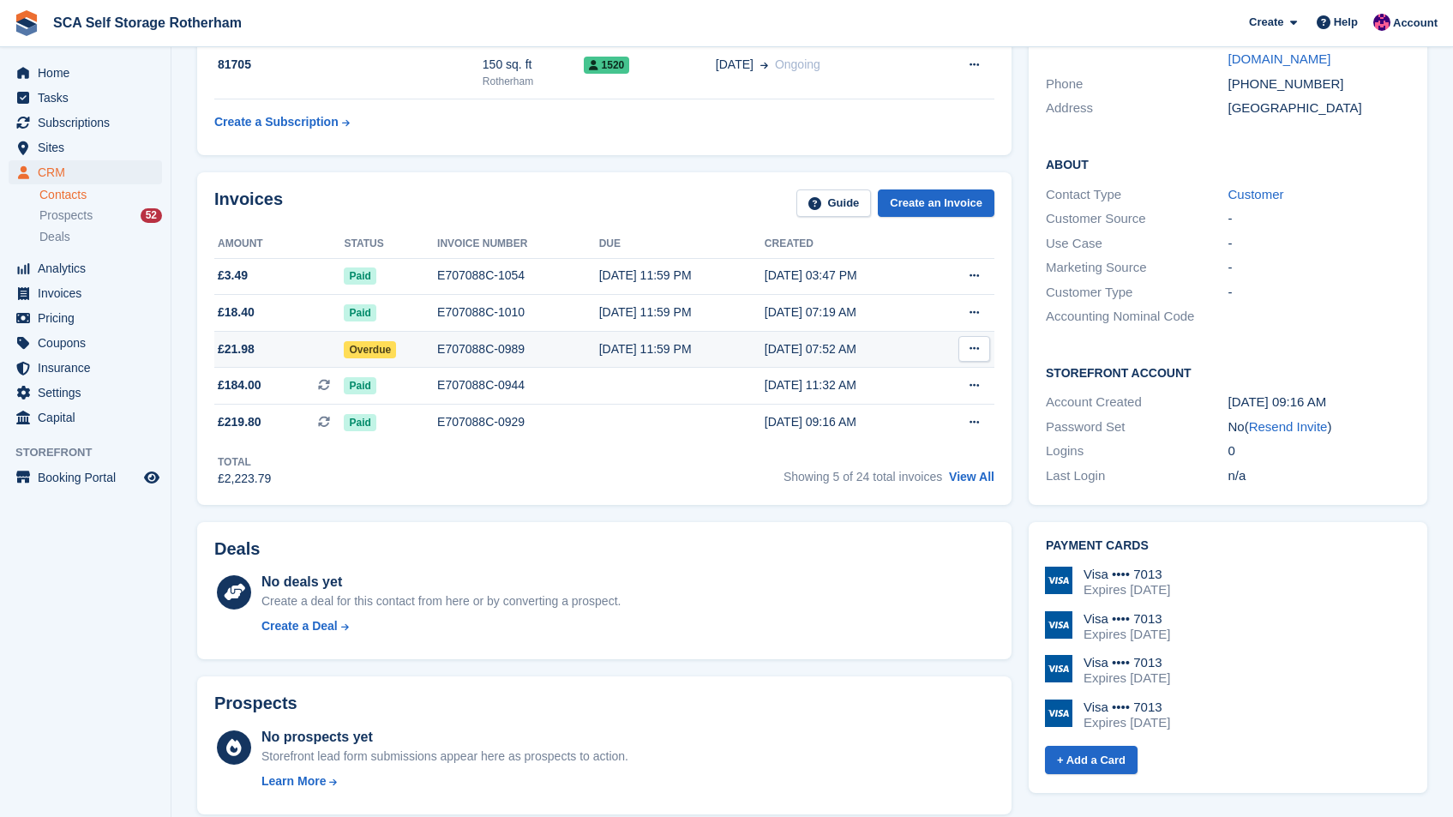
click at [908, 335] on td "08 Sep, 07:52 AM" at bounding box center [847, 349] width 165 height 37
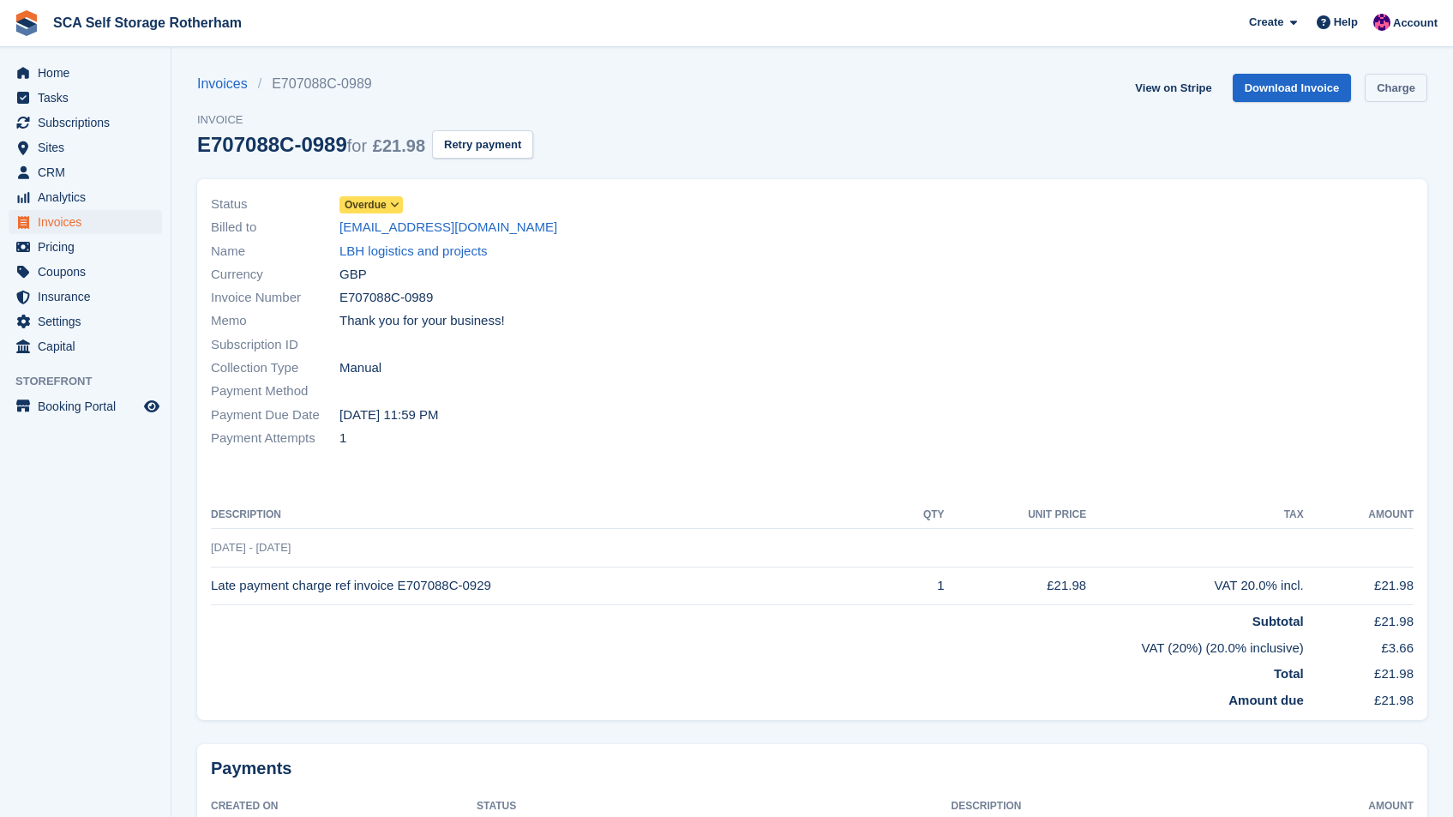
click at [1379, 83] on link "Charge" at bounding box center [1396, 88] width 63 height 28
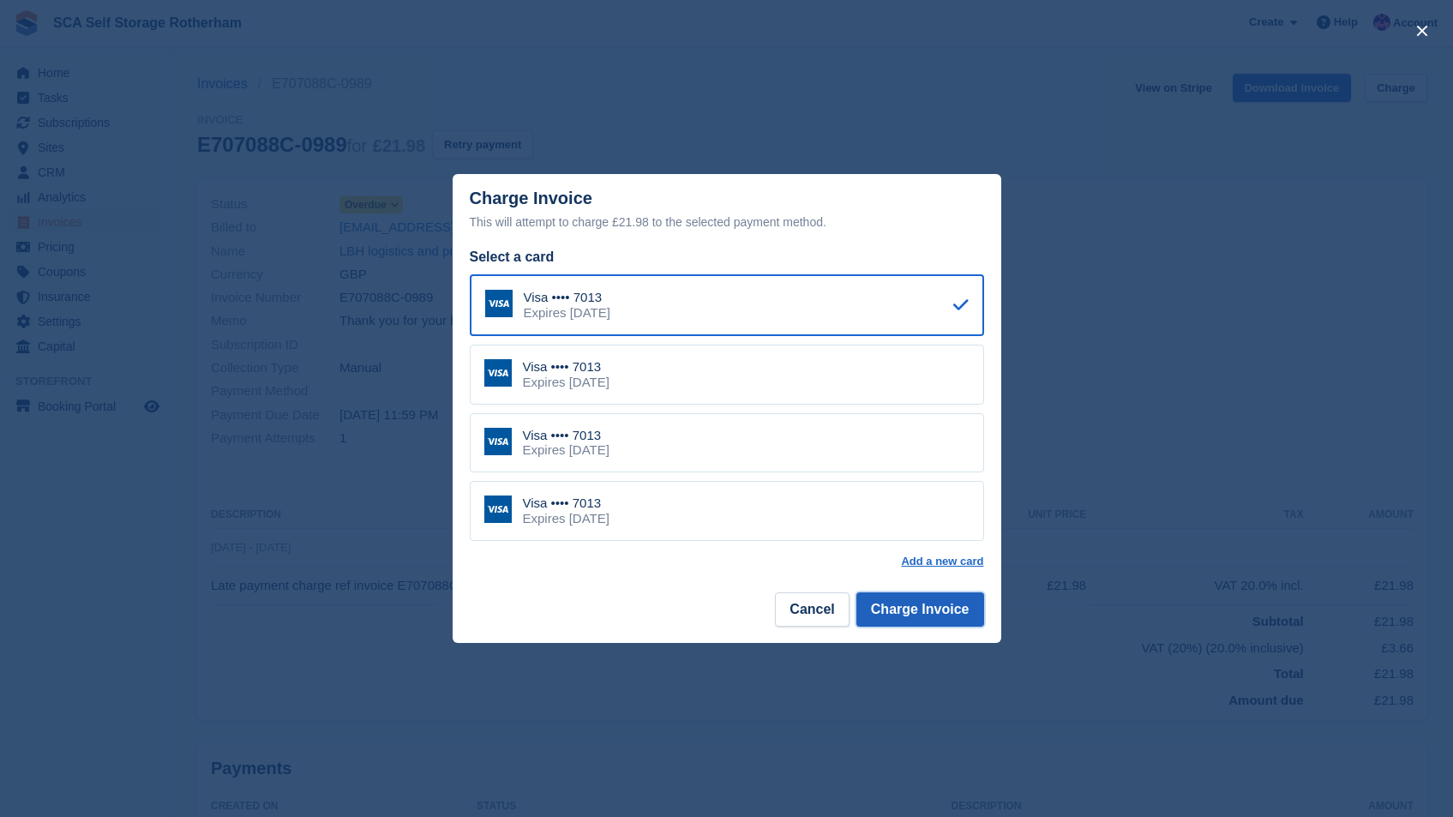
click at [907, 603] on button "Charge Invoice" at bounding box center [920, 609] width 128 height 34
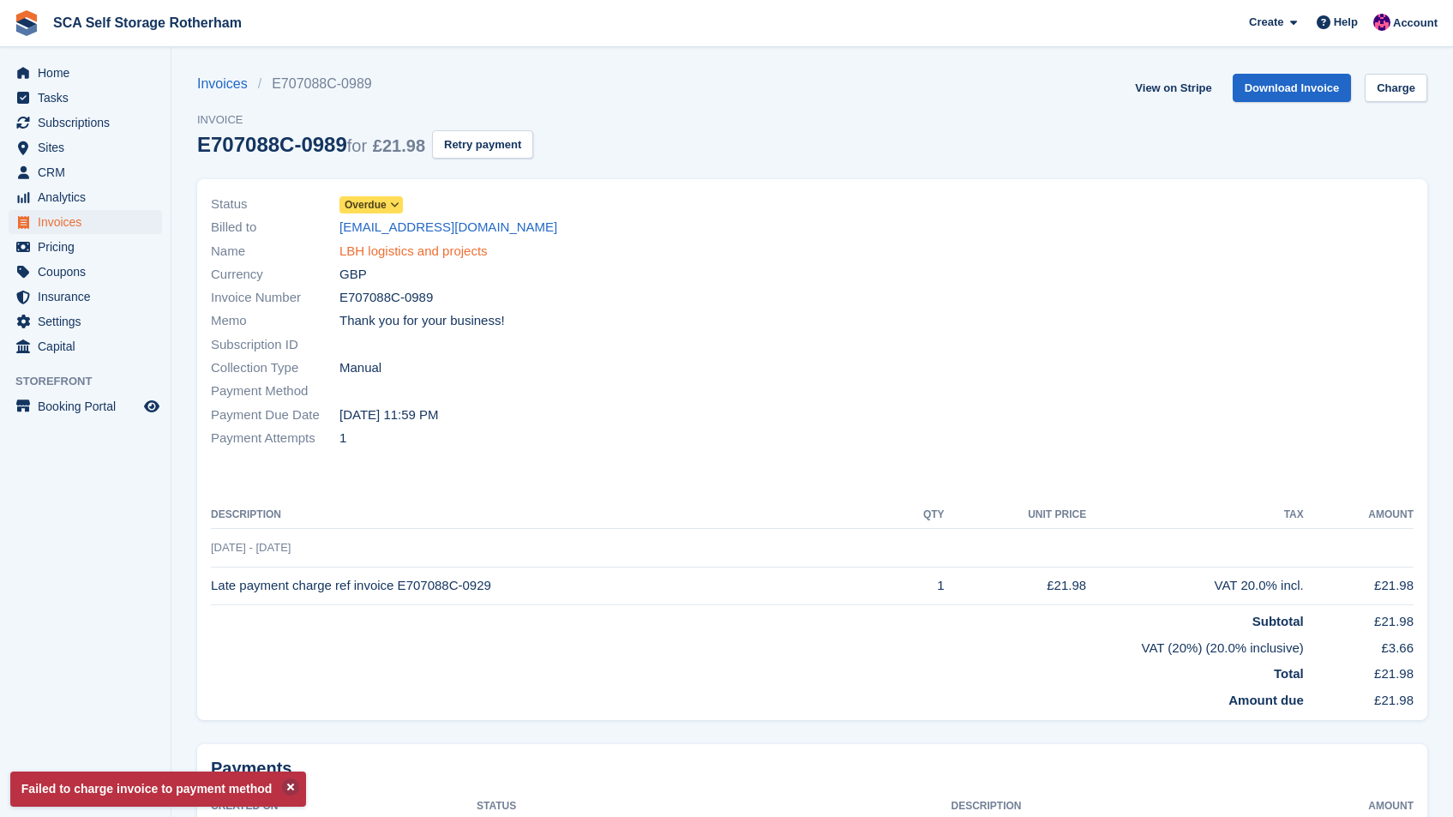
click at [404, 255] on link "LBH logistics and projects" at bounding box center [413, 252] width 148 height 20
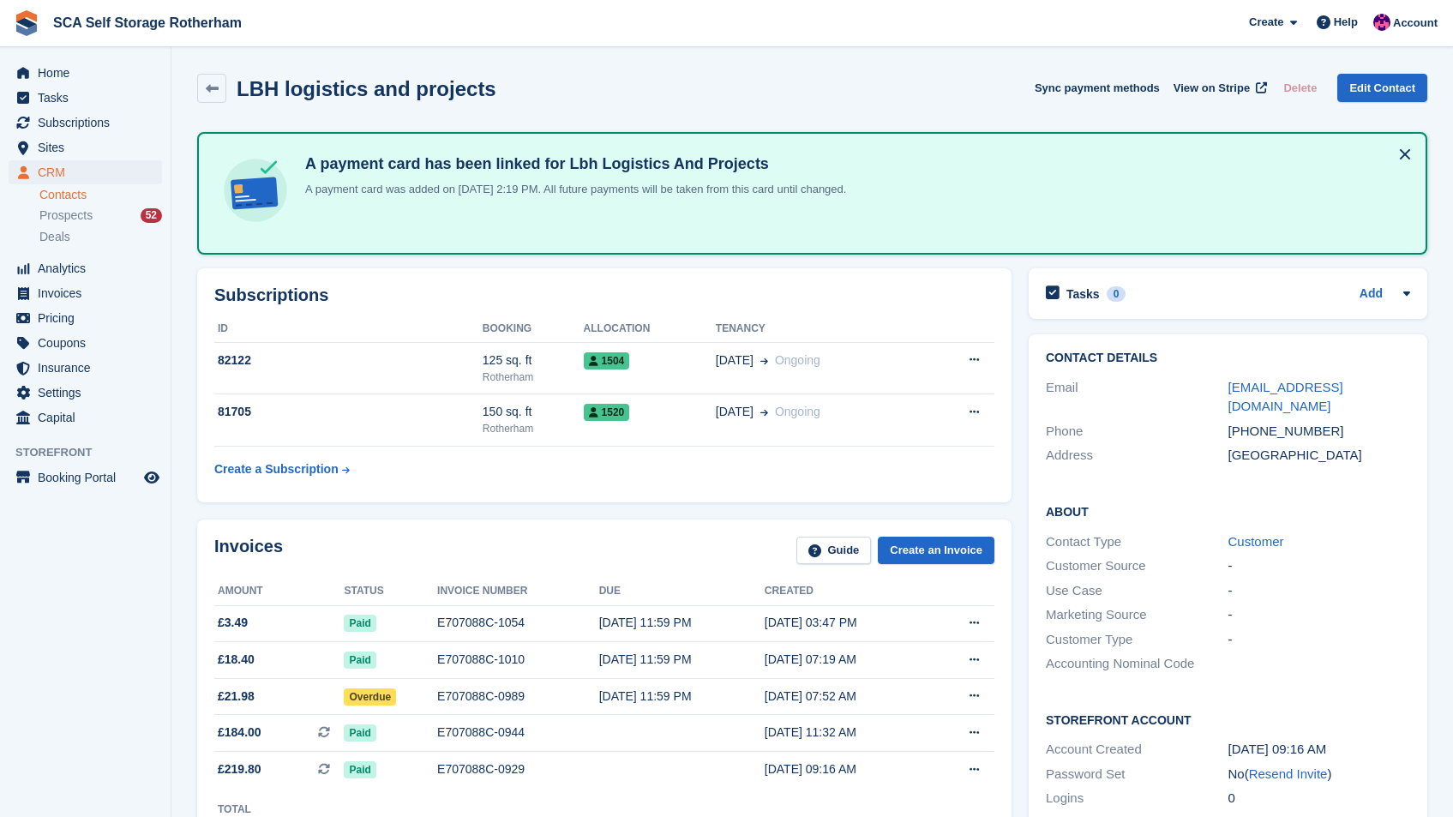
click at [1451, 44] on span "SCA Self Storage Rotherham Create Subscription Invoice Contact Deal Discount Pa…" at bounding box center [726, 23] width 1453 height 46
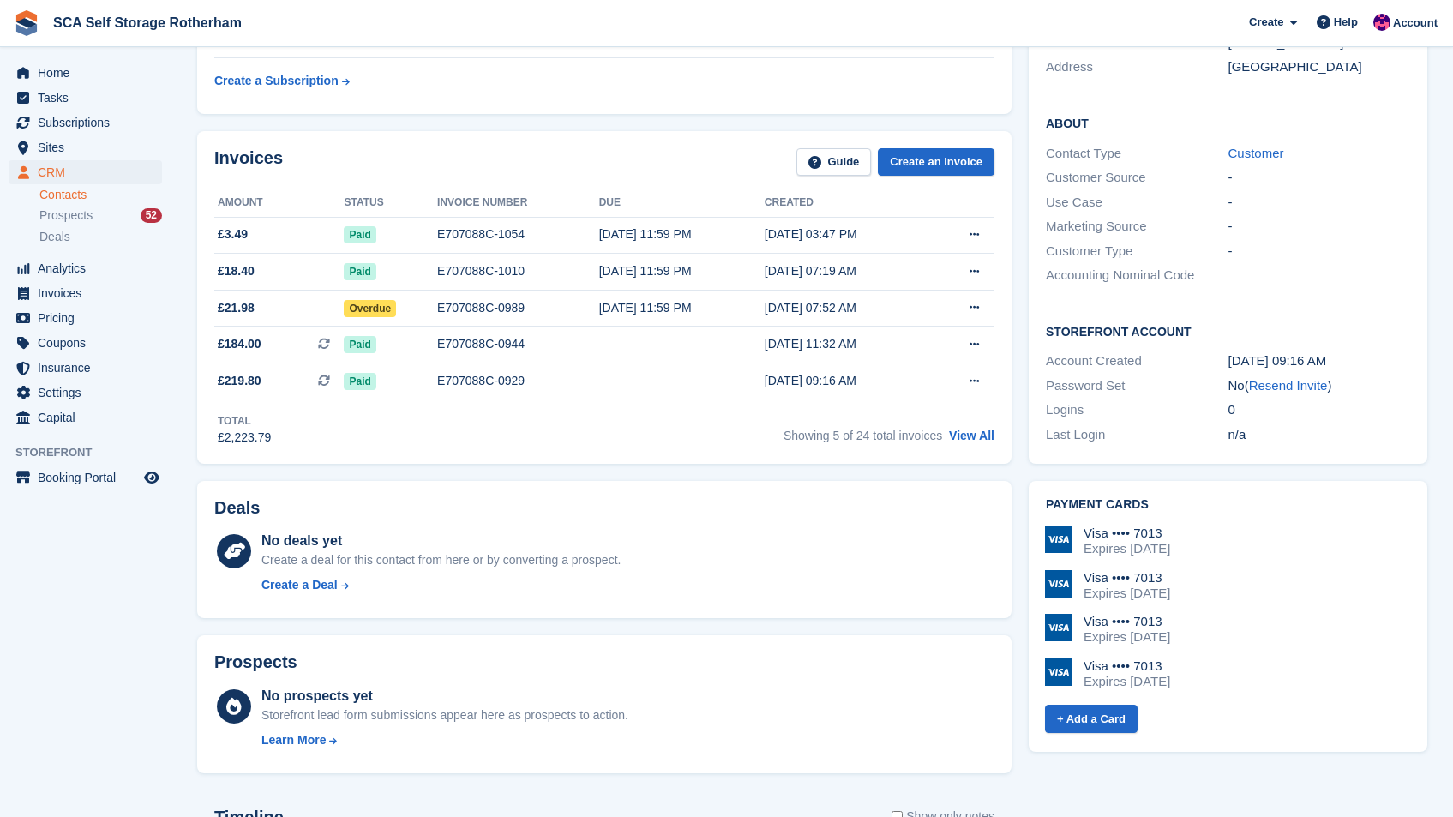
scroll to position [397, 0]
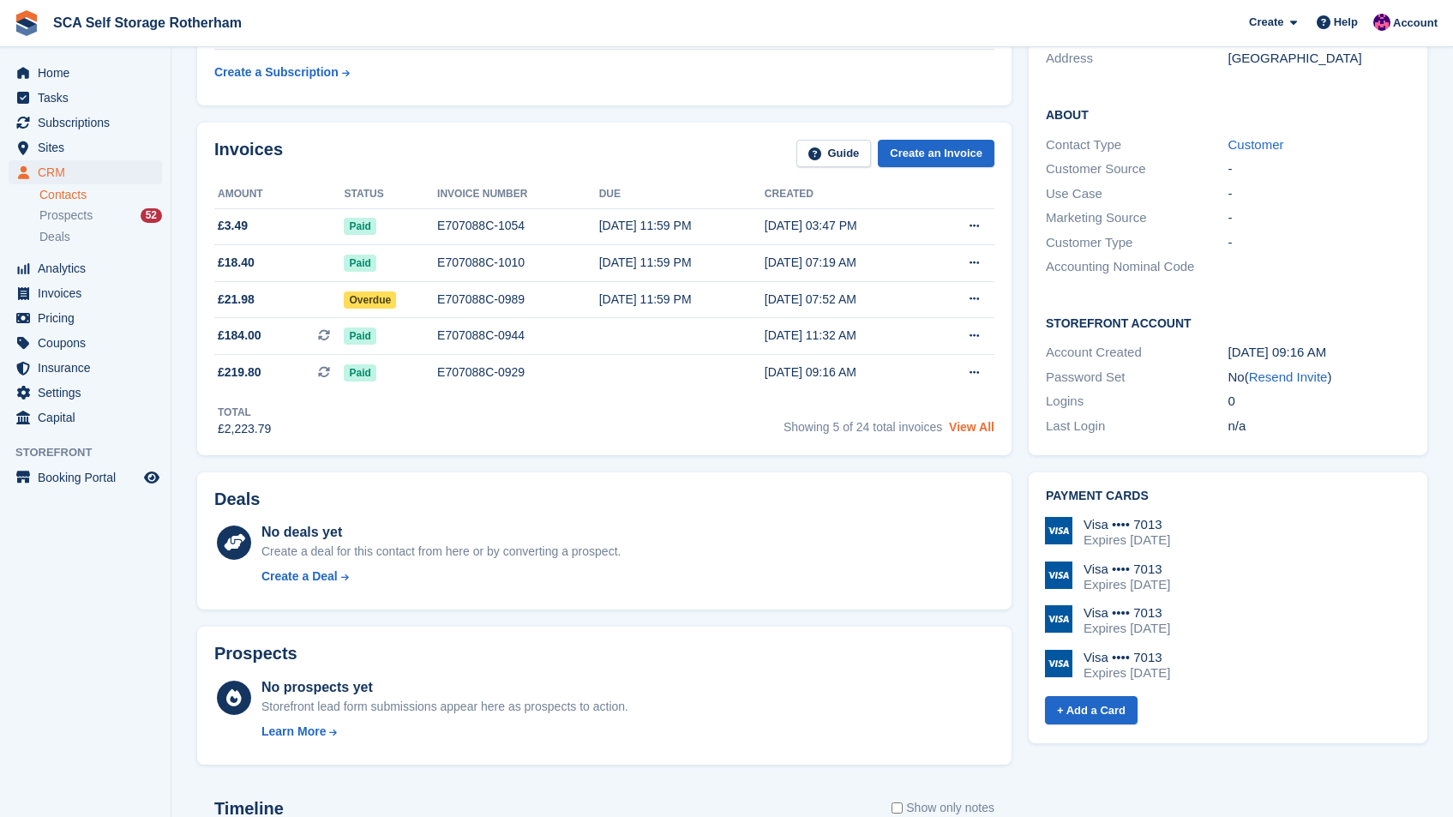
click at [977, 429] on link "View All" at bounding box center [971, 427] width 45 height 14
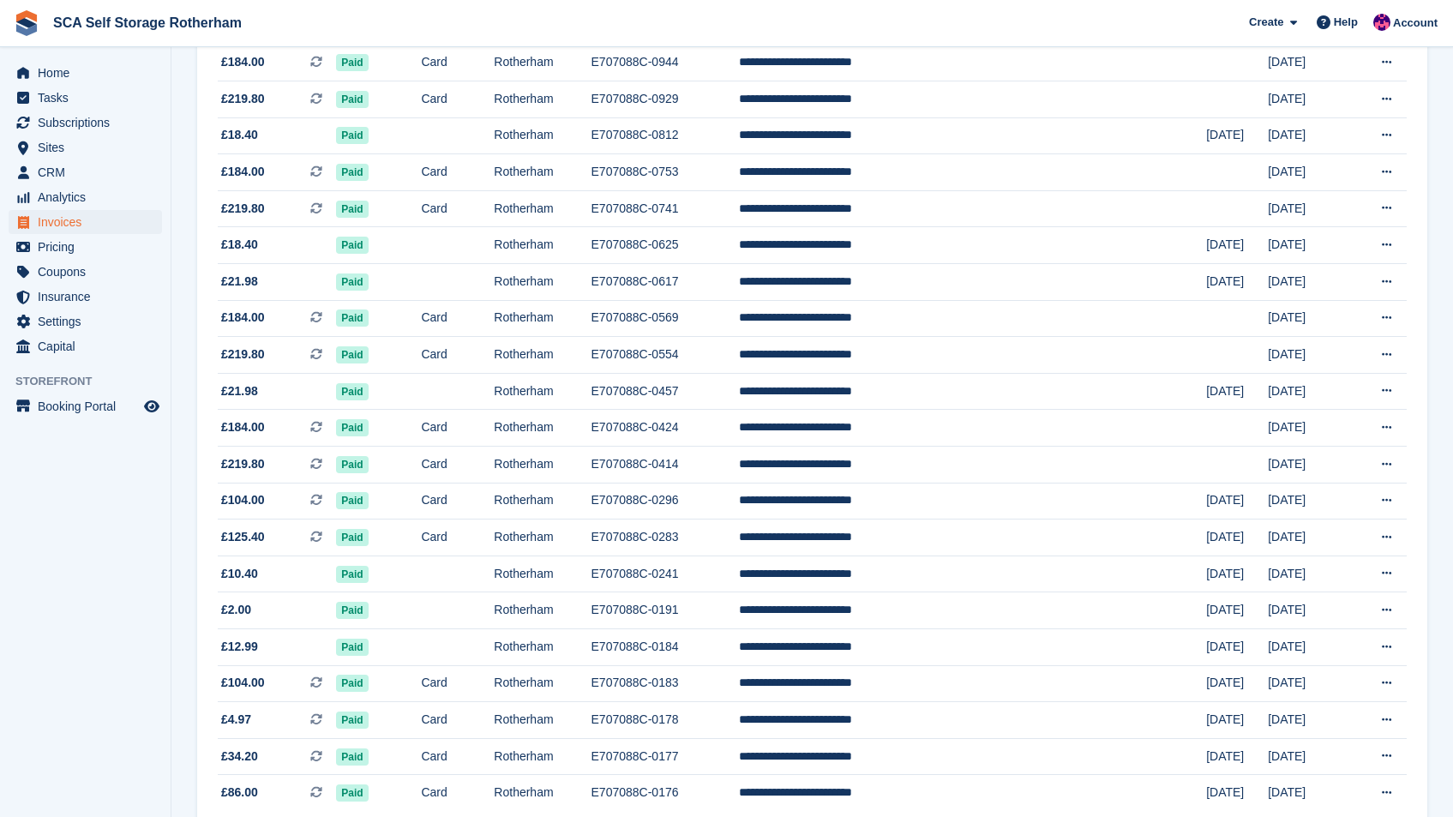
scroll to position [370, 0]
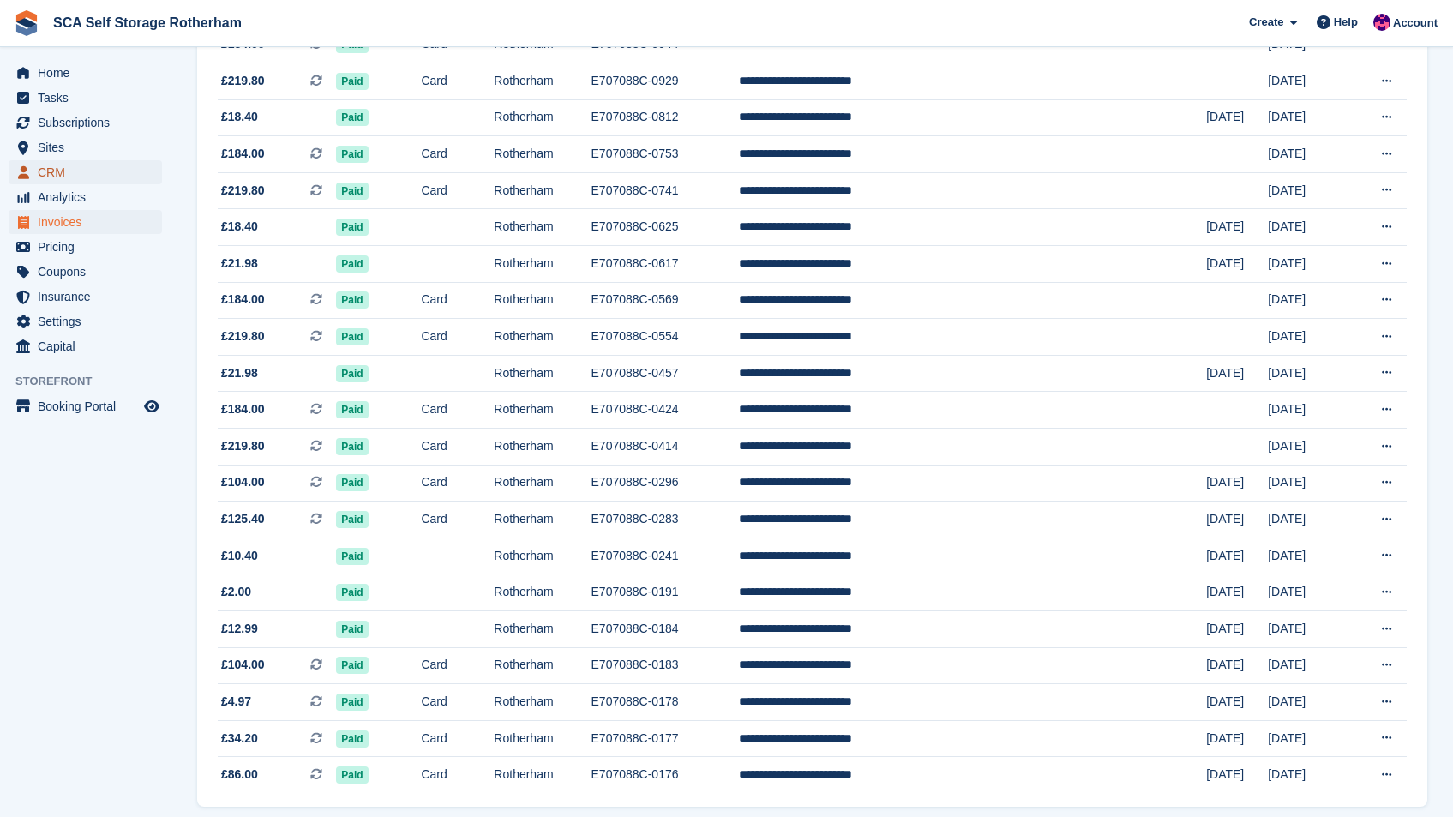
click at [80, 170] on span "CRM" at bounding box center [89, 172] width 103 height 24
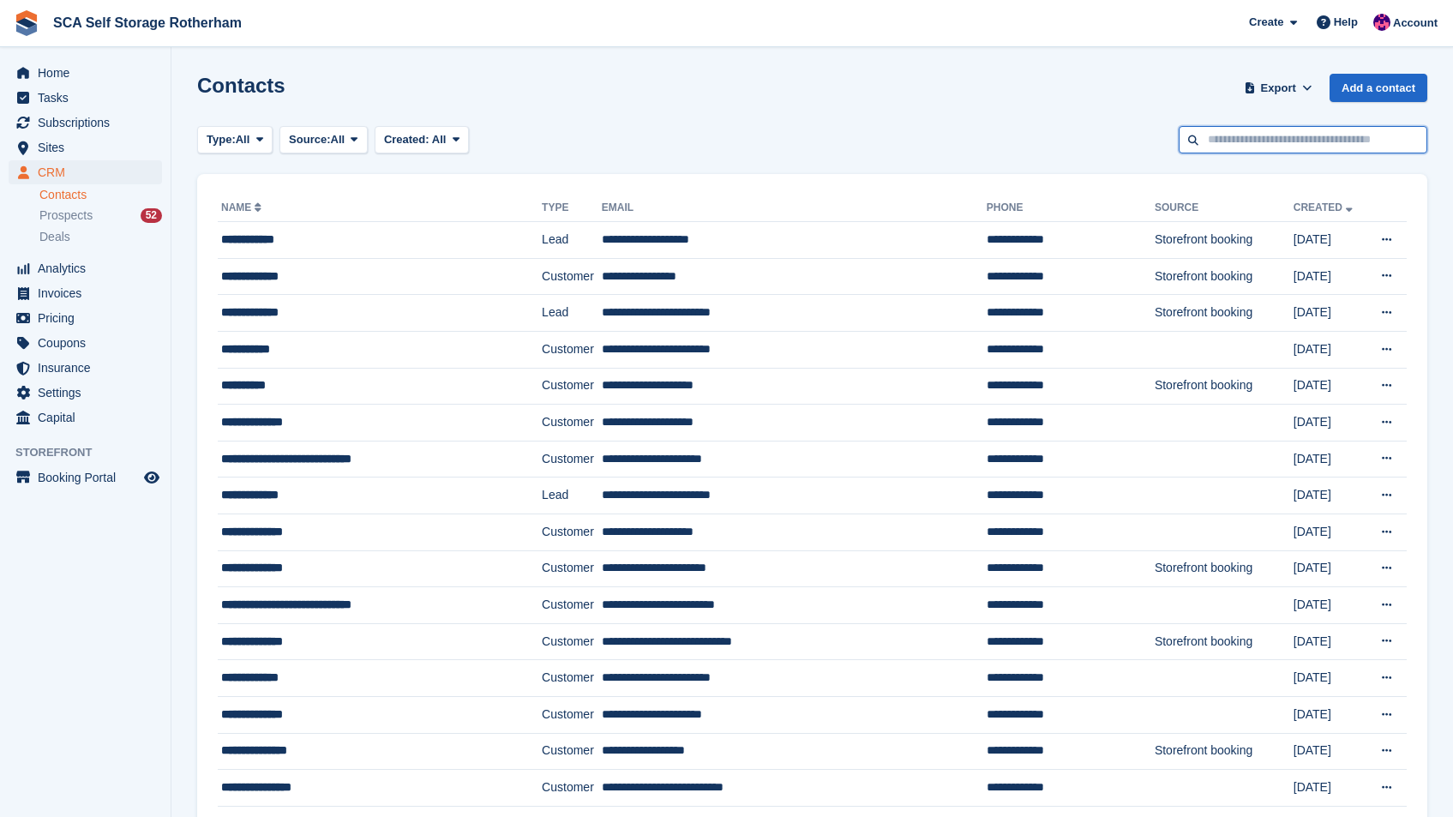
click at [1244, 134] on input "text" at bounding box center [1303, 140] width 249 height 28
type input "*****"
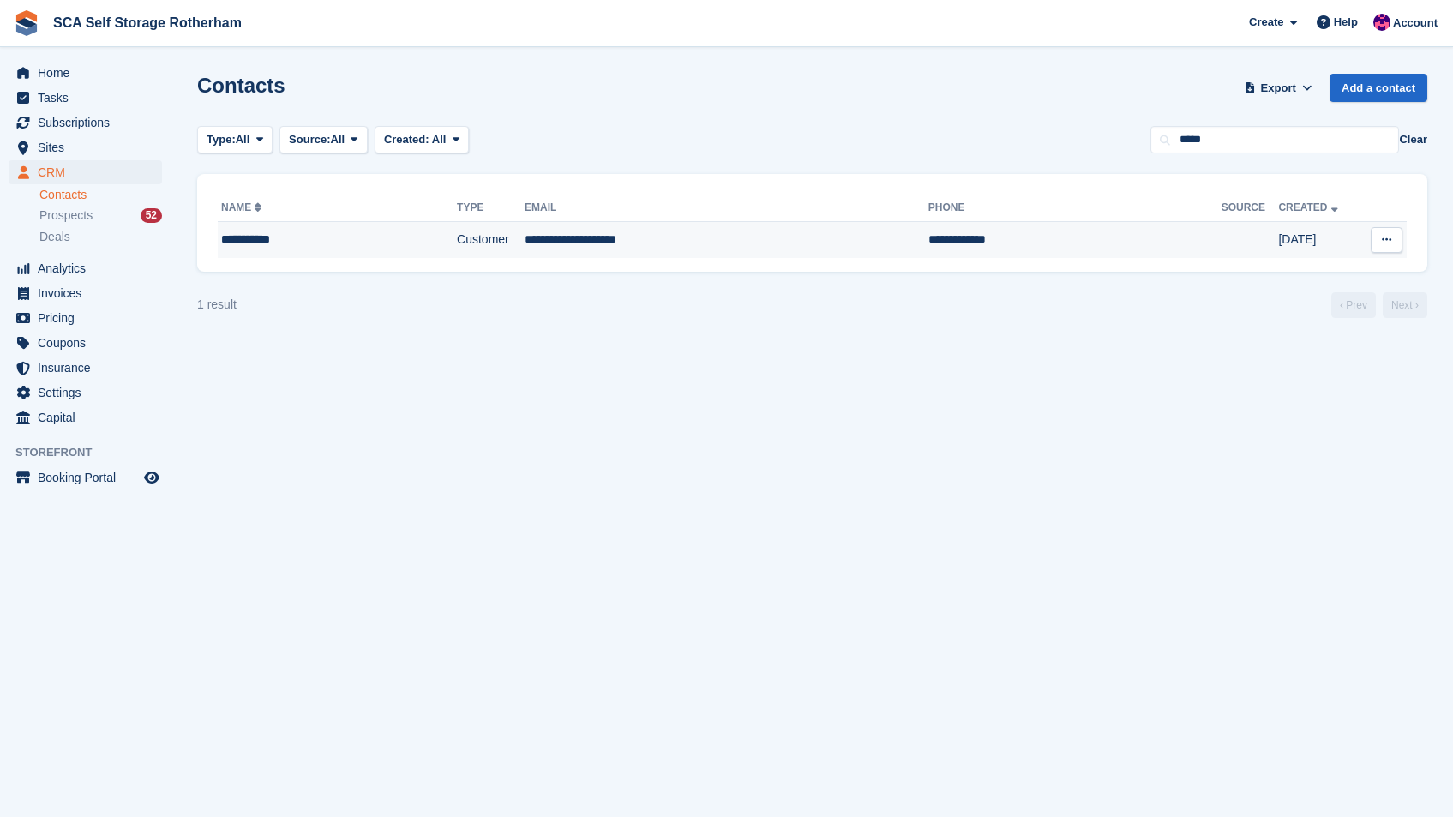
click at [928, 237] on td "**********" at bounding box center [1074, 240] width 293 height 36
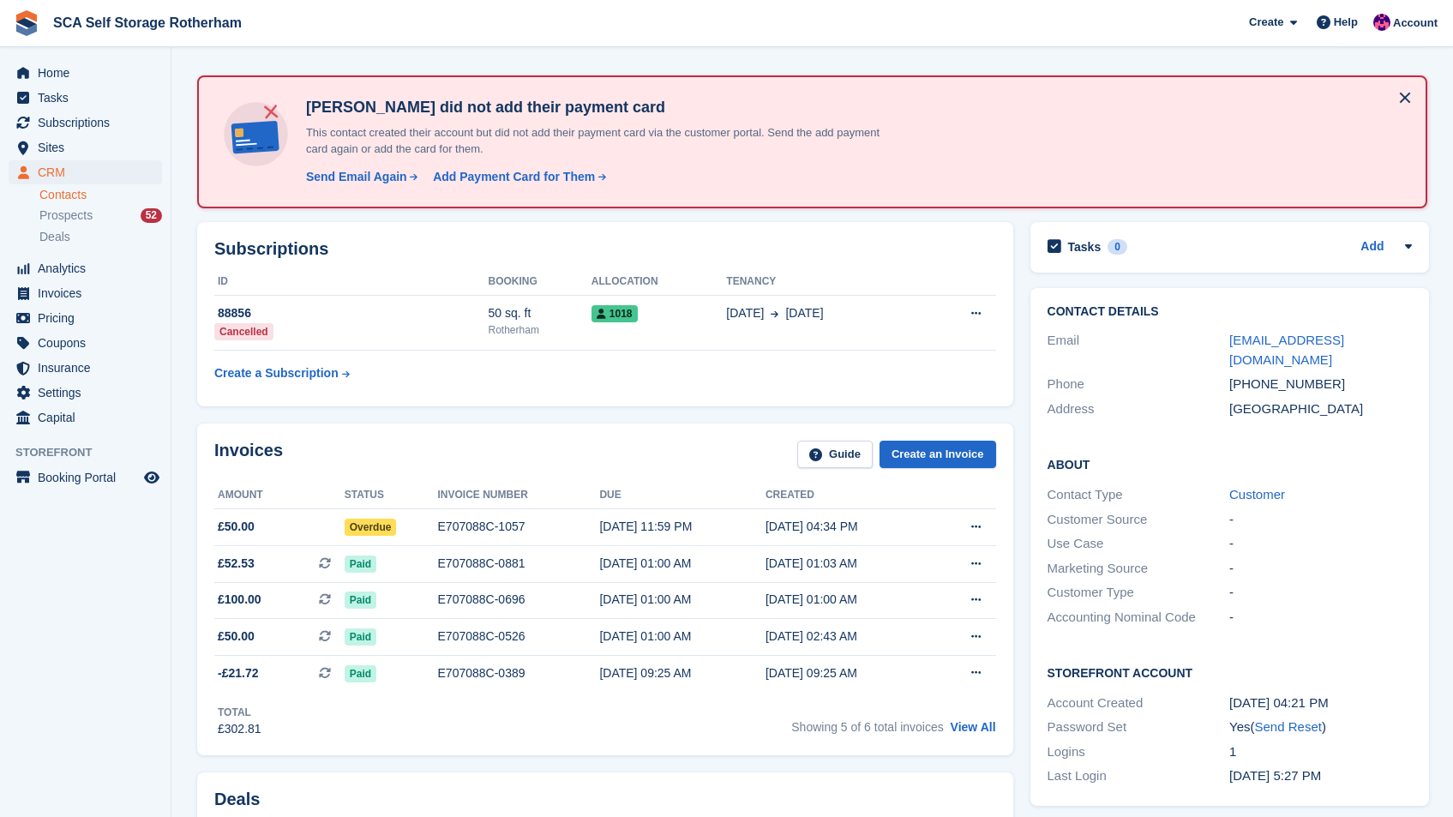
scroll to position [106, 0]
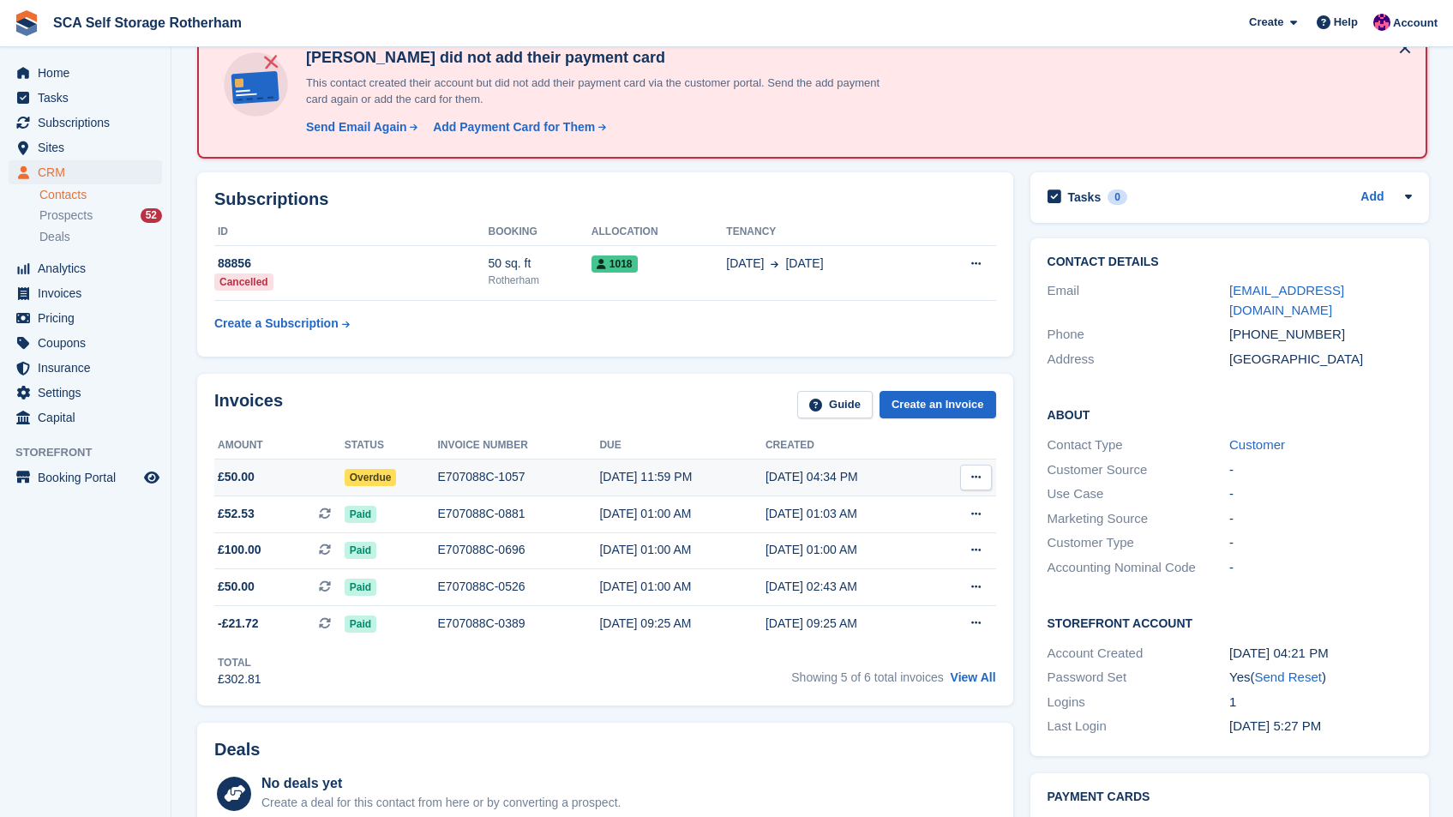
click at [876, 465] on td "[DATE] 04:34 PM" at bounding box center [847, 477] width 165 height 37
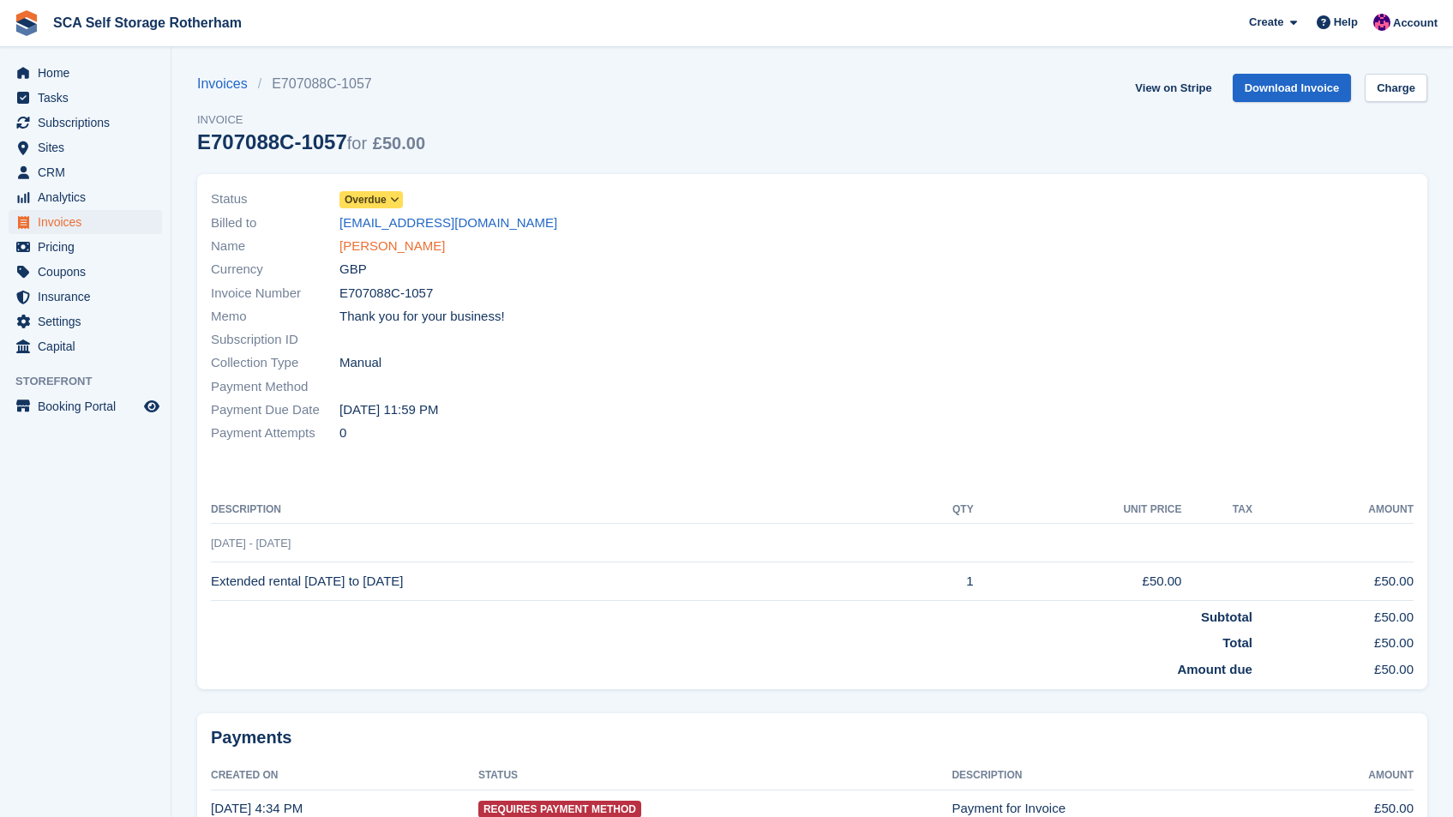
click at [393, 252] on link "Tasha Wylde" at bounding box center [391, 247] width 105 height 20
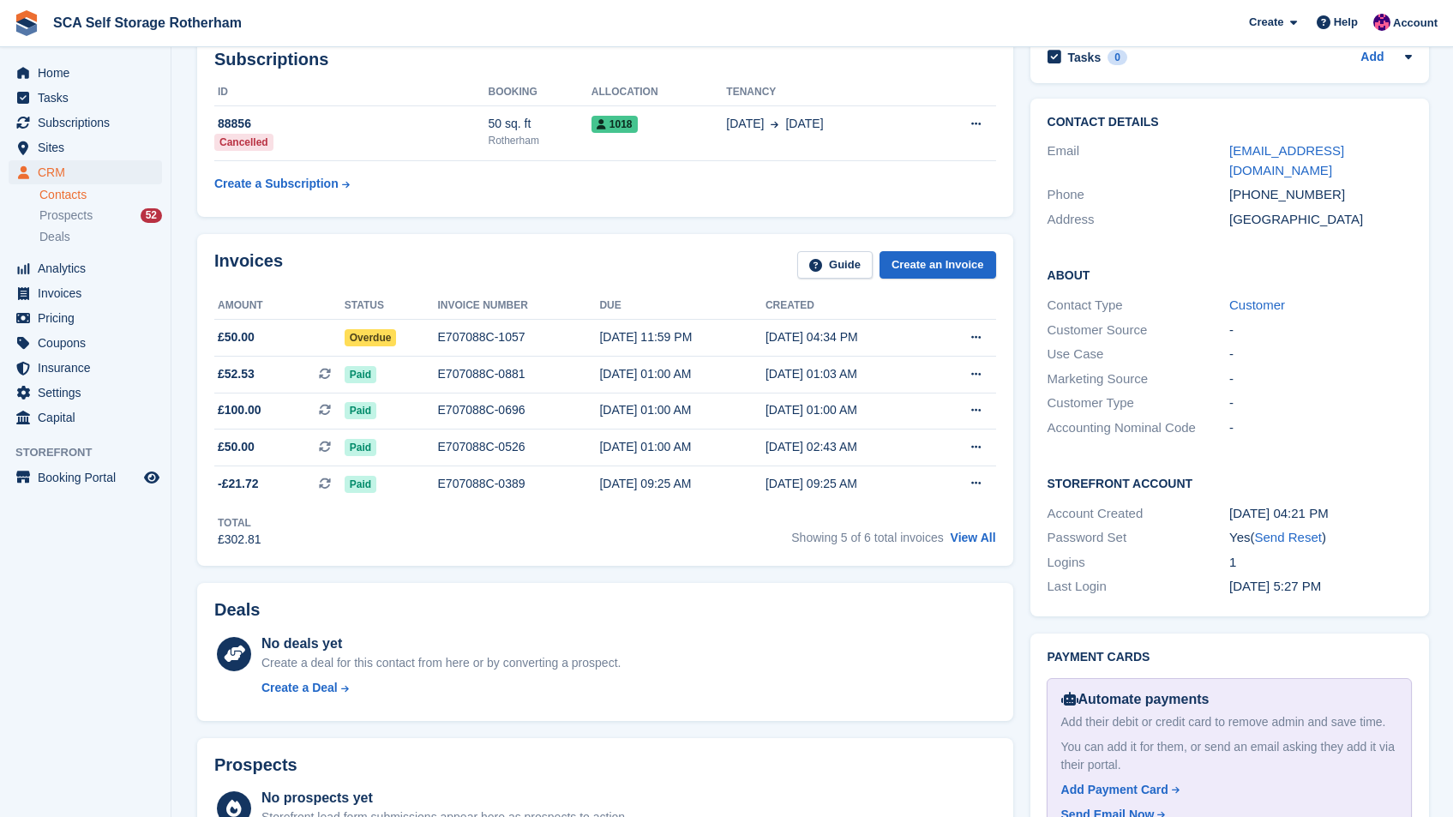
scroll to position [35, 0]
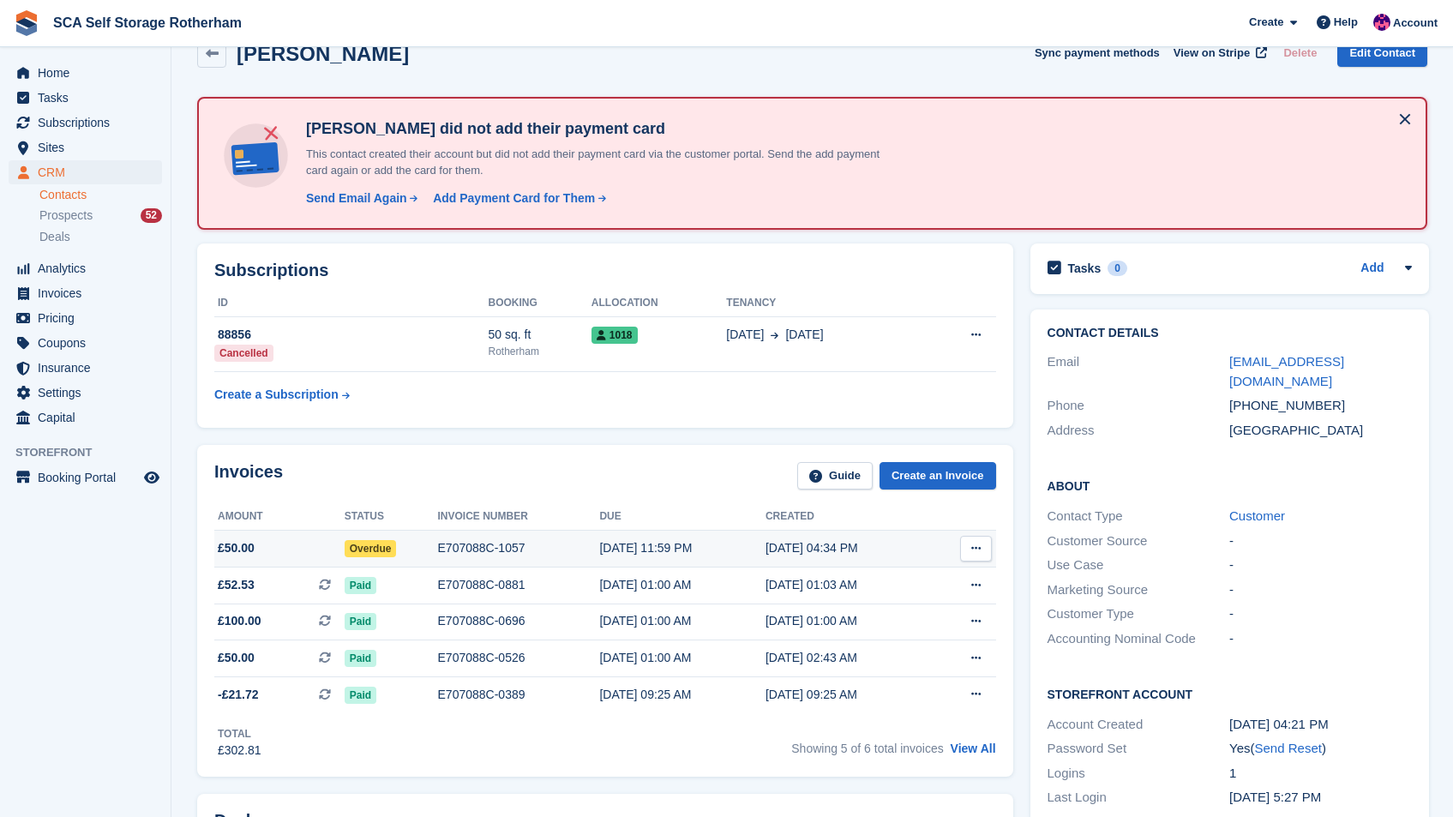
click at [974, 554] on icon at bounding box center [975, 548] width 9 height 11
click at [916, 603] on p "View on Stripe" at bounding box center [909, 606] width 149 height 27
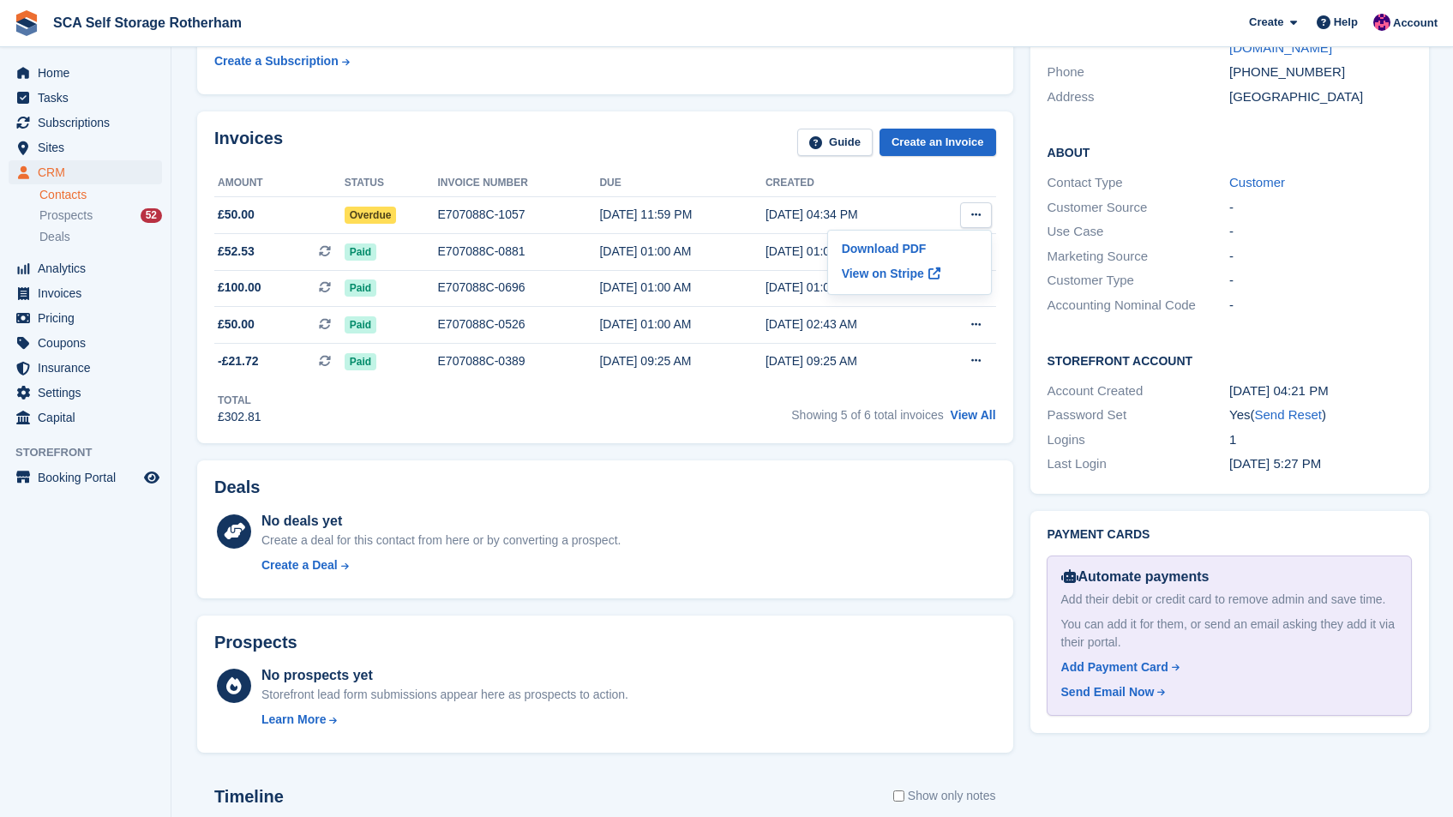
scroll to position [0, 0]
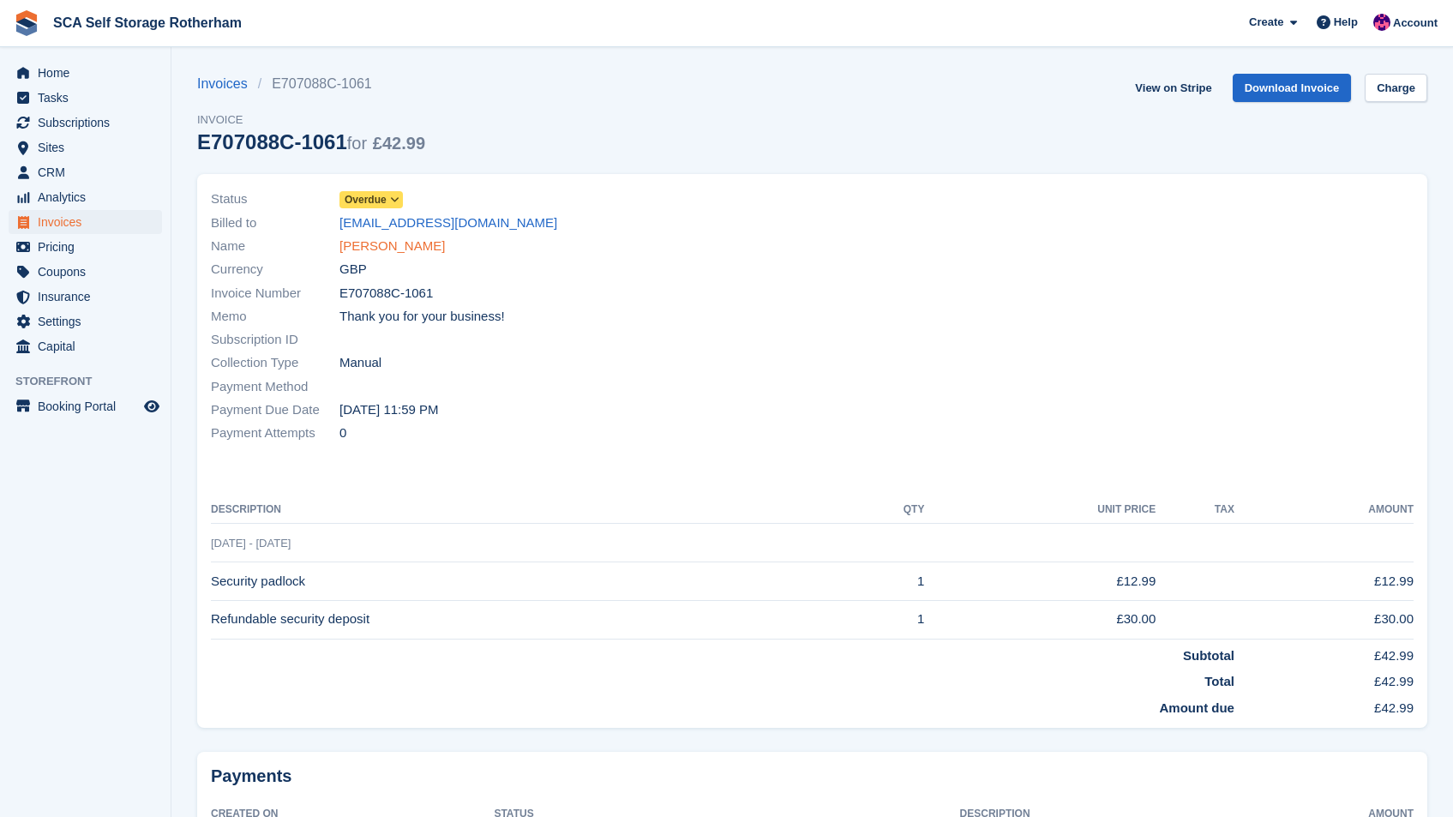
click at [423, 248] on link "[PERSON_NAME]" at bounding box center [391, 247] width 105 height 20
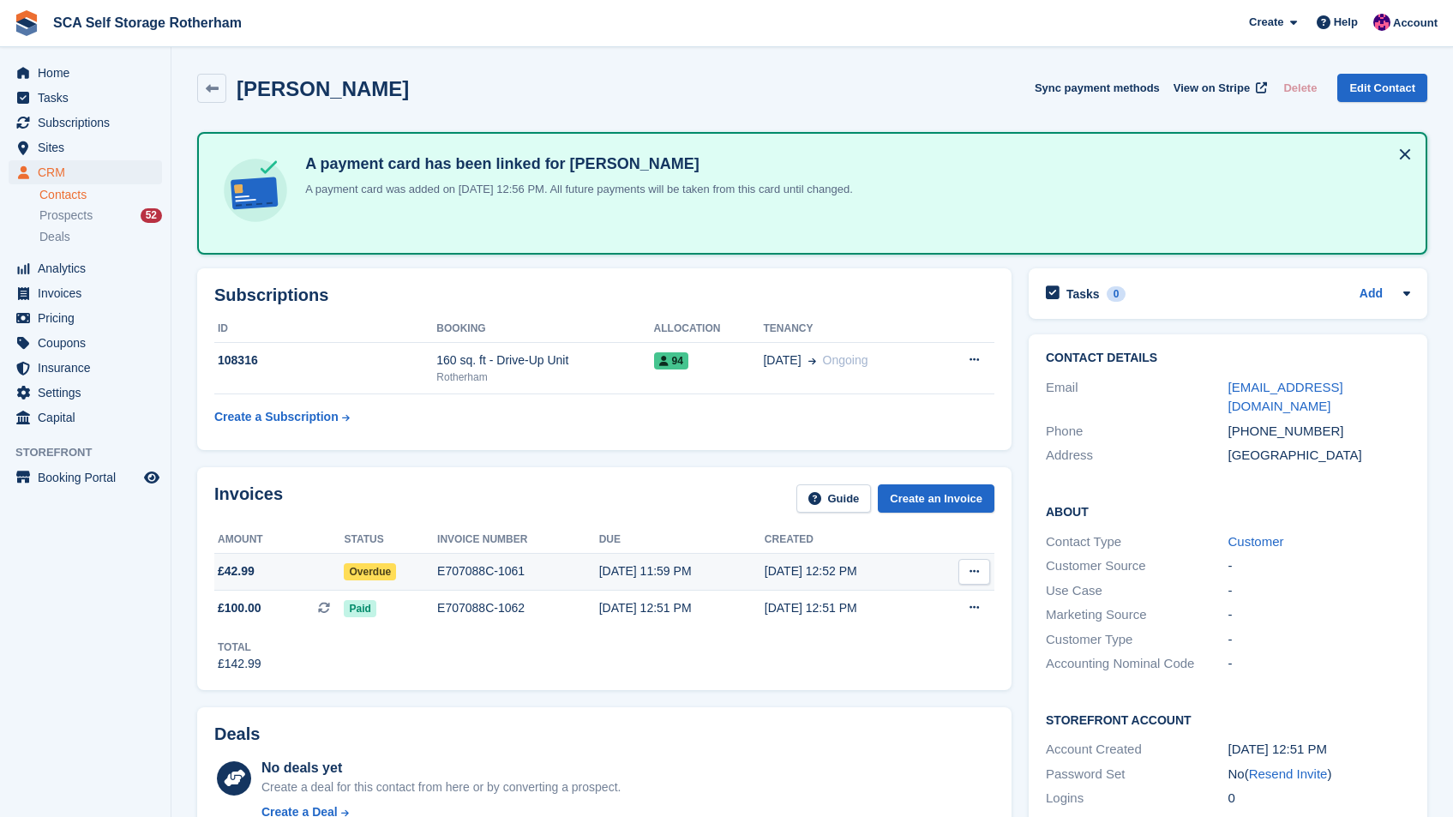
click at [694, 572] on div "[DATE] 11:59 PM" at bounding box center [681, 571] width 165 height 18
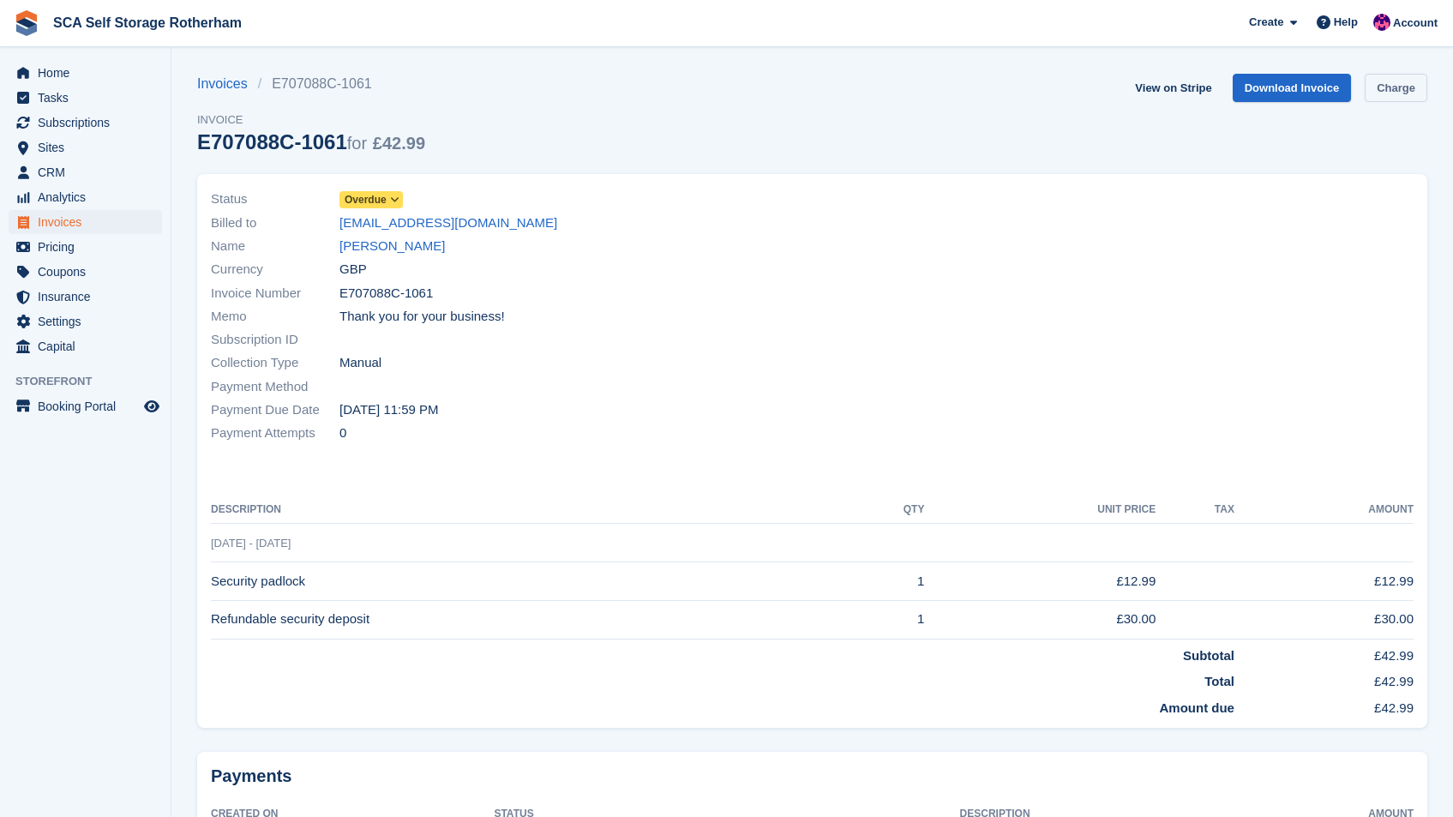
click at [1393, 86] on link "Charge" at bounding box center [1396, 88] width 63 height 28
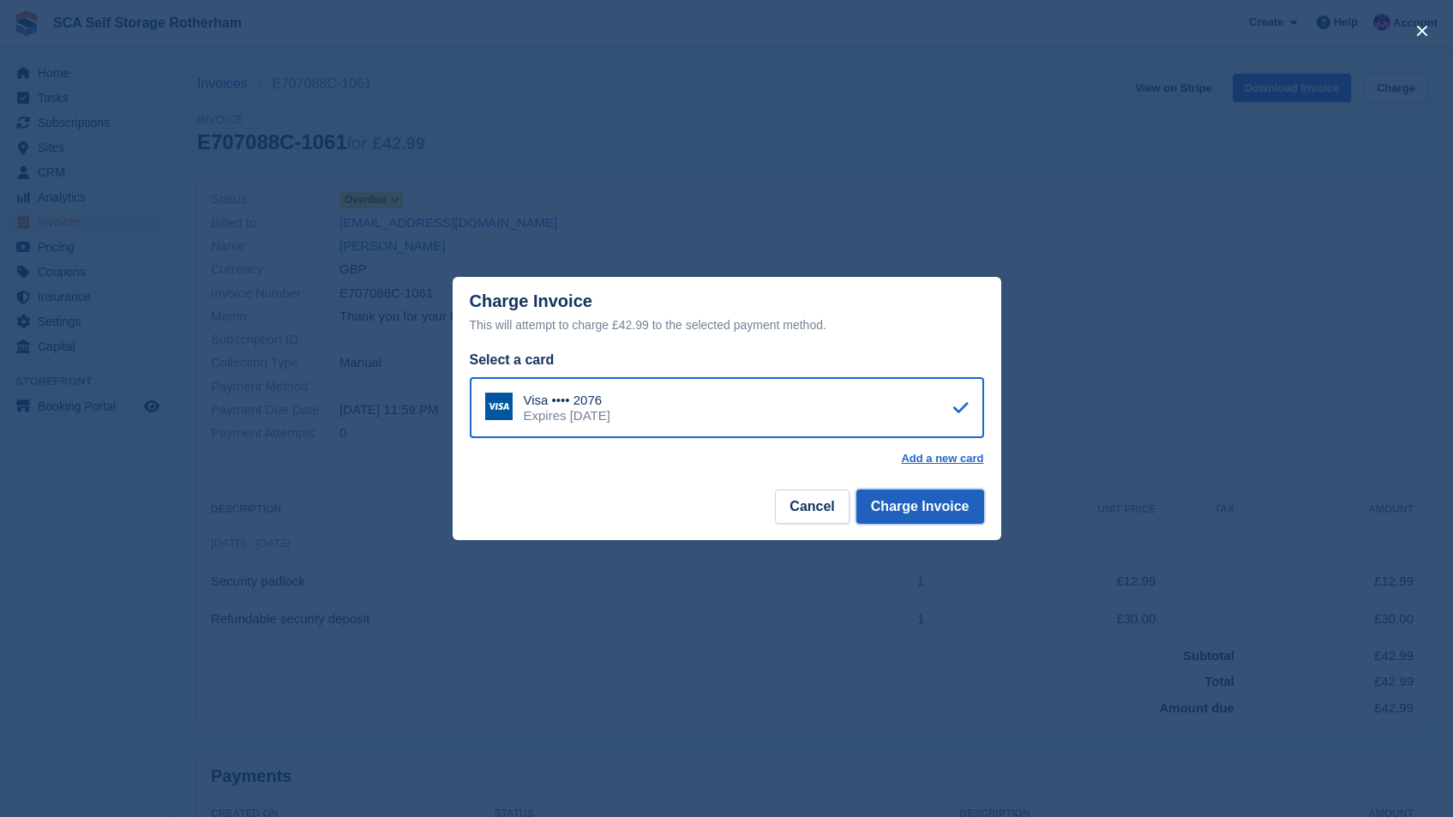
click at [936, 510] on button "Charge Invoice" at bounding box center [920, 506] width 128 height 34
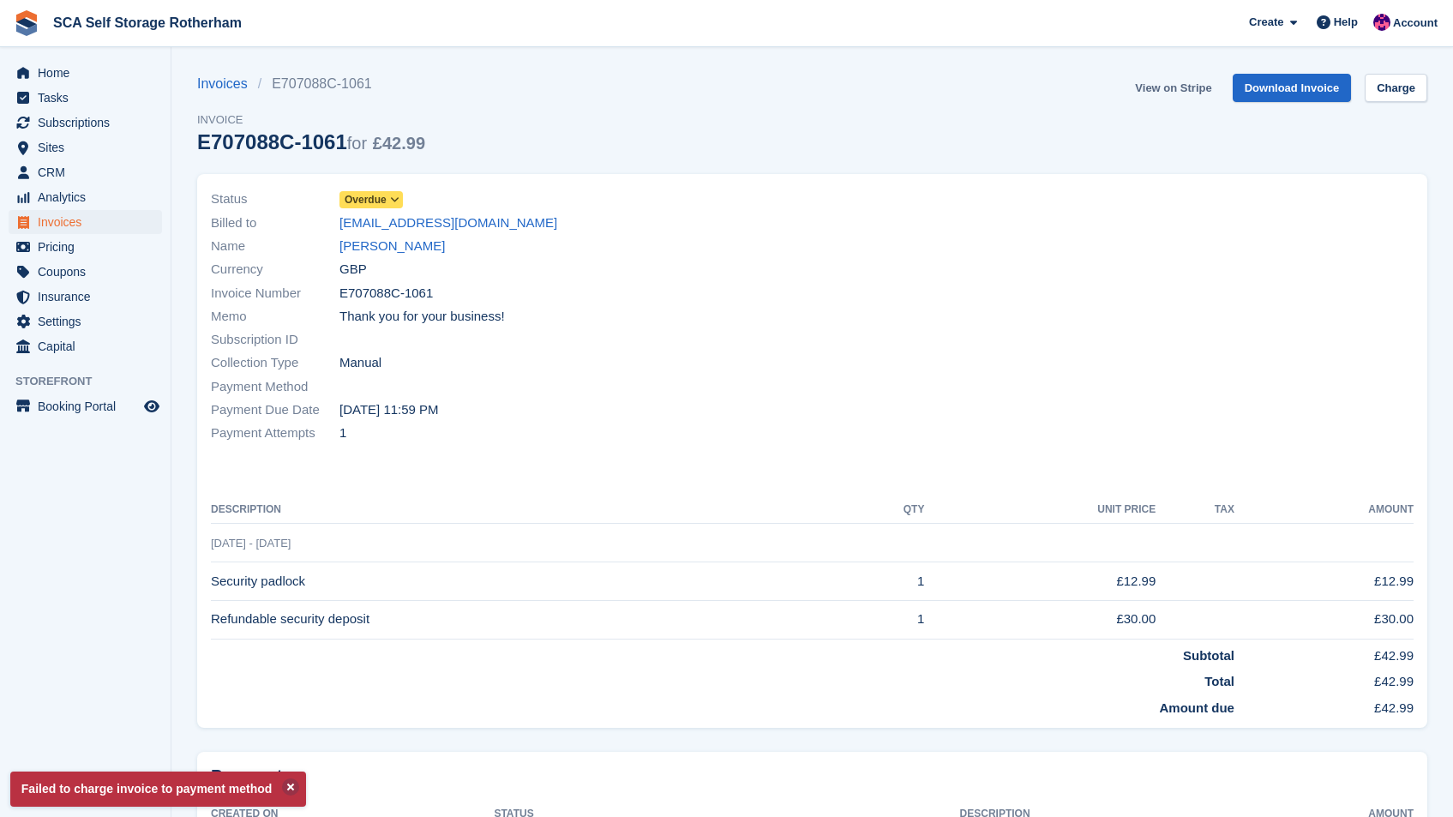
click at [1190, 82] on link "View on Stripe" at bounding box center [1173, 88] width 90 height 28
click at [399, 243] on link "[PERSON_NAME]" at bounding box center [391, 247] width 105 height 20
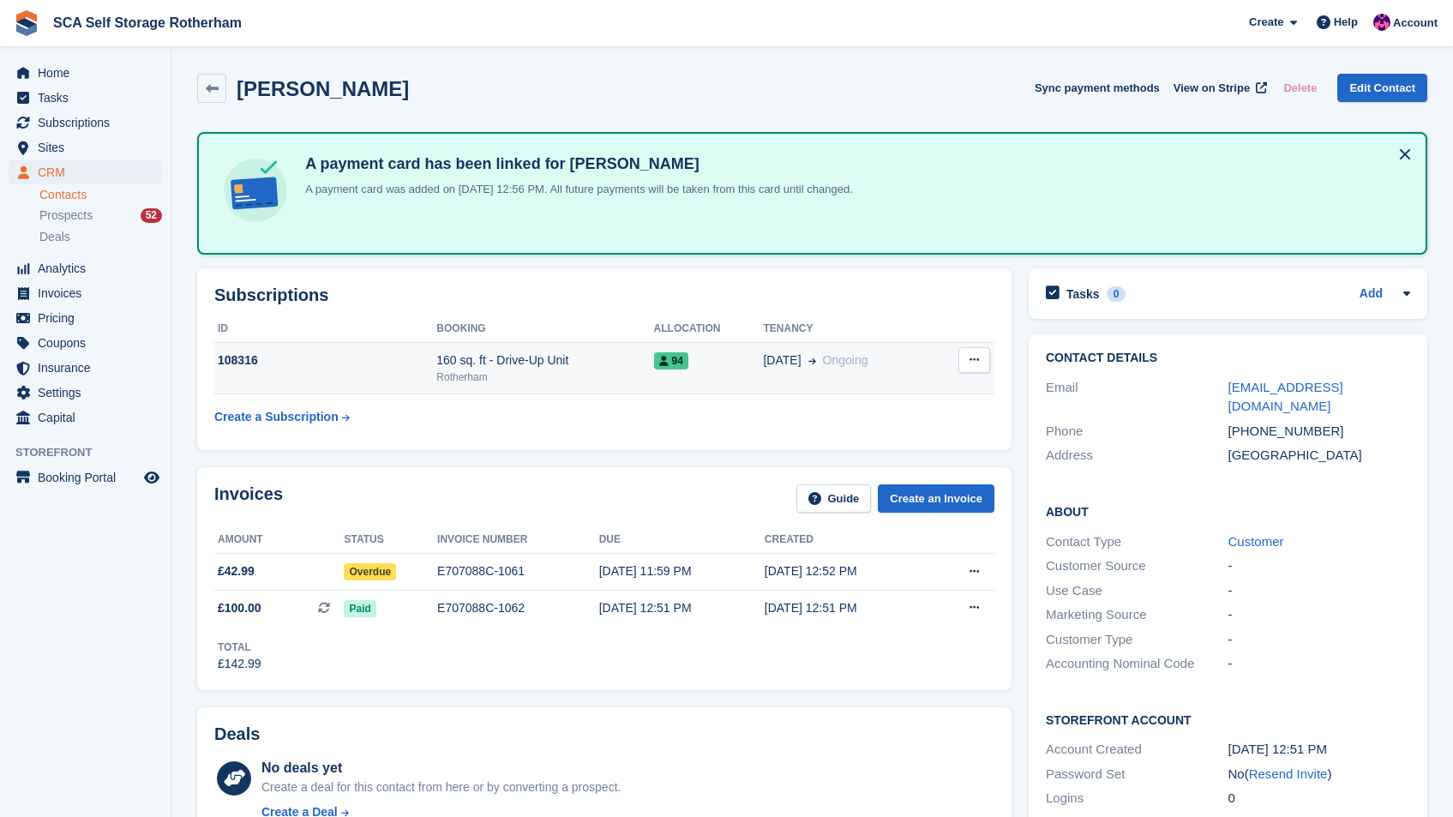
click at [813, 363] on icon at bounding box center [812, 361] width 8 height 9
click at [87, 80] on span "Home" at bounding box center [89, 73] width 103 height 24
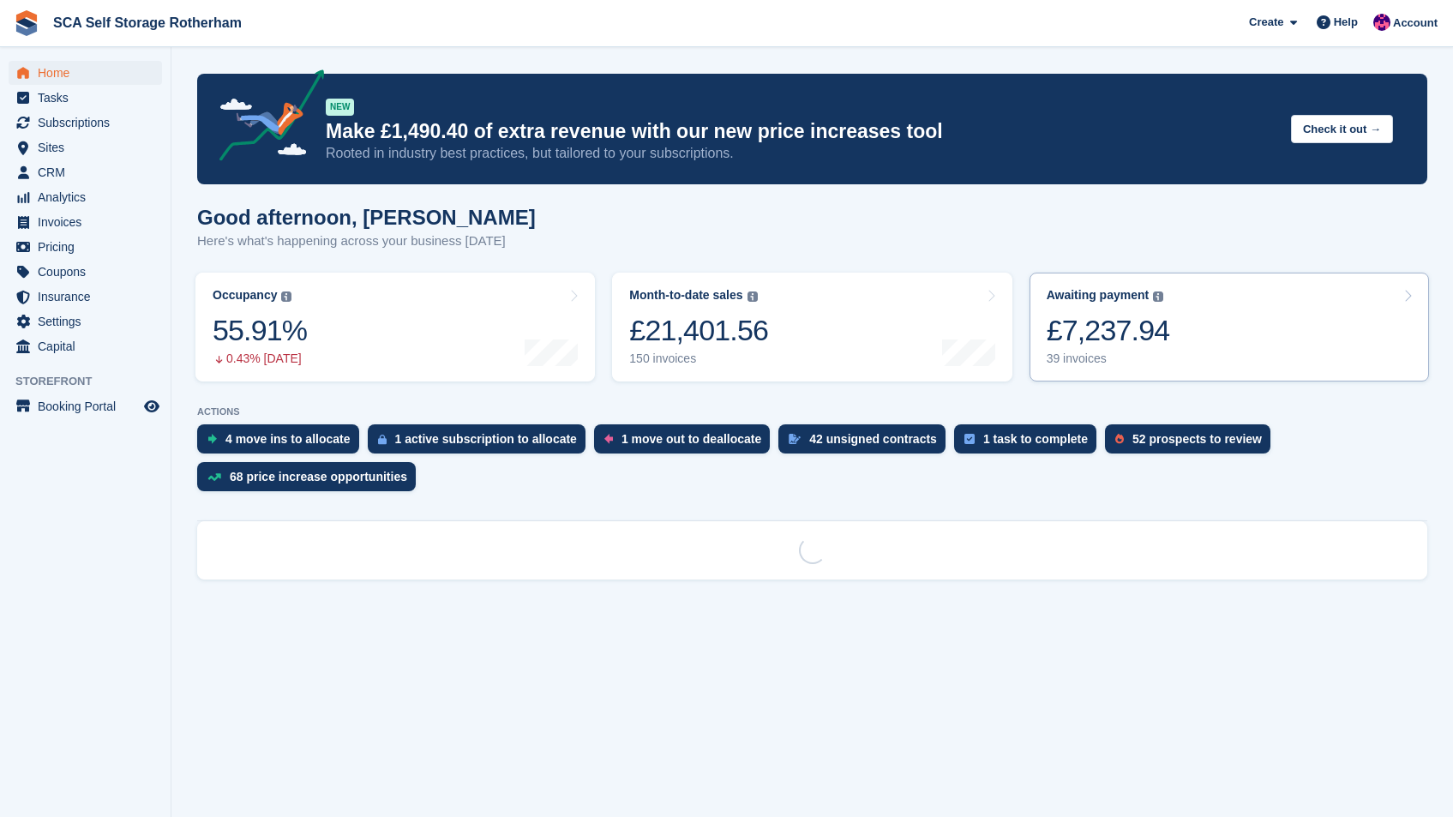
click at [1306, 328] on link "Awaiting payment The total outstanding balance on all open invoices. £7,237.94 …" at bounding box center [1229, 327] width 399 height 109
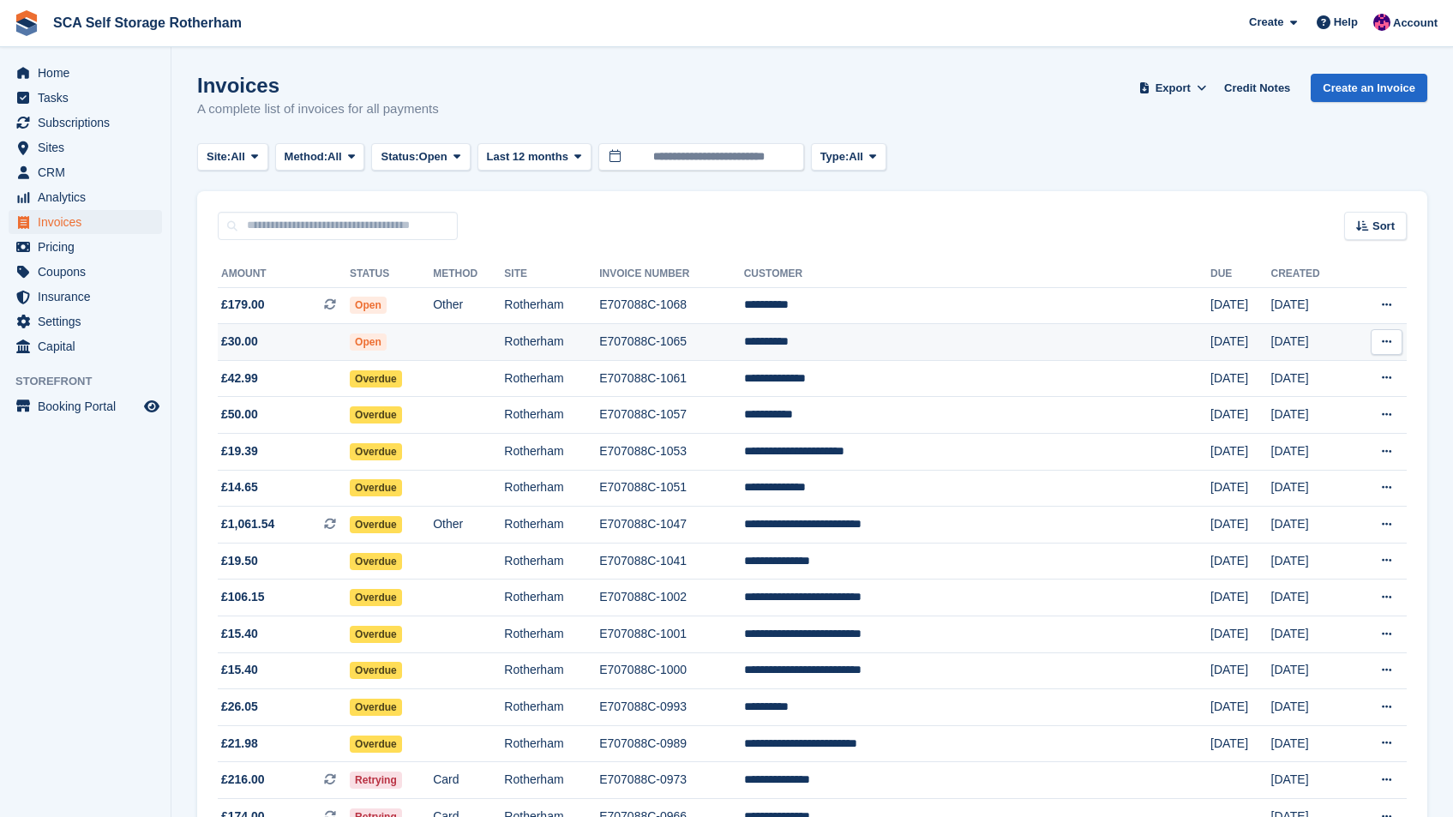
click at [941, 338] on td "**********" at bounding box center [977, 342] width 466 height 37
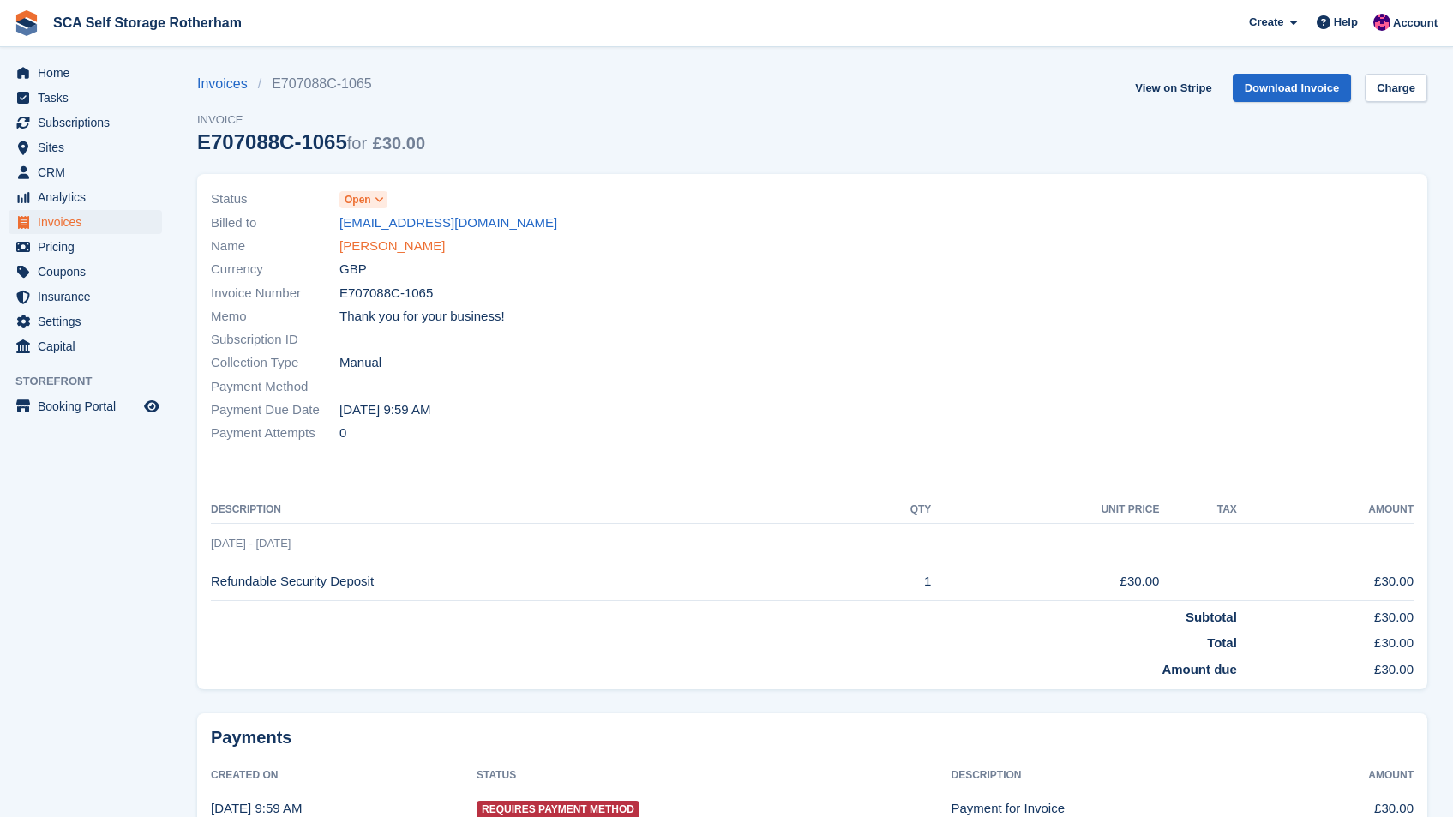
click at [350, 250] on link "Kevin Beal" at bounding box center [391, 247] width 105 height 20
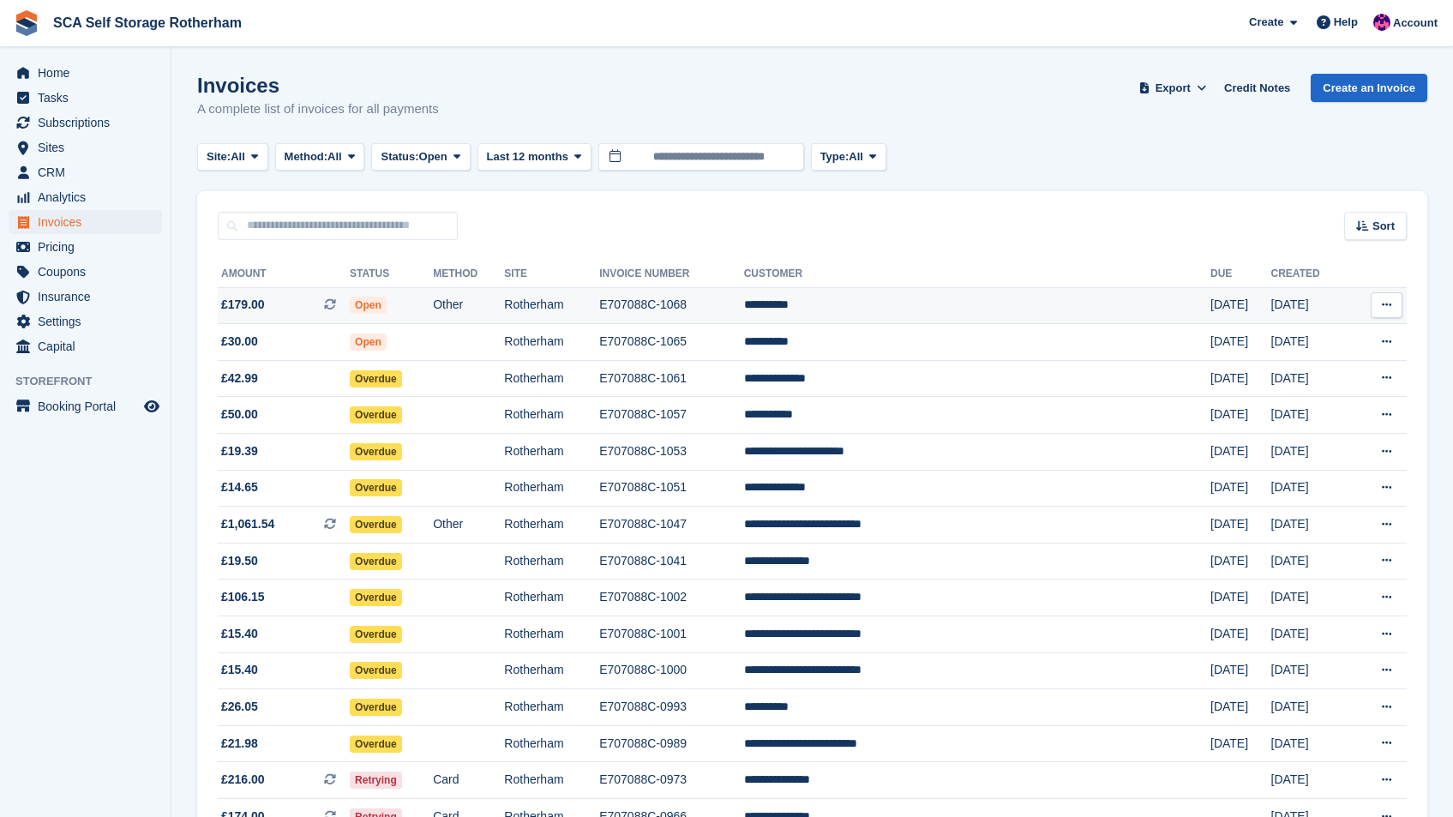
click at [504, 302] on td "Other" at bounding box center [468, 305] width 71 height 37
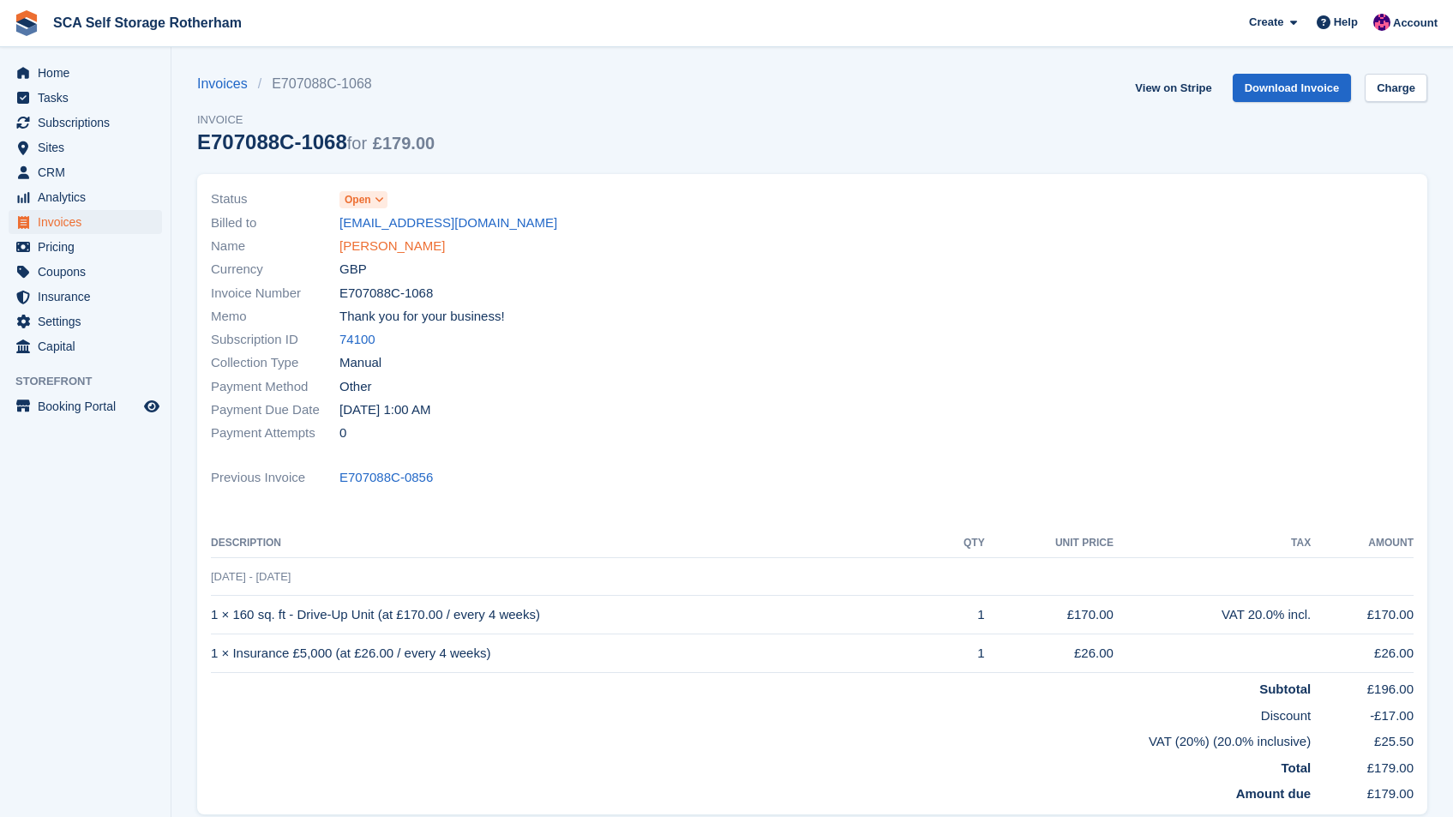
click at [389, 244] on link "[PERSON_NAME]" at bounding box center [391, 247] width 105 height 20
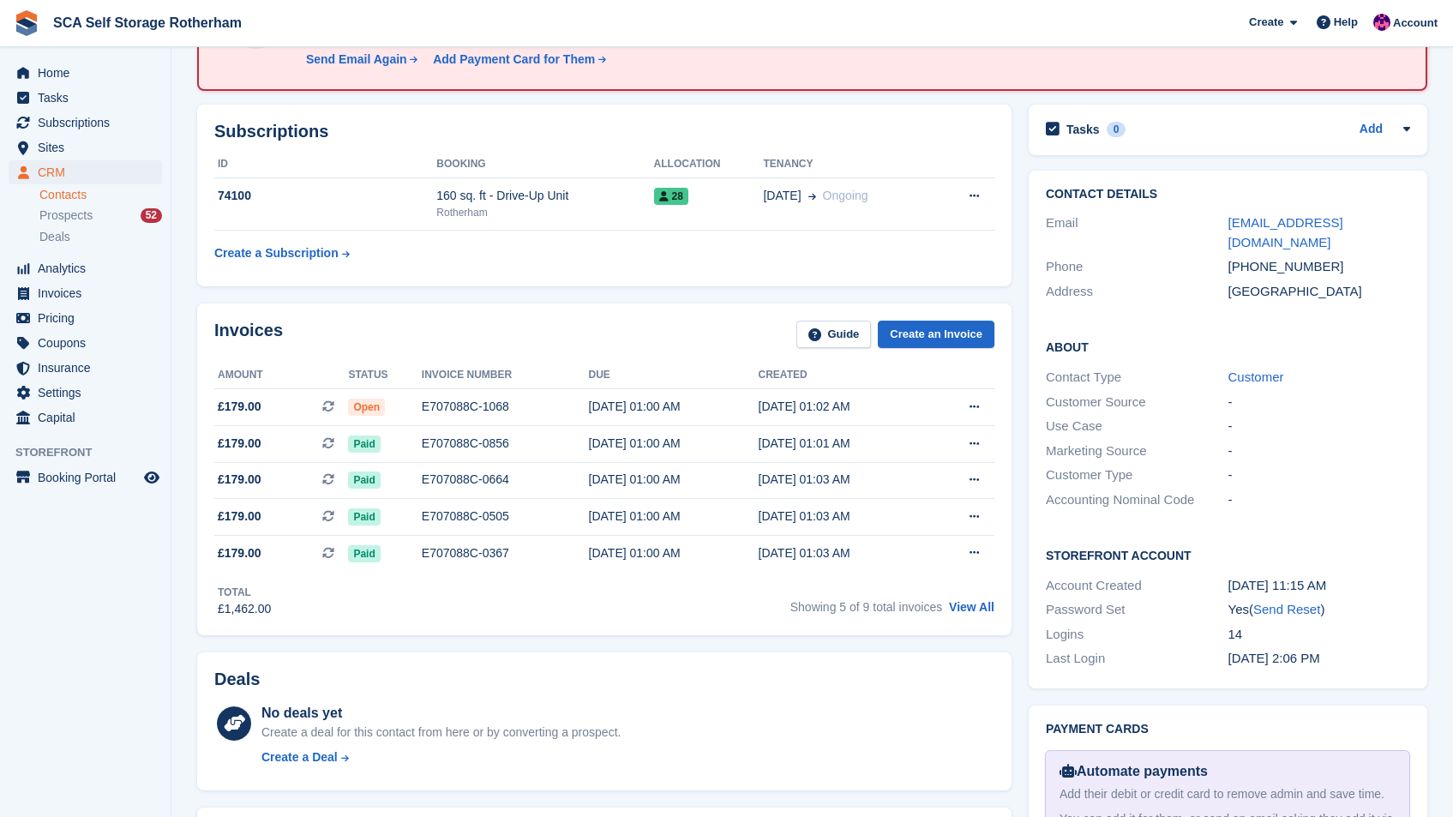
scroll to position [170, 0]
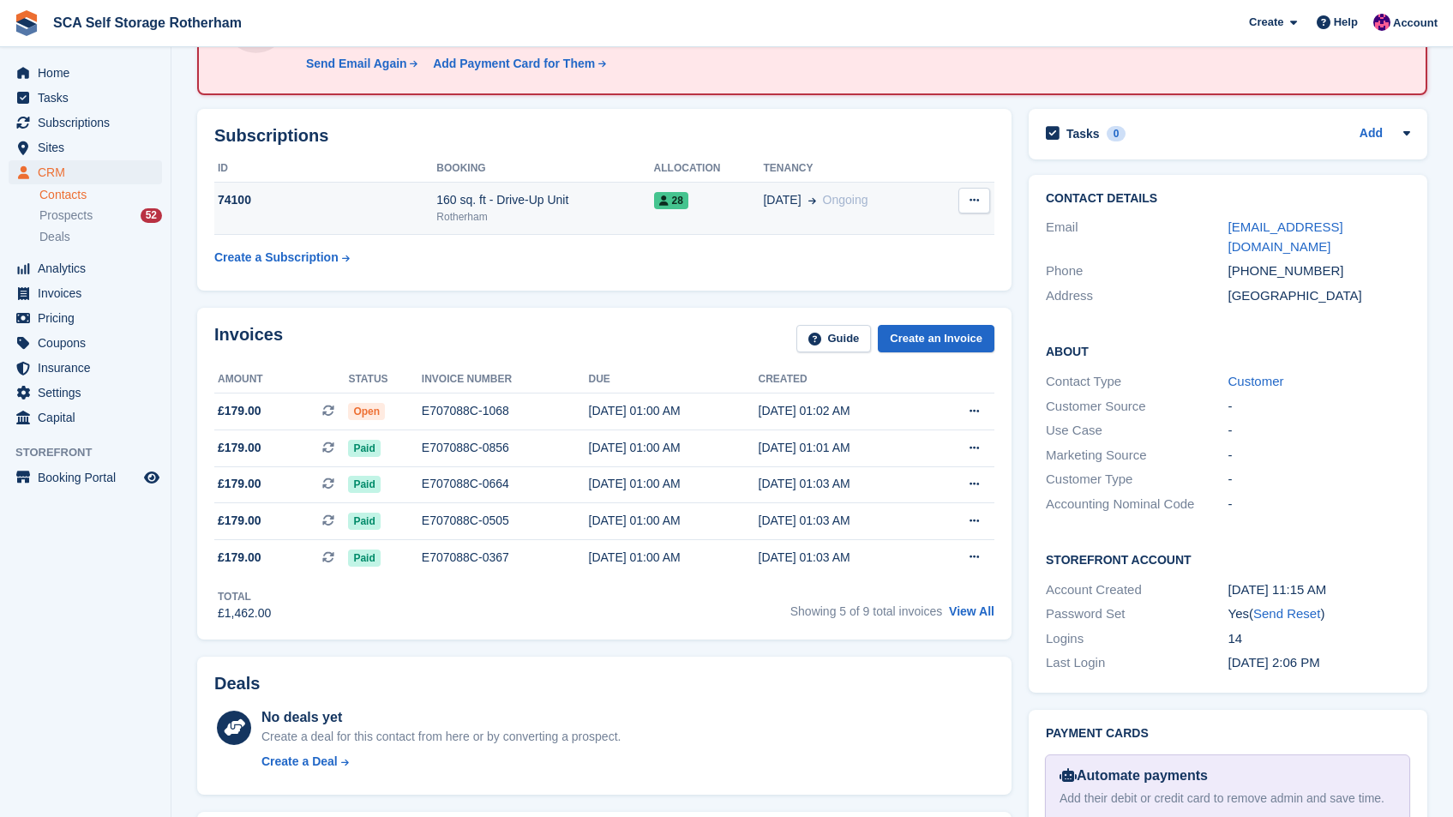
click at [826, 208] on span "Ongoing" at bounding box center [845, 200] width 45 height 18
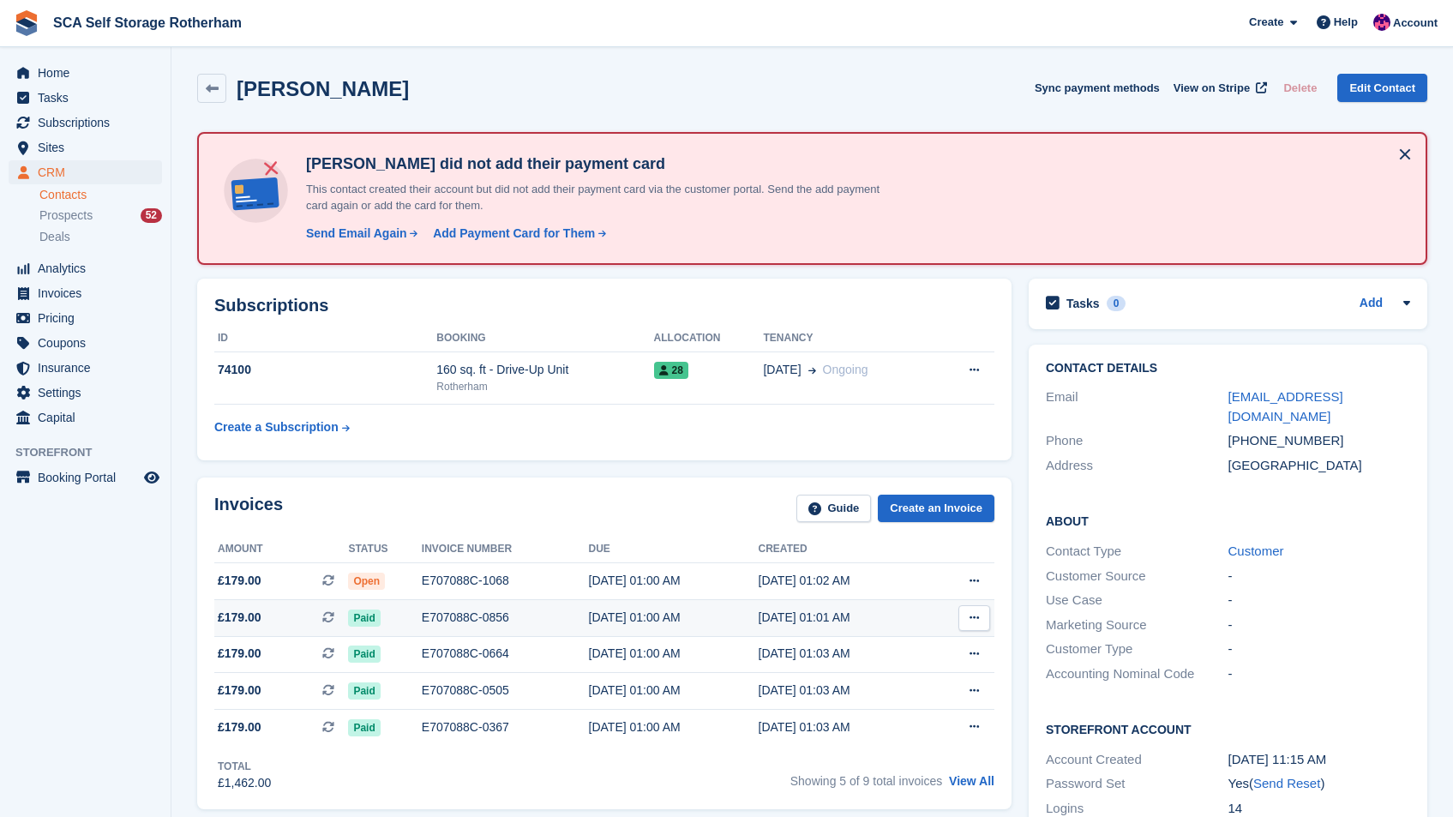
scroll to position [170, 0]
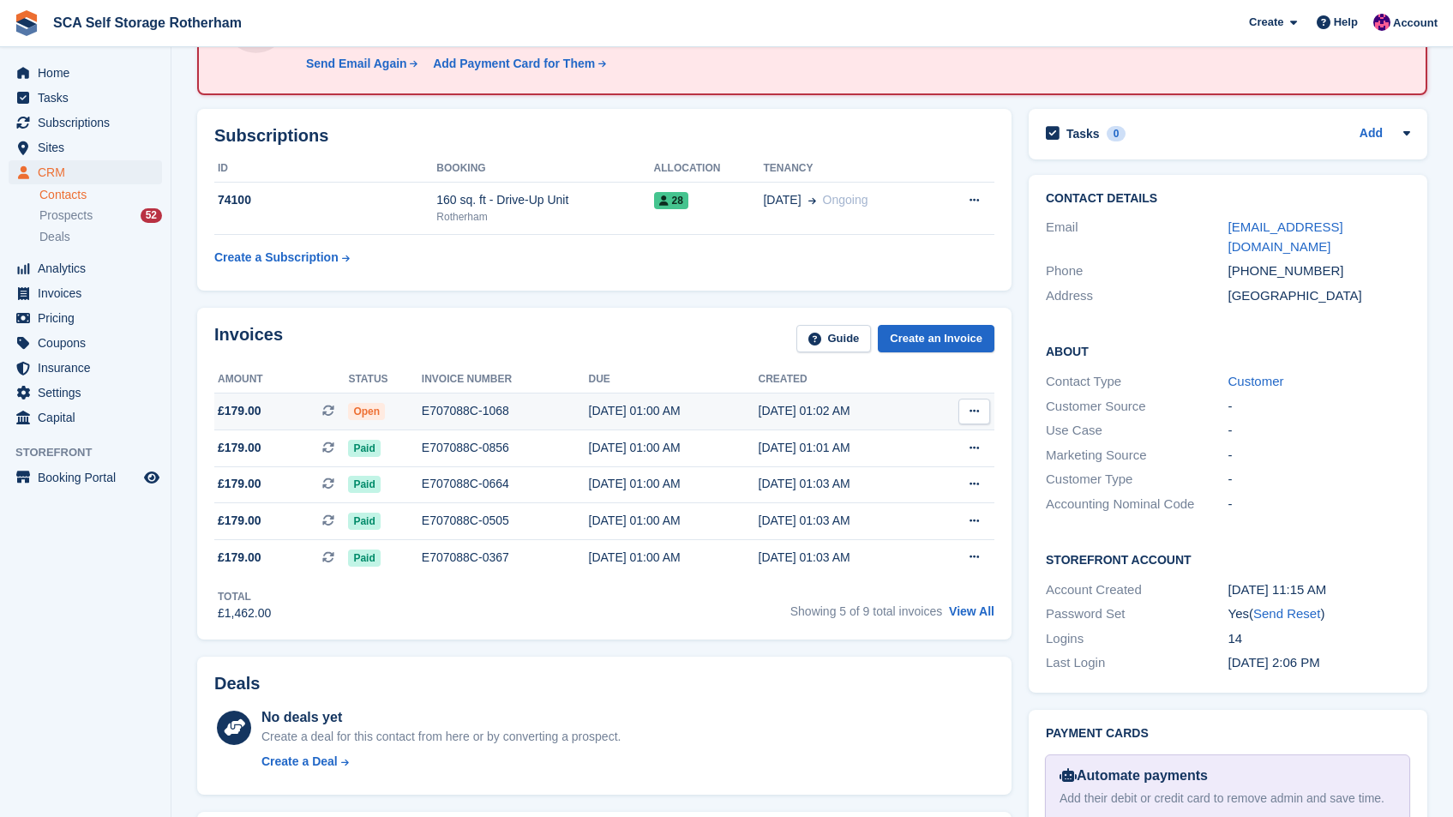
click at [982, 403] on button at bounding box center [974, 412] width 32 height 26
click at [918, 468] on p "View on Stripe" at bounding box center [907, 469] width 149 height 27
